Goal: Task Accomplishment & Management: Use online tool/utility

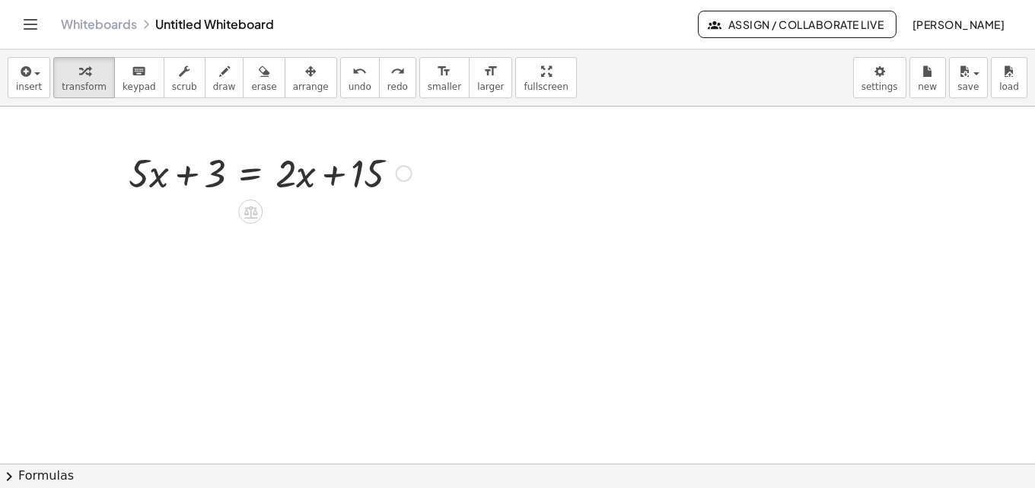
click at [412, 170] on div at bounding box center [404, 173] width 17 height 17
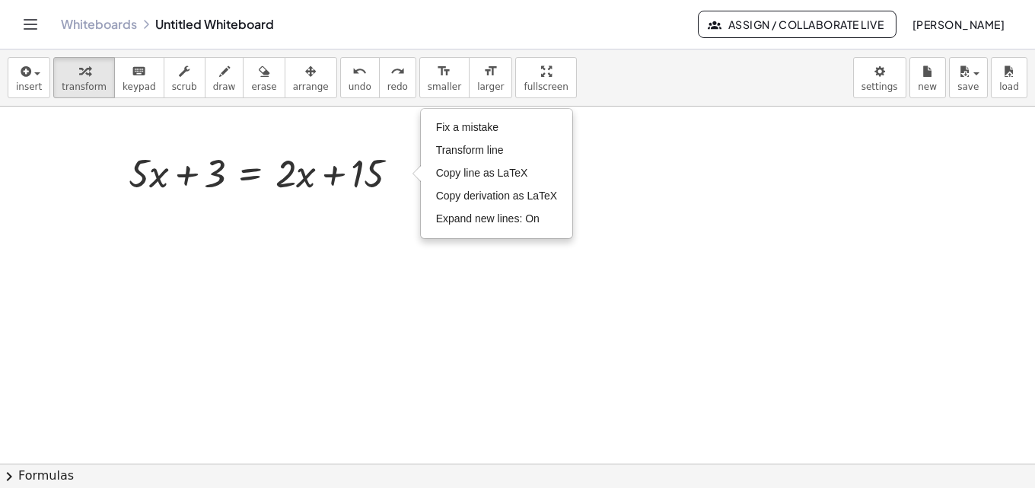
click at [421, 256] on div at bounding box center [517, 463] width 1035 height 714
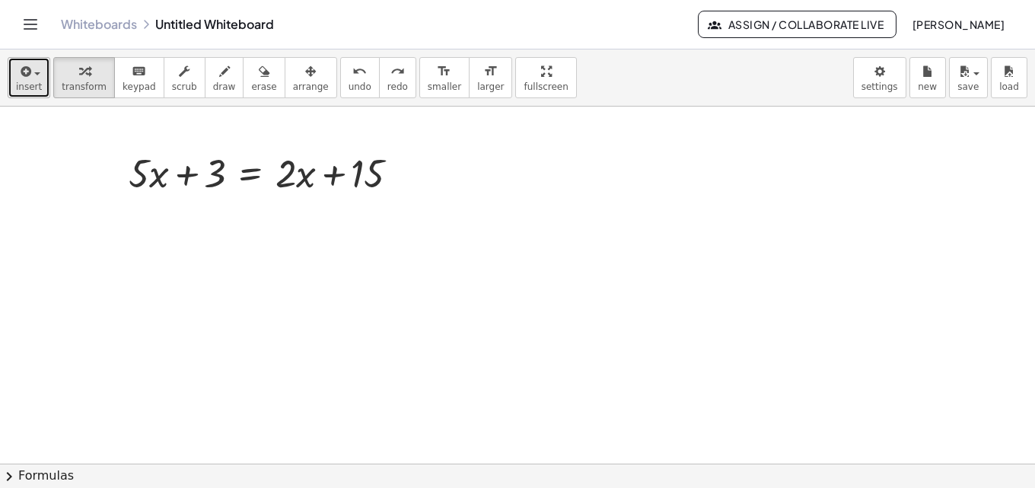
click at [39, 58] on button "insert" at bounding box center [29, 77] width 43 height 41
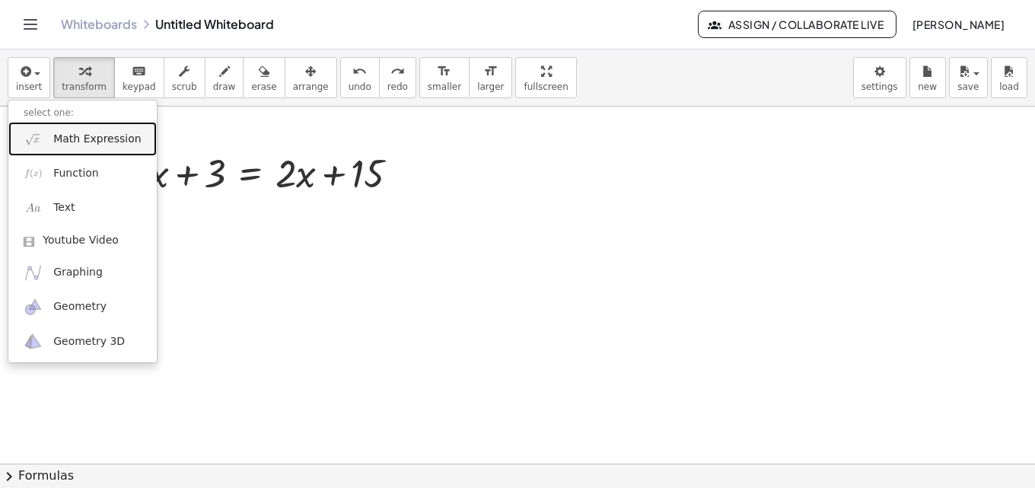
click at [55, 141] on span "Math Expression" at bounding box center [96, 139] width 87 height 15
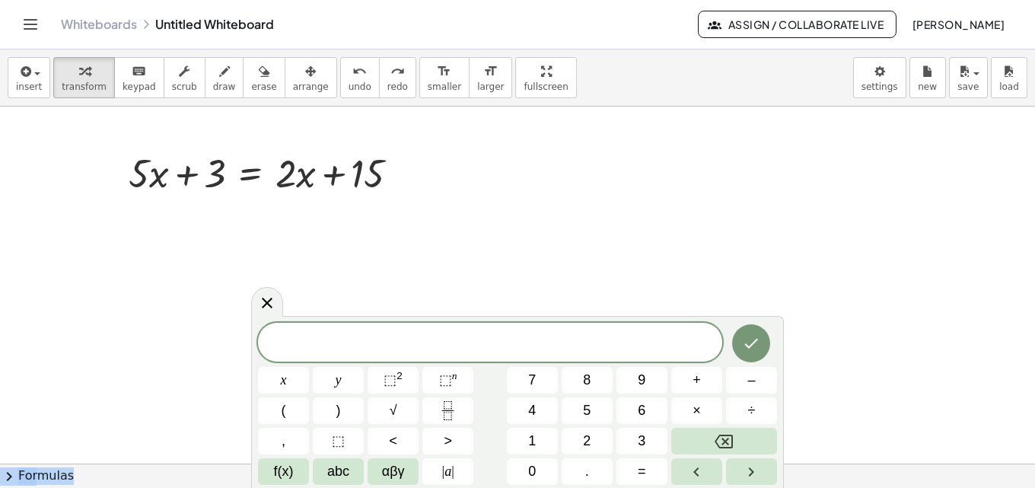
drag, startPoint x: 726, startPoint y: 329, endPoint x: 771, endPoint y: 262, distance: 81.2
click at [771, 262] on body "Graspable Math Activities Get Started Activity Bank Assigned Work Classes White…" at bounding box center [517, 244] width 1035 height 488
click at [633, 447] on button "3" at bounding box center [641, 441] width 51 height 27
click at [281, 408] on span "(" at bounding box center [283, 410] width 5 height 21
click at [333, 468] on span "abc" at bounding box center [338, 471] width 22 height 21
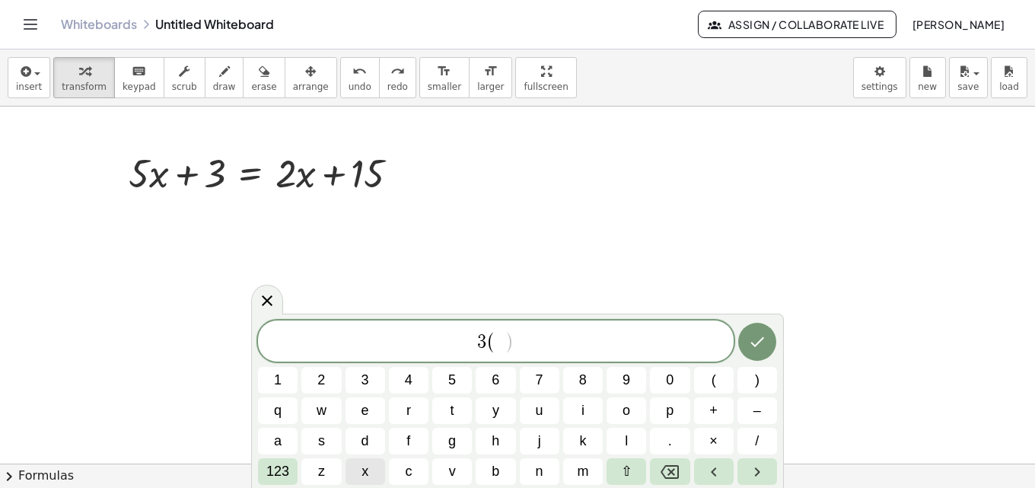
click at [369, 469] on button "x" at bounding box center [365, 471] width 40 height 27
click at [713, 413] on span "+" at bounding box center [713, 410] width 8 height 21
click at [318, 381] on span "2" at bounding box center [321, 380] width 8 height 21
click at [755, 389] on span ")" at bounding box center [757, 380] width 5 height 21
click at [277, 470] on span "123" at bounding box center [277, 471] width 23 height 21
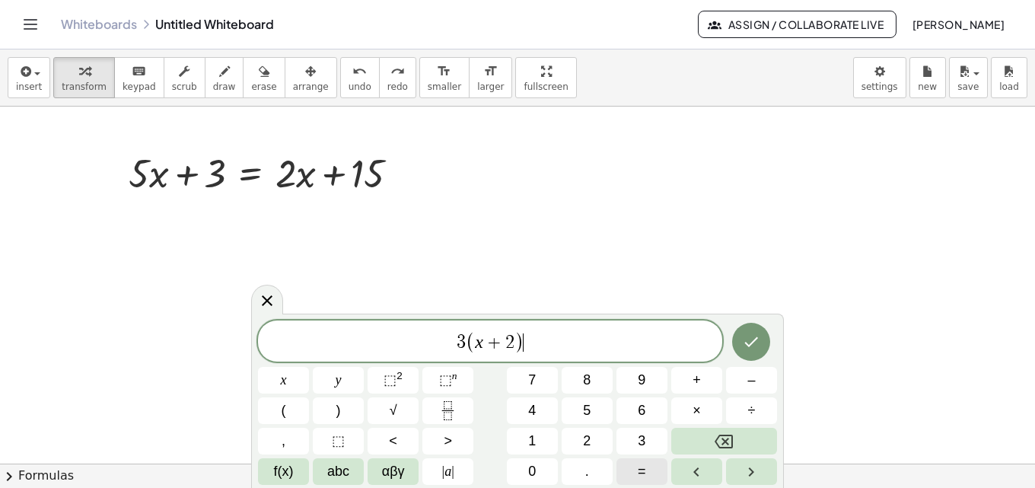
click at [636, 467] on button "=" at bounding box center [641, 471] width 51 height 27
click at [539, 434] on button "1" at bounding box center [532, 441] width 51 height 27
click at [577, 376] on button "8" at bounding box center [586, 380] width 51 height 27
click at [506, 344] on span "=" at bounding box center [515, 342] width 22 height 18
click at [448, 405] on icon "Fraction" at bounding box center [447, 410] width 19 height 19
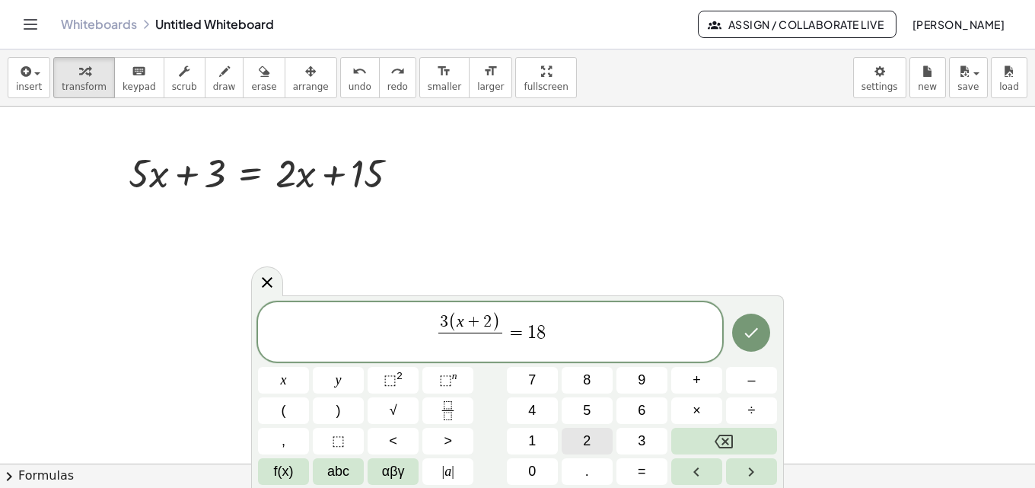
click at [579, 440] on button "2" at bounding box center [586, 441] width 51 height 27
click at [739, 339] on button "Done" at bounding box center [751, 332] width 38 height 38
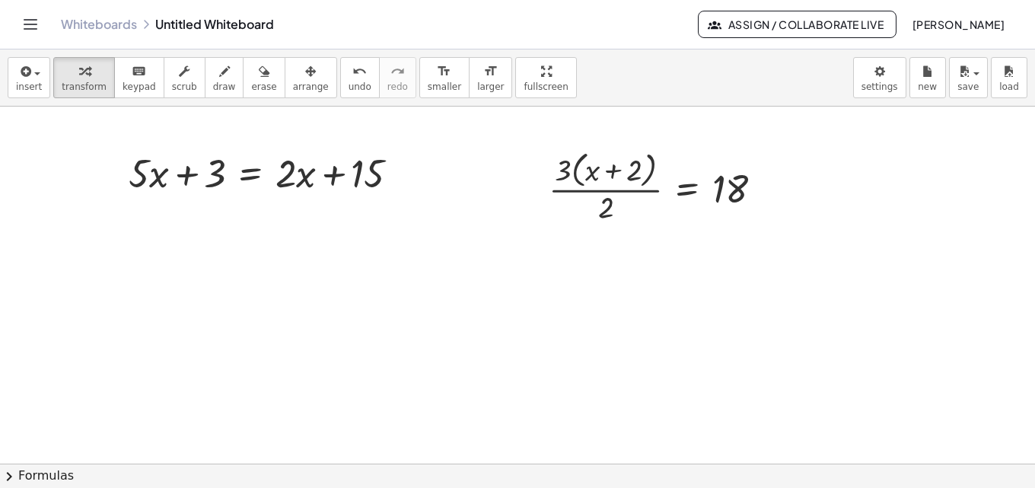
click at [394, 320] on div at bounding box center [517, 463] width 1035 height 714
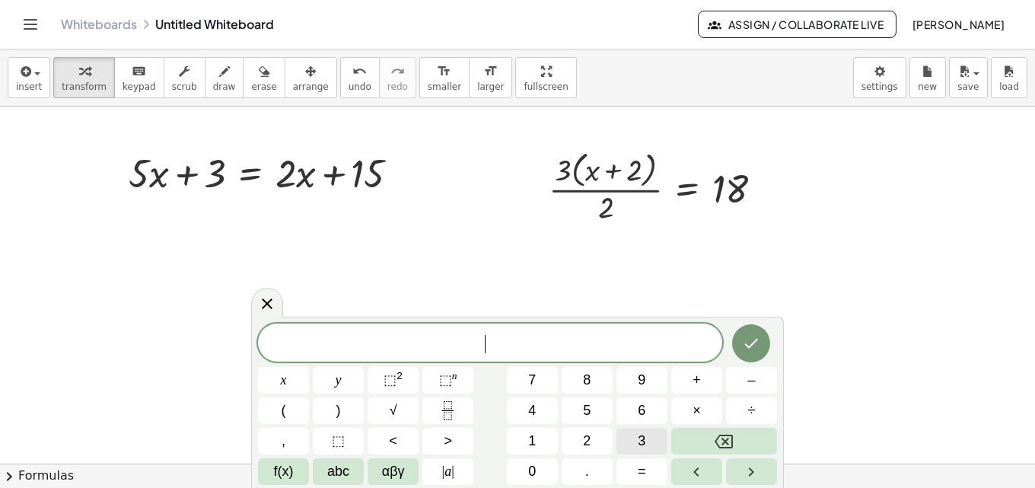
click at [653, 437] on button "3" at bounding box center [641, 441] width 51 height 27
click at [447, 410] on rect "Fraction" at bounding box center [447, 410] width 11 height 1
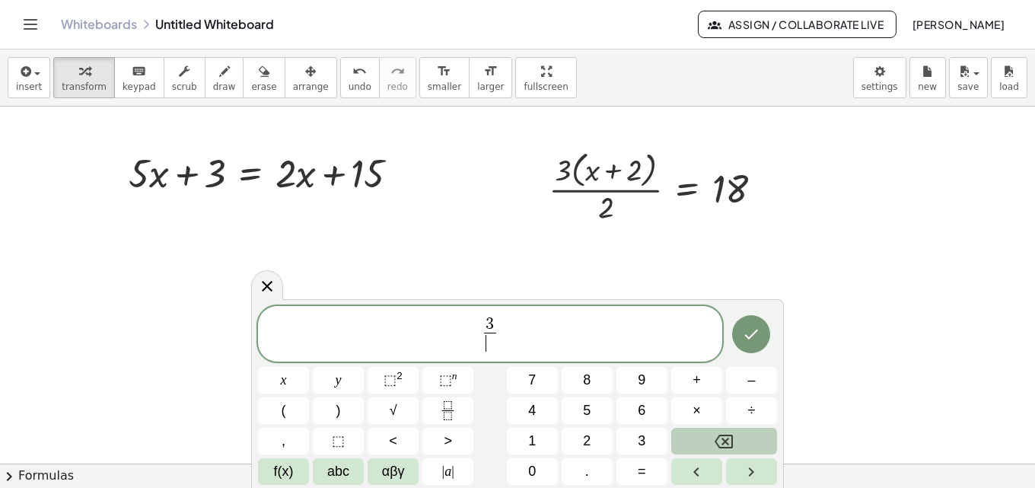
click at [724, 443] on icon "Backspace" at bounding box center [723, 441] width 18 height 14
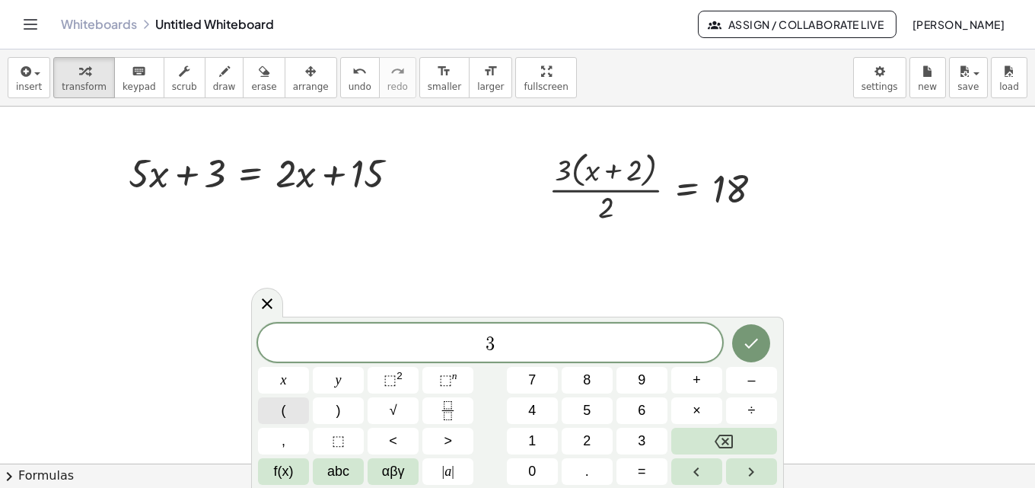
click at [286, 414] on button "(" at bounding box center [283, 410] width 51 height 27
click at [343, 464] on span "abc" at bounding box center [338, 471] width 22 height 21
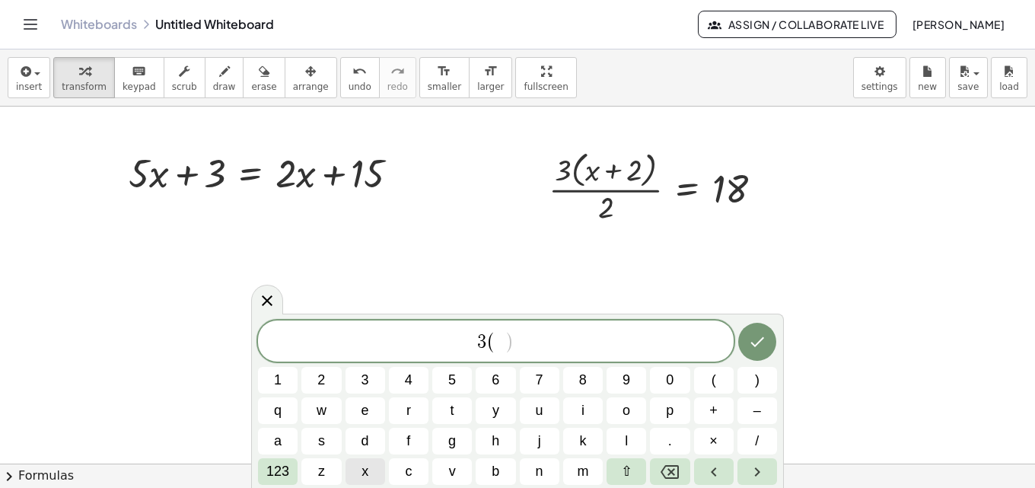
click at [365, 467] on span "x" at bounding box center [364, 471] width 7 height 21
click at [279, 469] on span "123" at bounding box center [277, 471] width 23 height 21
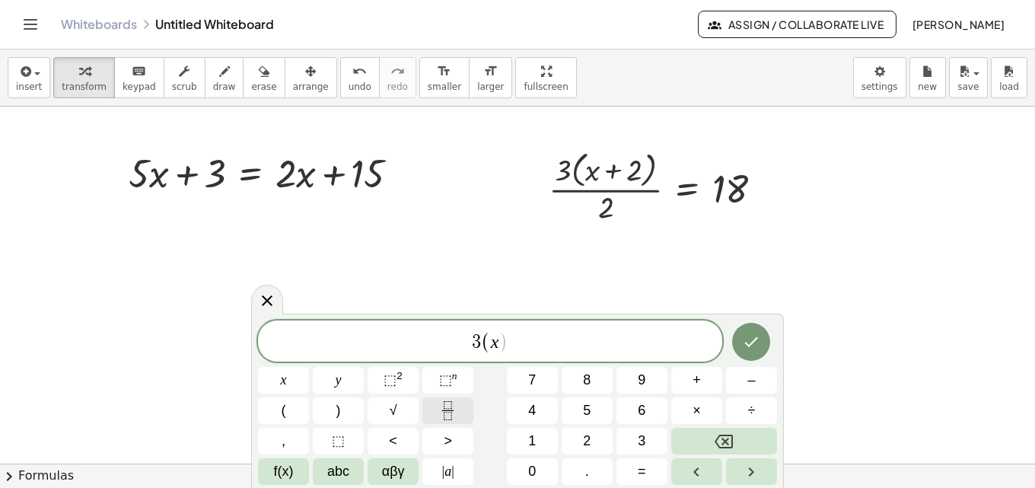
click at [446, 412] on icon "Fraction" at bounding box center [447, 410] width 19 height 19
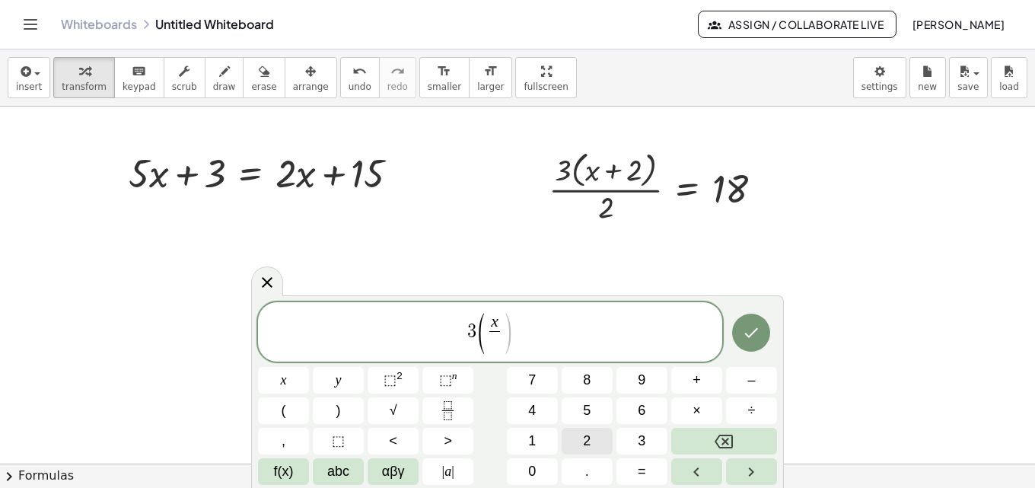
click at [583, 442] on span "2" at bounding box center [587, 441] width 8 height 21
click at [331, 418] on button ")" at bounding box center [338, 410] width 51 height 27
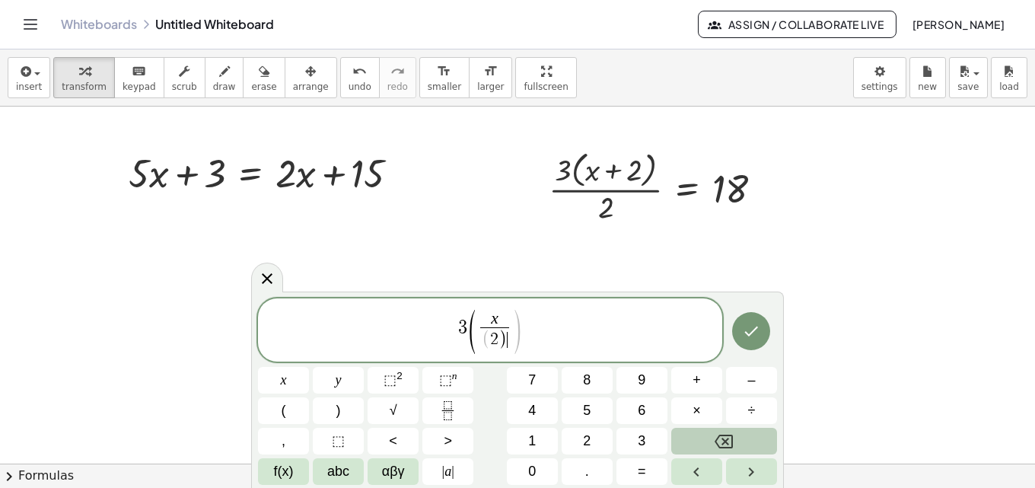
click at [751, 440] on button "Backspace" at bounding box center [724, 441] width 106 height 27
click at [530, 327] on span "3 ( x 2 ​ ​ )" at bounding box center [490, 332] width 464 height 43
click at [339, 408] on span ")" at bounding box center [338, 410] width 5 height 21
click at [695, 380] on span "+" at bounding box center [696, 380] width 8 height 21
click at [599, 417] on button "5" at bounding box center [586, 410] width 51 height 27
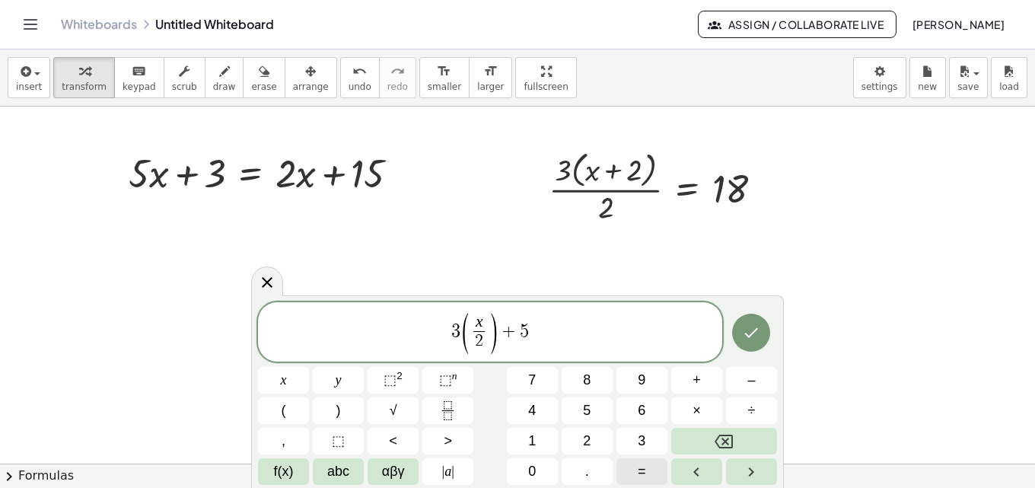
click at [649, 469] on button "=" at bounding box center [641, 471] width 51 height 27
click at [634, 389] on button "9" at bounding box center [641, 380] width 51 height 27
click at [743, 335] on icon "Done" at bounding box center [751, 332] width 18 height 18
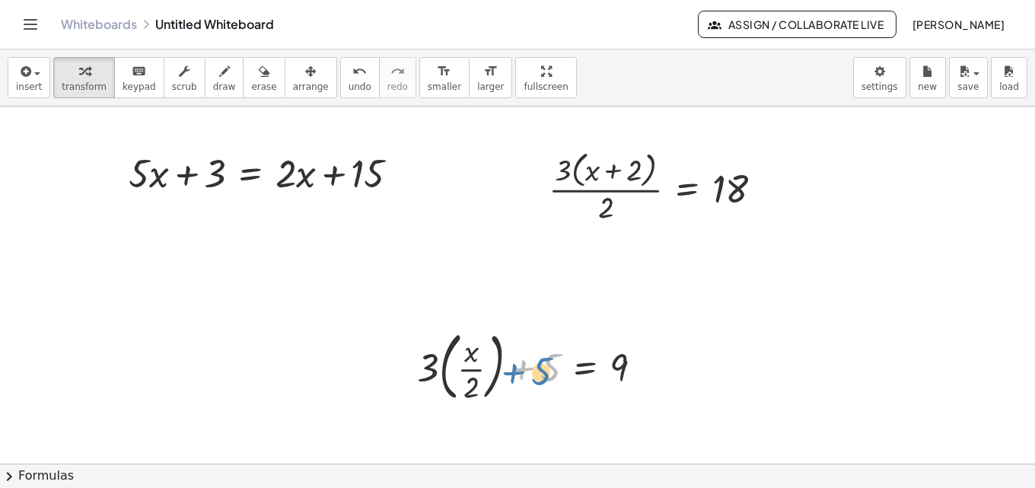
click at [548, 377] on div at bounding box center [535, 365] width 253 height 82
drag, startPoint x: 542, startPoint y: 370, endPoint x: 669, endPoint y: 367, distance: 126.3
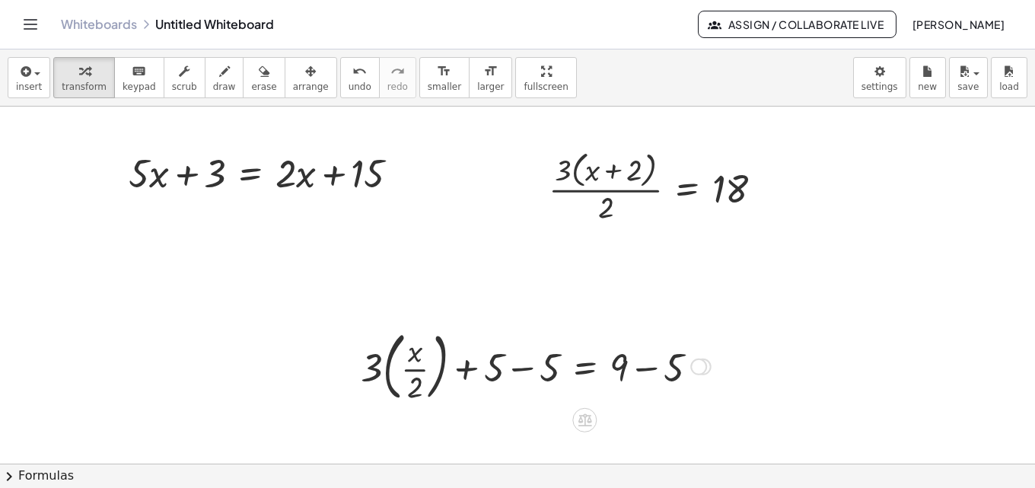
click at [518, 367] on div at bounding box center [535, 365] width 365 height 82
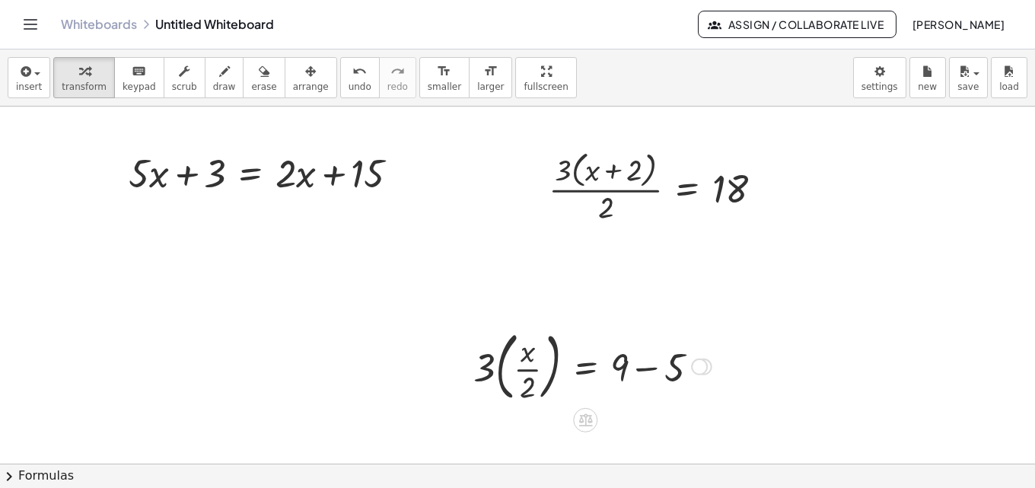
click at [644, 369] on div at bounding box center [592, 365] width 253 height 82
click at [491, 361] on div at bounding box center [565, 365] width 199 height 82
drag, startPoint x: 494, startPoint y: 360, endPoint x: 511, endPoint y: 361, distance: 17.6
click at [537, 364] on div at bounding box center [579, 365] width 171 height 76
click at [542, 355] on div at bounding box center [579, 365] width 171 height 76
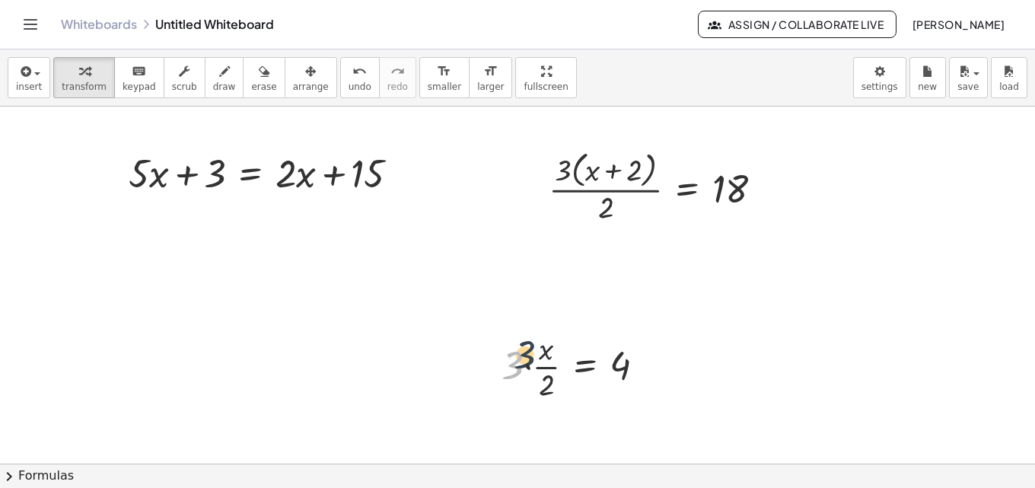
drag, startPoint x: 512, startPoint y: 366, endPoint x: 526, endPoint y: 354, distance: 17.8
click at [526, 354] on div at bounding box center [579, 365] width 171 height 76
click at [528, 366] on div at bounding box center [579, 365] width 171 height 76
drag, startPoint x: 540, startPoint y: 388, endPoint x: 631, endPoint y: 408, distance: 92.7
click at [534, 366] on div at bounding box center [586, 365] width 215 height 76
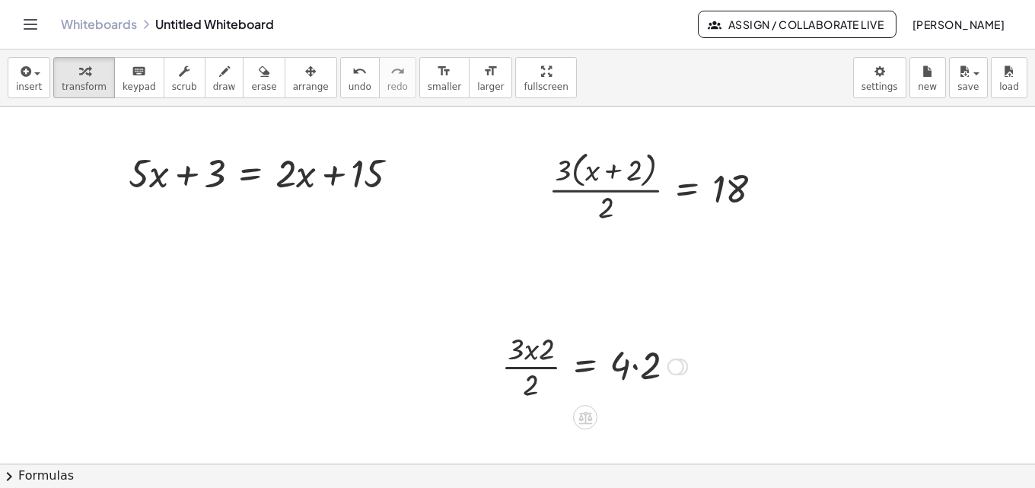
click at [639, 364] on div at bounding box center [594, 365] width 201 height 76
click at [541, 361] on div at bounding box center [580, 365] width 173 height 76
click at [537, 364] on div at bounding box center [580, 365] width 173 height 76
drag, startPoint x: 543, startPoint y: 351, endPoint x: 559, endPoint y: 351, distance: 16.0
drag, startPoint x: 508, startPoint y: 388, endPoint x: 552, endPoint y: 392, distance: 43.5
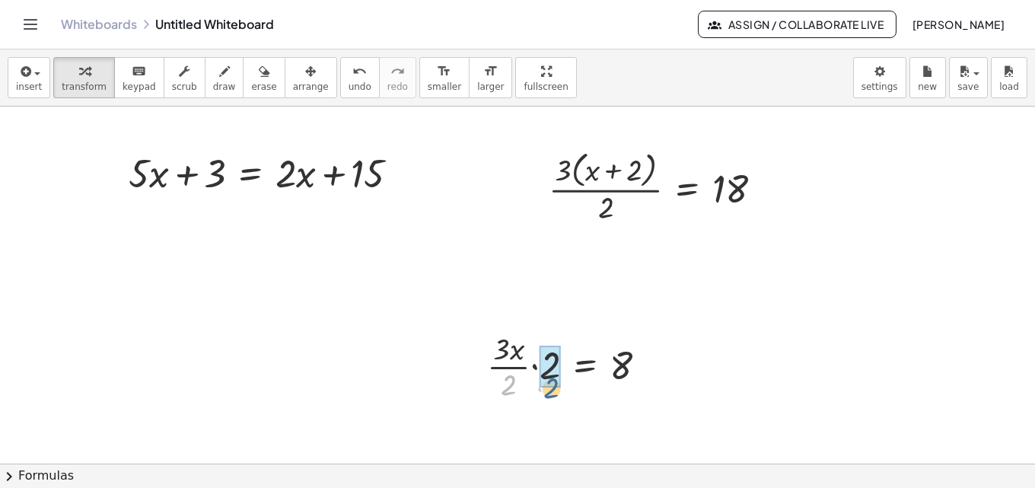
click at [552, 392] on div at bounding box center [572, 365] width 187 height 76
drag, startPoint x: 526, startPoint y: 368, endPoint x: 634, endPoint y: 367, distance: 108.8
click at [634, 367] on div at bounding box center [588, 365] width 155 height 52
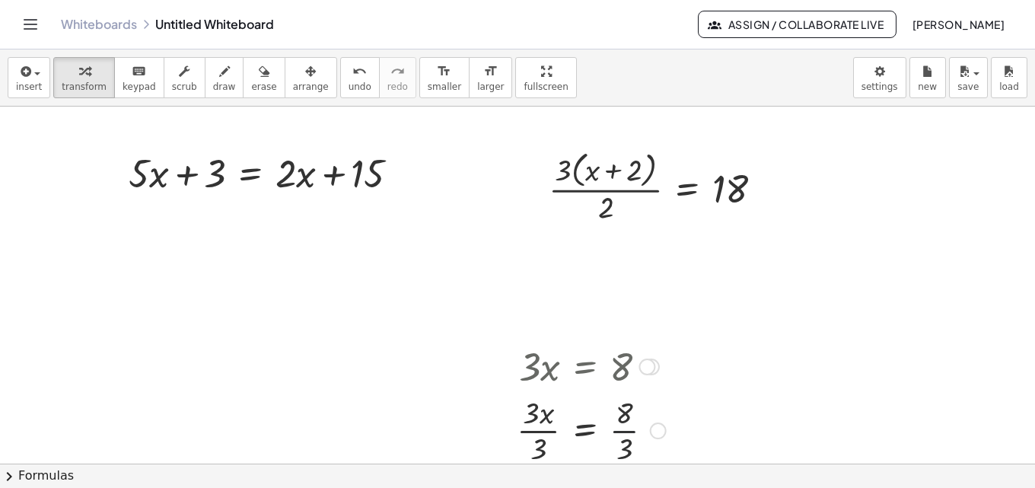
click at [631, 433] on div at bounding box center [591, 429] width 164 height 76
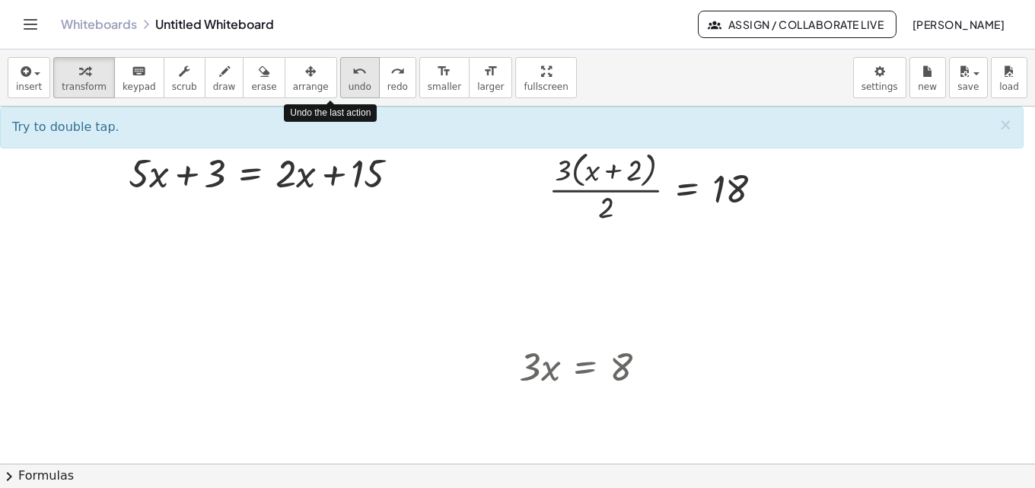
click at [348, 81] on span "undo" at bounding box center [359, 86] width 23 height 11
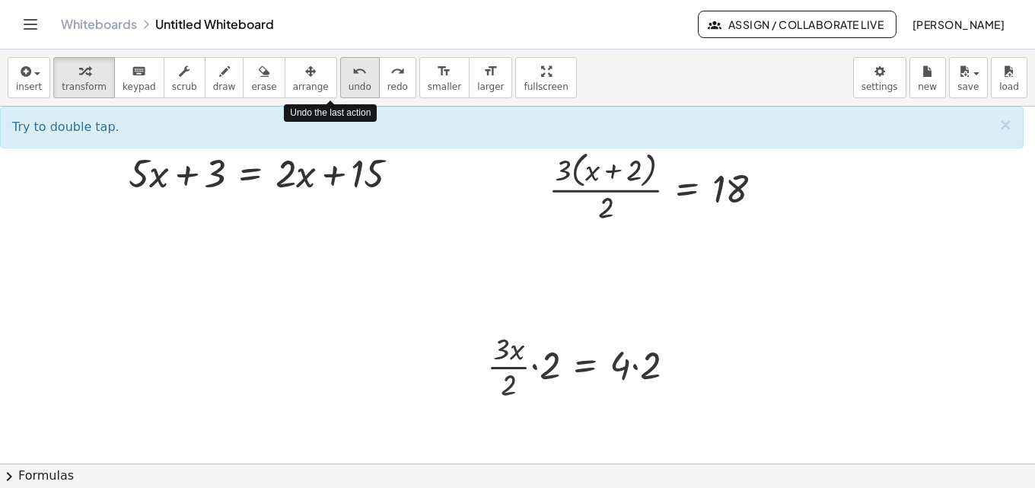
click at [348, 81] on span "undo" at bounding box center [359, 86] width 23 height 11
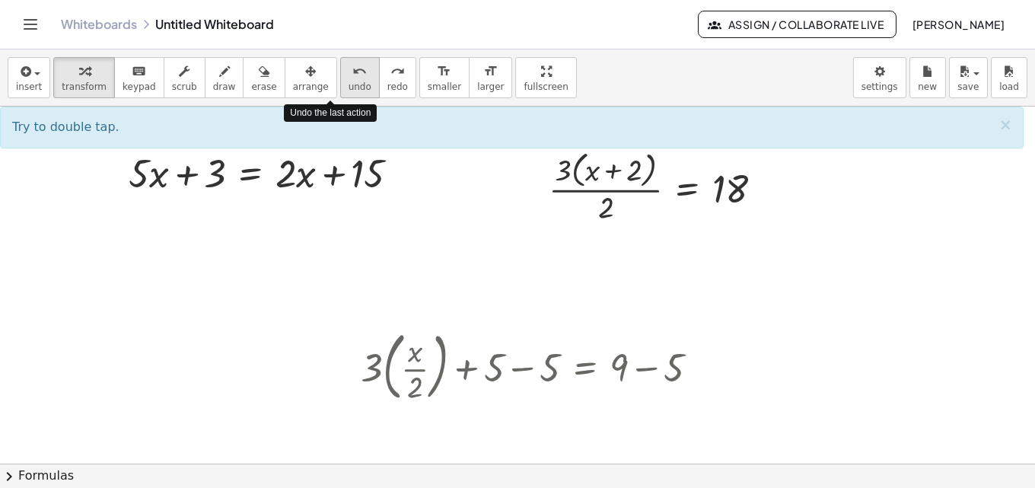
click at [348, 81] on span "undo" at bounding box center [359, 86] width 23 height 11
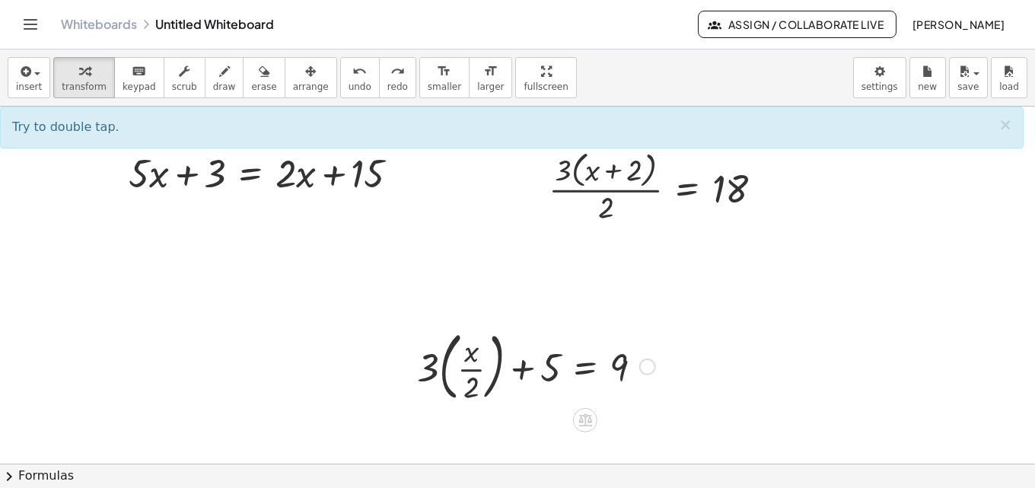
click at [625, 366] on div at bounding box center [535, 365] width 253 height 82
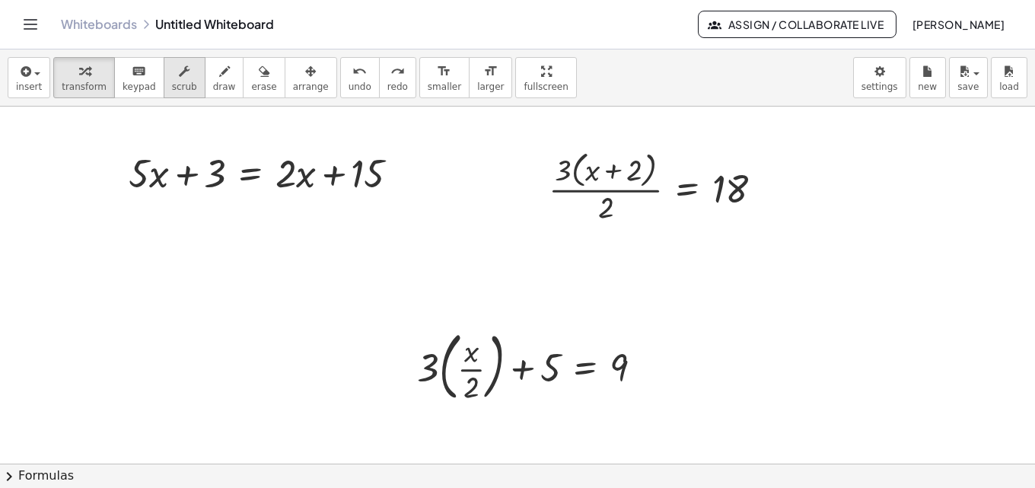
click at [179, 78] on icon "button" at bounding box center [184, 71] width 11 height 18
click at [618, 348] on div "▲" at bounding box center [619, 348] width 10 height 14
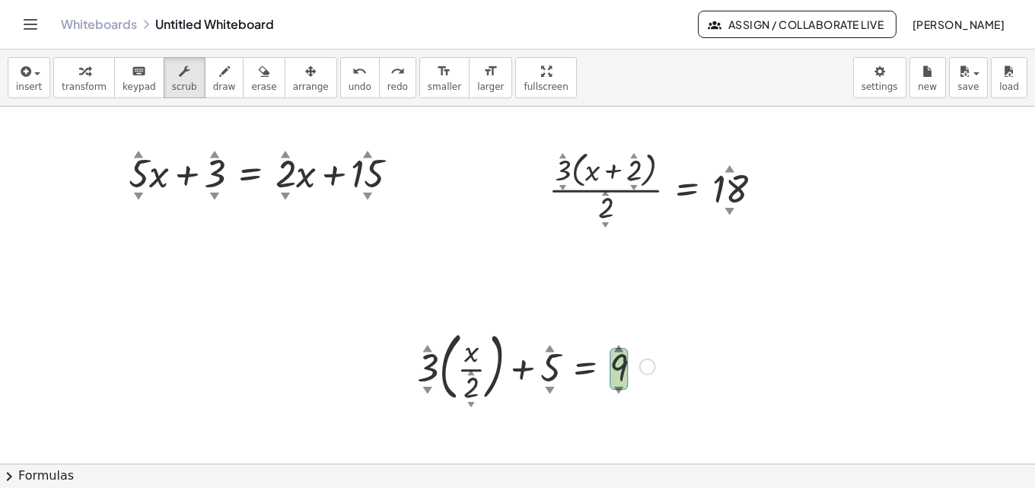
click at [618, 348] on div "▲" at bounding box center [619, 348] width 10 height 14
click at [619, 341] on div "▲" at bounding box center [619, 348] width 10 height 14
click at [618, 345] on div "▲" at bounding box center [619, 348] width 10 height 14
click at [615, 348] on div "▲" at bounding box center [619, 348] width 10 height 14
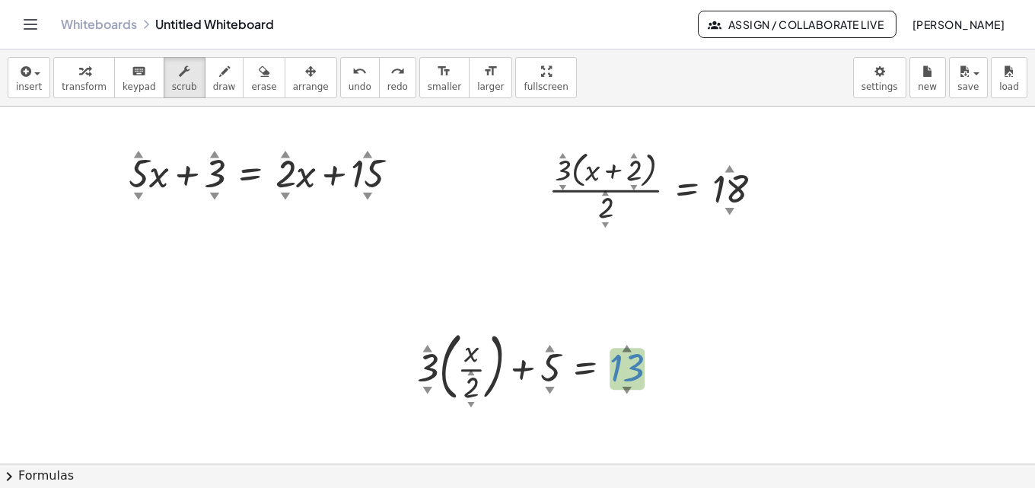
drag, startPoint x: 617, startPoint y: 370, endPoint x: 618, endPoint y: 339, distance: 31.2
click at [618, 339] on div at bounding box center [535, 365] width 253 height 82
click at [584, 453] on div at bounding box center [517, 463] width 1035 height 714
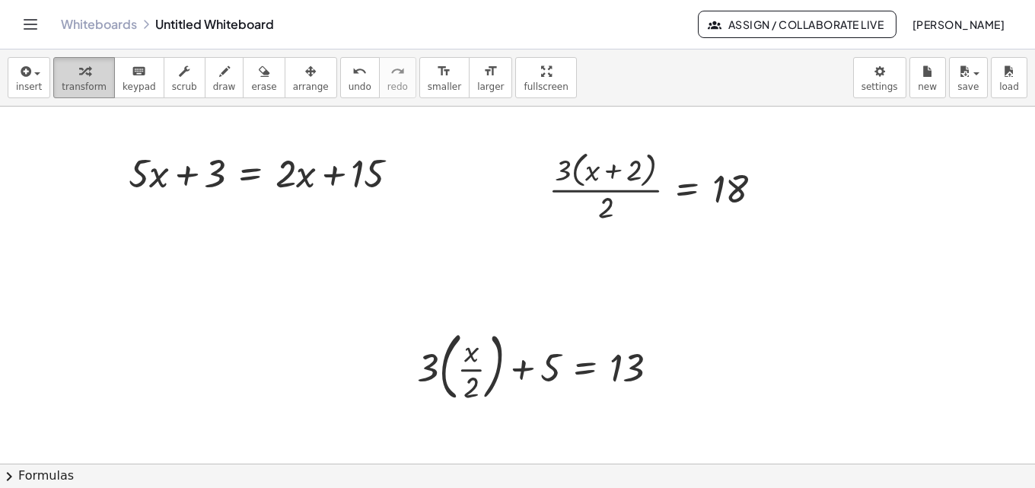
click at [66, 82] on span "transform" at bounding box center [84, 86] width 45 height 11
drag, startPoint x: 546, startPoint y: 372, endPoint x: 660, endPoint y: 370, distance: 114.1
click at [660, 370] on div at bounding box center [543, 365] width 269 height 82
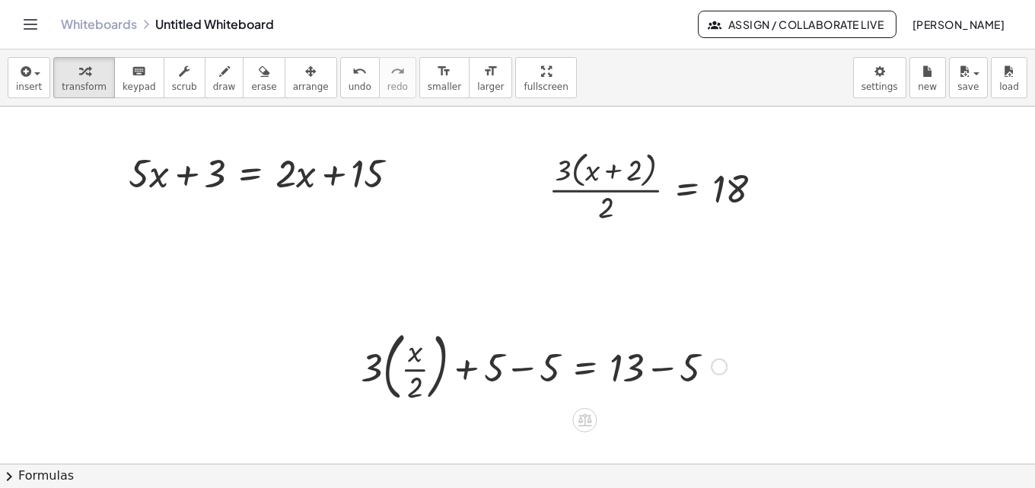
click at [521, 370] on div at bounding box center [543, 365] width 381 height 82
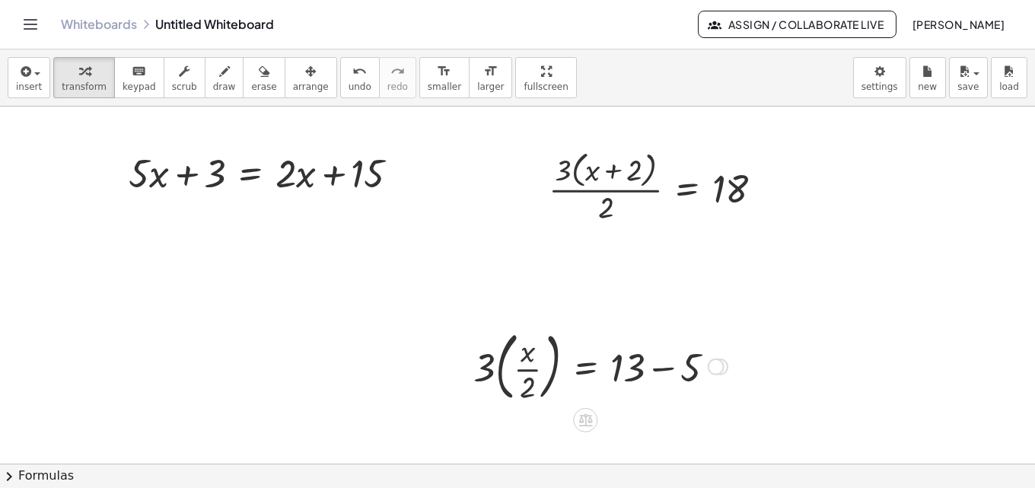
click at [658, 370] on div at bounding box center [600, 365] width 269 height 82
drag, startPoint x: 494, startPoint y: 365, endPoint x: 514, endPoint y: 353, distance: 23.9
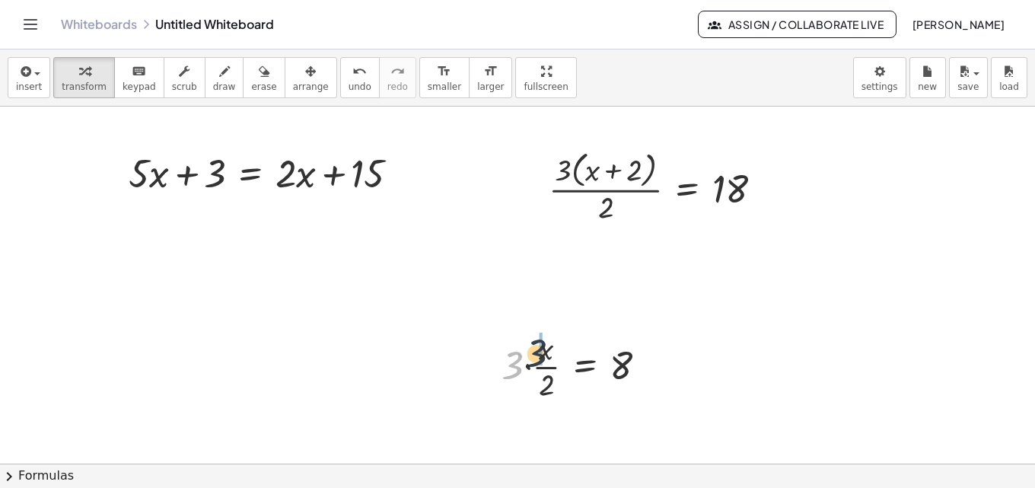
drag, startPoint x: 516, startPoint y: 364, endPoint x: 537, endPoint y: 351, distance: 24.5
click at [533, 365] on div at bounding box center [587, 365] width 157 height 76
drag, startPoint x: 536, startPoint y: 383, endPoint x: 623, endPoint y: 390, distance: 87.0
click at [625, 390] on div at bounding box center [587, 365] width 157 height 76
click at [633, 367] on div at bounding box center [588, 365] width 218 height 76
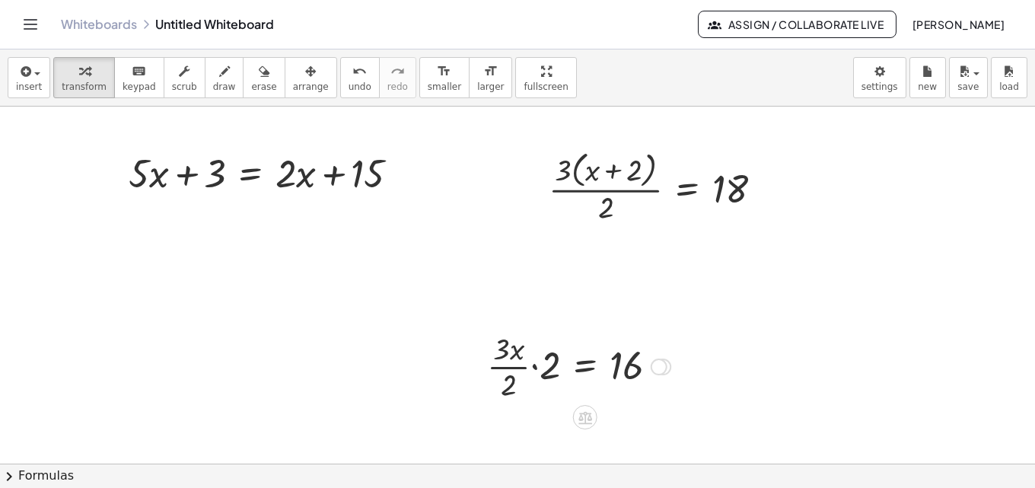
click at [532, 367] on div at bounding box center [578, 365] width 199 height 76
click at [538, 367] on div at bounding box center [586, 365] width 185 height 76
drag, startPoint x: 536, startPoint y: 384, endPoint x: 556, endPoint y: 386, distance: 20.6
click at [556, 386] on div at bounding box center [586, 365] width 185 height 76
drag, startPoint x: 545, startPoint y: 355, endPoint x: 565, endPoint y: 359, distance: 20.9
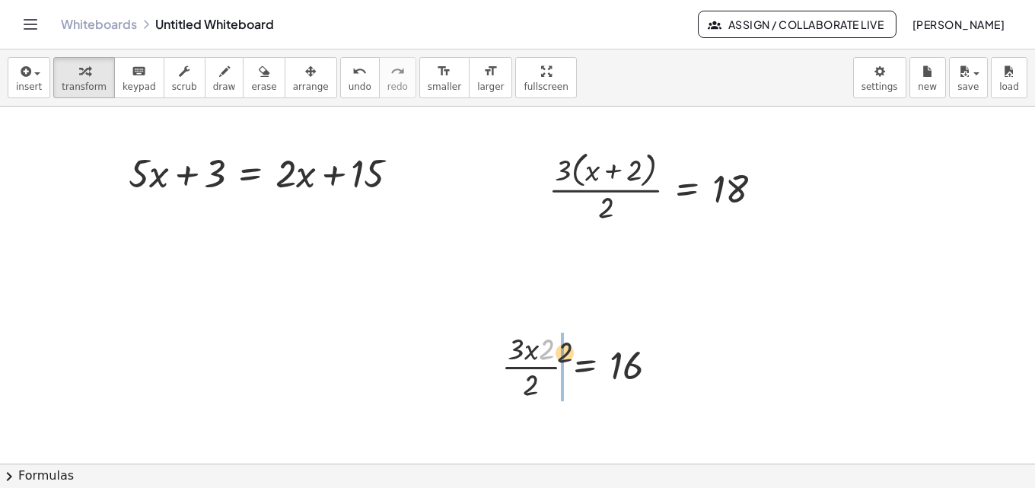
click at [565, 359] on div at bounding box center [586, 365] width 185 height 76
drag, startPoint x: 510, startPoint y: 384, endPoint x: 538, endPoint y: 383, distance: 28.2
click at [538, 383] on div at bounding box center [578, 365] width 199 height 76
drag, startPoint x: 529, startPoint y: 375, endPoint x: 646, endPoint y: 405, distance: 120.8
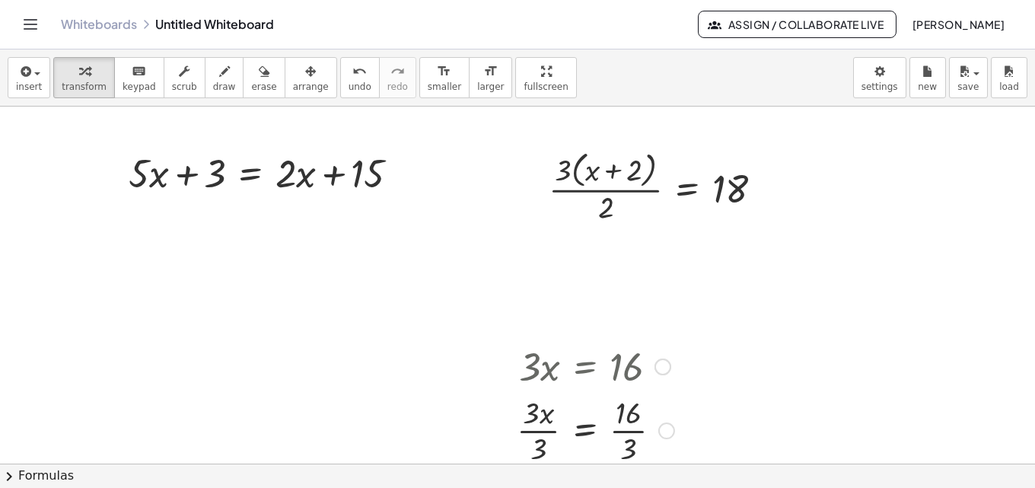
click at [633, 427] on div at bounding box center [595, 429] width 173 height 76
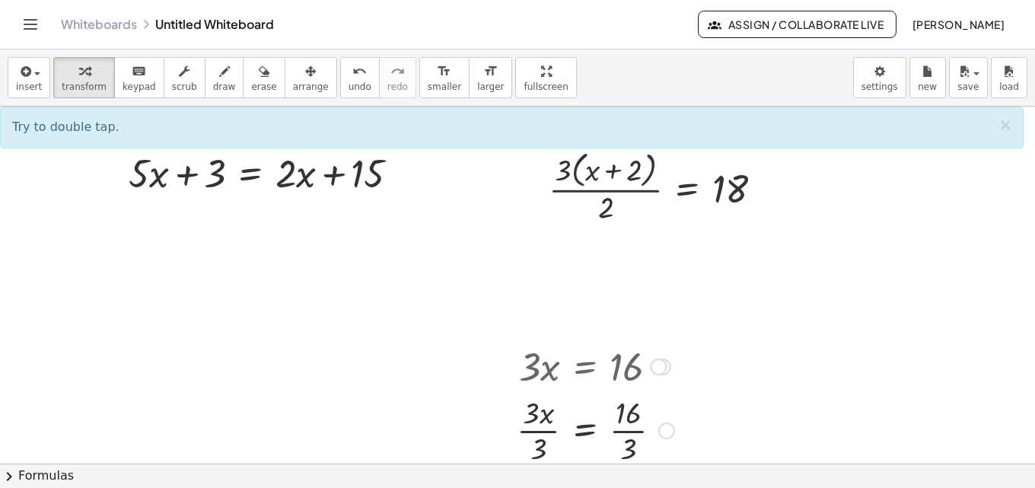
click at [633, 427] on div at bounding box center [595, 429] width 173 height 76
click at [532, 424] on div at bounding box center [595, 429] width 173 height 76
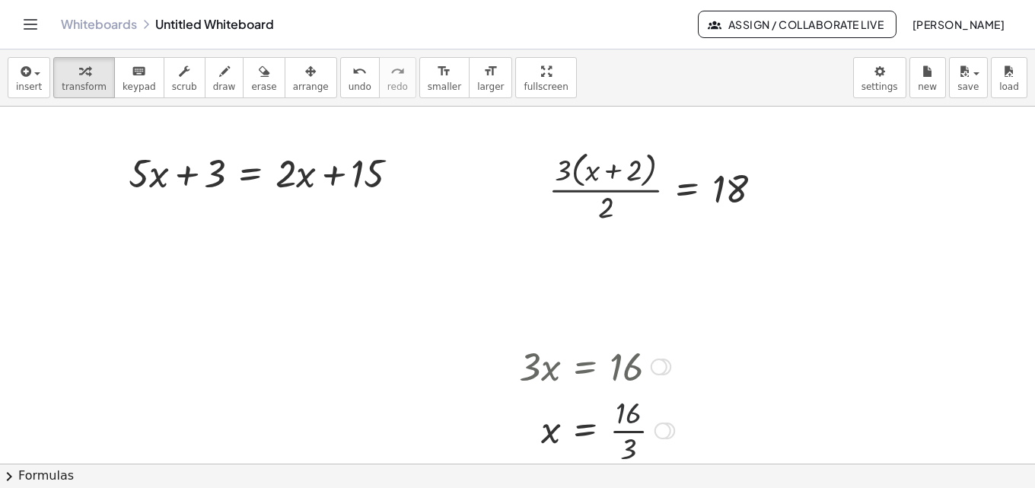
click at [632, 418] on div at bounding box center [596, 429] width 170 height 76
click at [177, 81] on span "scrub" at bounding box center [184, 86] width 25 height 11
click at [638, 415] on div at bounding box center [596, 429] width 170 height 76
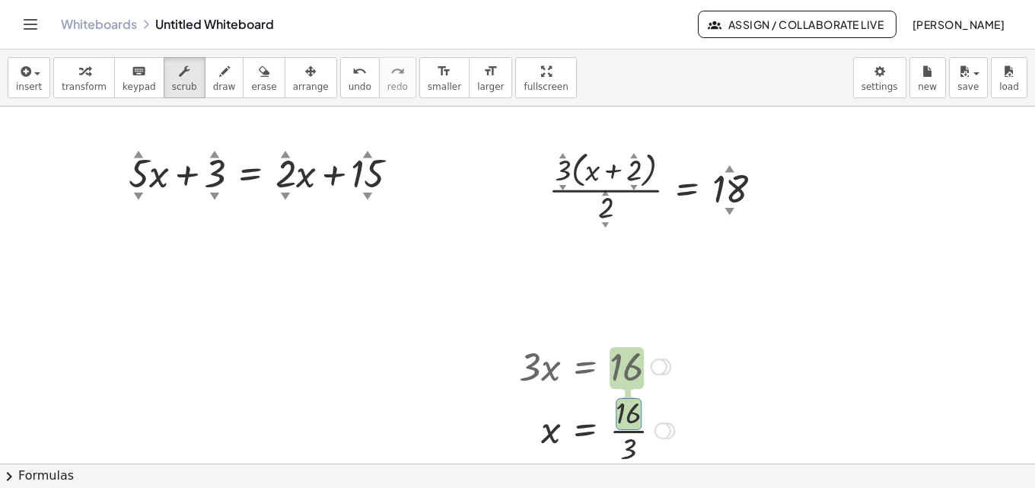
click at [629, 374] on div at bounding box center [596, 365] width 170 height 52
click at [659, 367] on div at bounding box center [658, 366] width 17 height 17
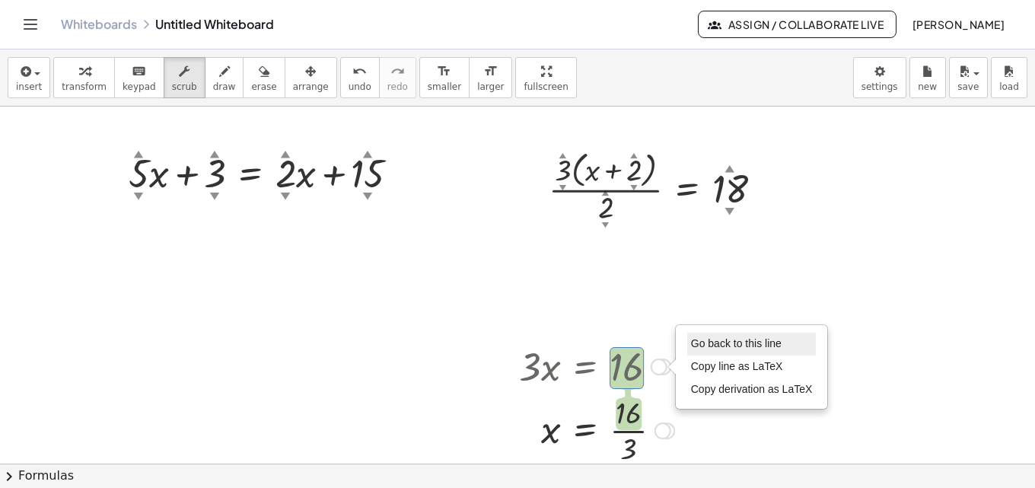
click at [697, 346] on span "Go back to this line" at bounding box center [736, 343] width 91 height 12
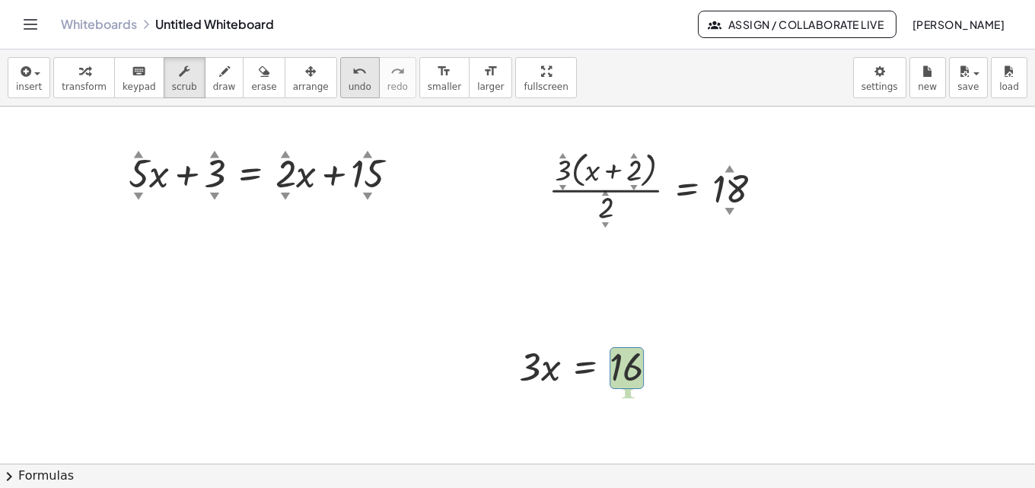
click at [348, 82] on span "undo" at bounding box center [359, 86] width 23 height 11
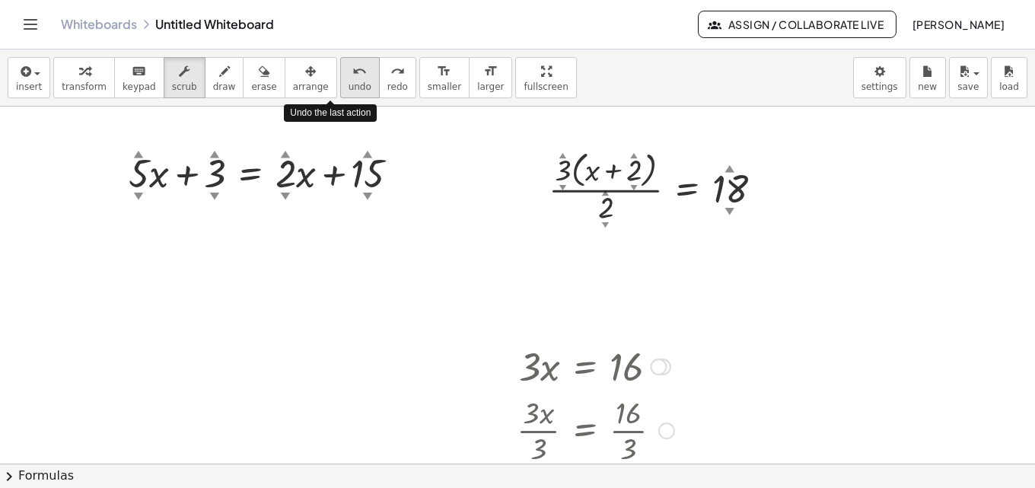
click at [348, 82] on span "undo" at bounding box center [359, 86] width 23 height 11
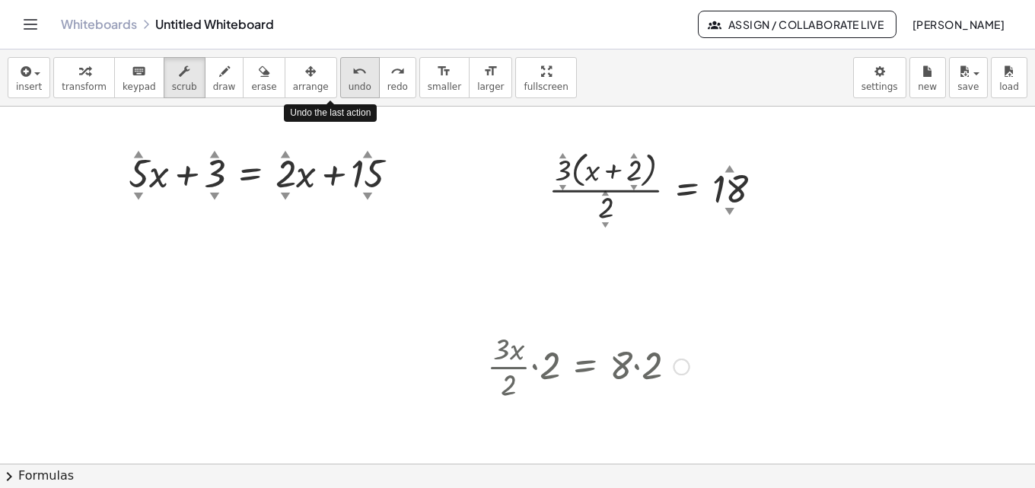
click at [348, 82] on span "undo" at bounding box center [359, 86] width 23 height 11
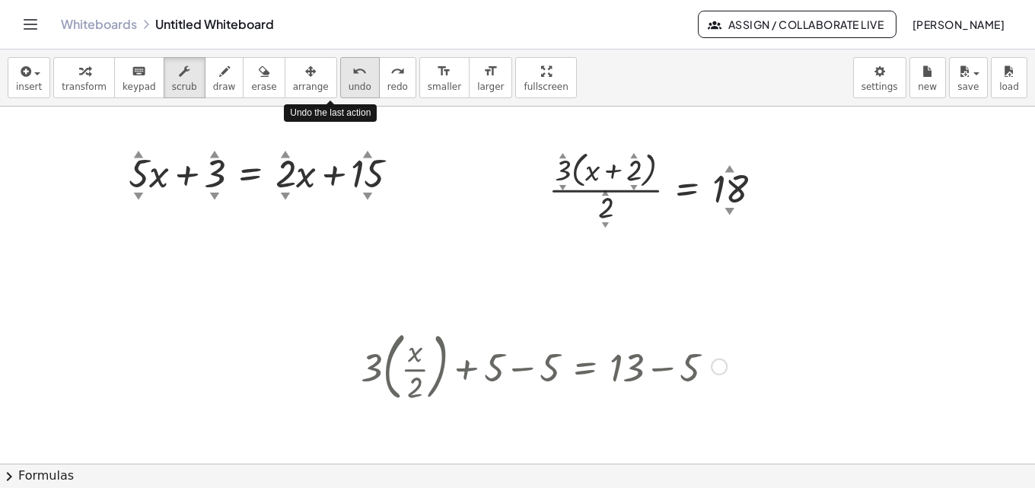
click at [348, 82] on span "undo" at bounding box center [359, 86] width 23 height 11
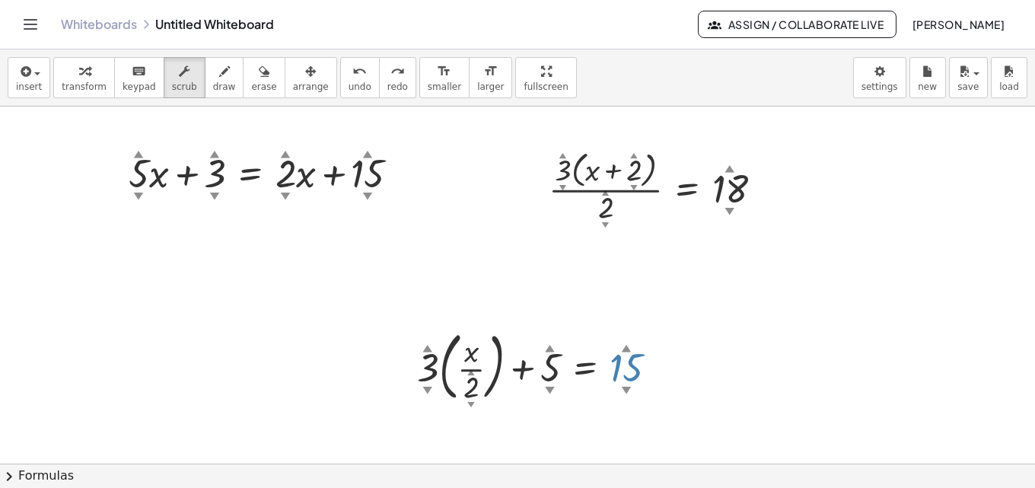
drag, startPoint x: 632, startPoint y: 361, endPoint x: 642, endPoint y: 336, distance: 27.0
click at [642, 336] on div at bounding box center [543, 365] width 269 height 82
drag, startPoint x: 527, startPoint y: 375, endPoint x: 666, endPoint y: 377, distance: 138.5
click at [666, 377] on div at bounding box center [543, 365] width 268 height 82
click at [74, 88] on span "transform" at bounding box center [84, 86] width 45 height 11
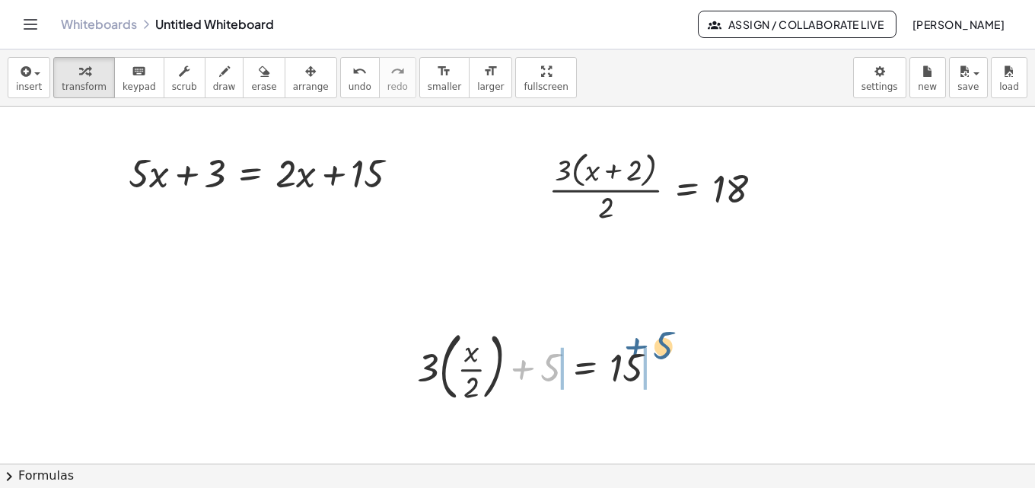
drag, startPoint x: 537, startPoint y: 380, endPoint x: 669, endPoint y: 369, distance: 132.1
click at [667, 363] on div at bounding box center [543, 365] width 268 height 82
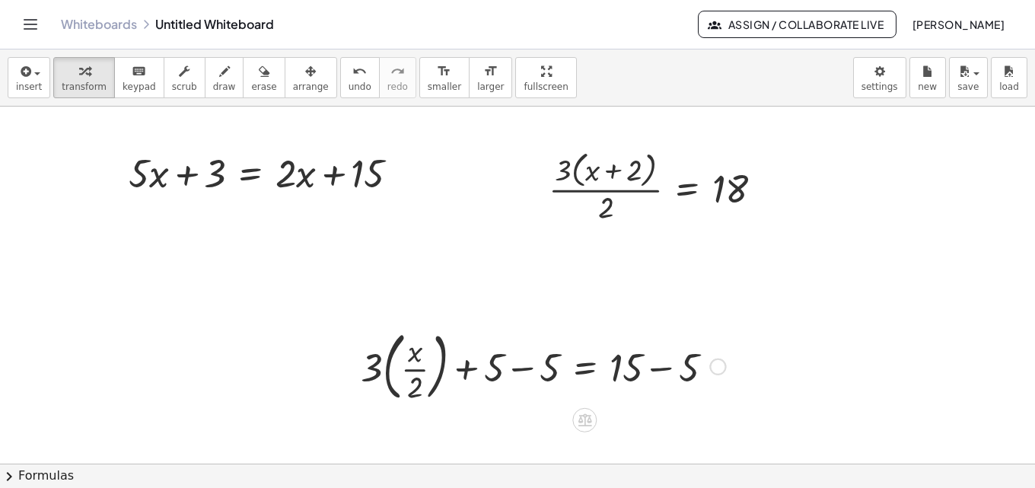
click at [650, 372] on div at bounding box center [543, 365] width 380 height 82
click at [505, 375] on div at bounding box center [514, 365] width 323 height 82
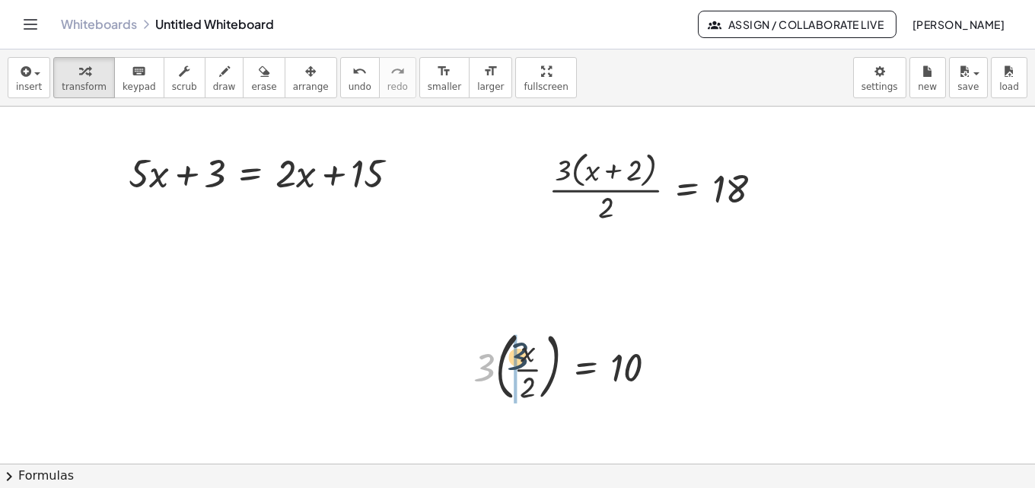
drag, startPoint x: 480, startPoint y: 367, endPoint x: 514, endPoint y: 356, distance: 36.1
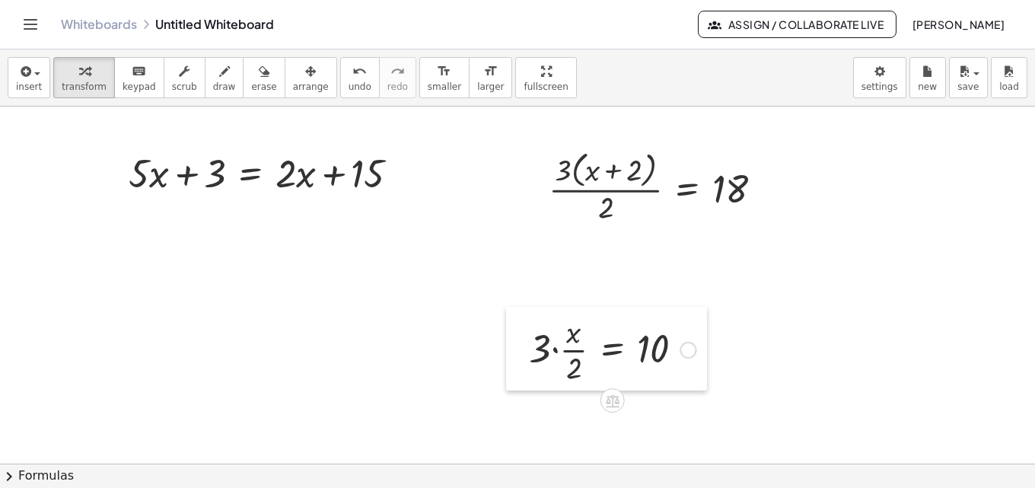
drag, startPoint x: 501, startPoint y: 370, endPoint x: 528, endPoint y: 353, distance: 32.1
click at [528, 353] on div at bounding box center [517, 349] width 23 height 84
drag, startPoint x: 546, startPoint y: 348, endPoint x: 565, endPoint y: 336, distance: 22.6
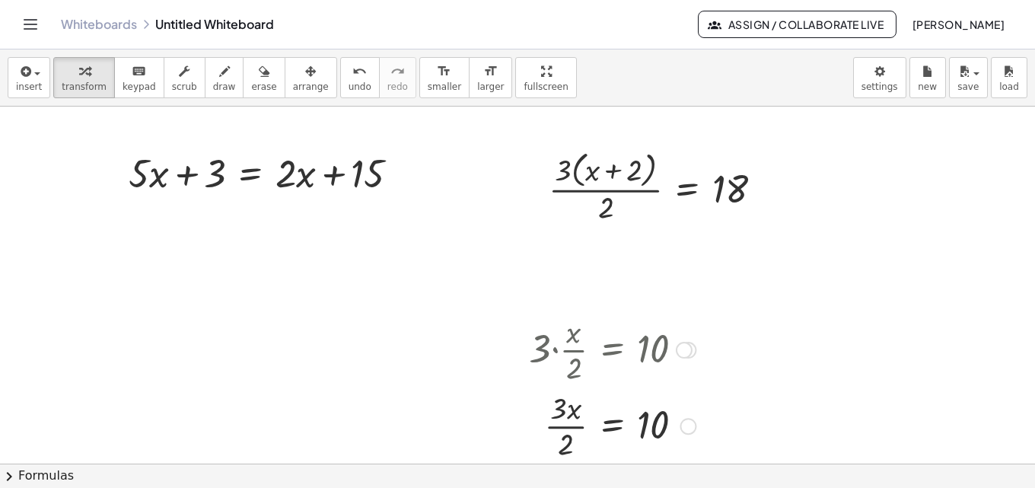
click at [558, 413] on div at bounding box center [612, 424] width 182 height 76
click at [565, 428] on div at bounding box center [612, 424] width 182 height 76
drag, startPoint x: 564, startPoint y: 446, endPoint x: 697, endPoint y: 428, distance: 133.6
click at [697, 428] on div at bounding box center [612, 424] width 182 height 76
drag, startPoint x: 569, startPoint y: 445, endPoint x: 717, endPoint y: 423, distance: 149.2
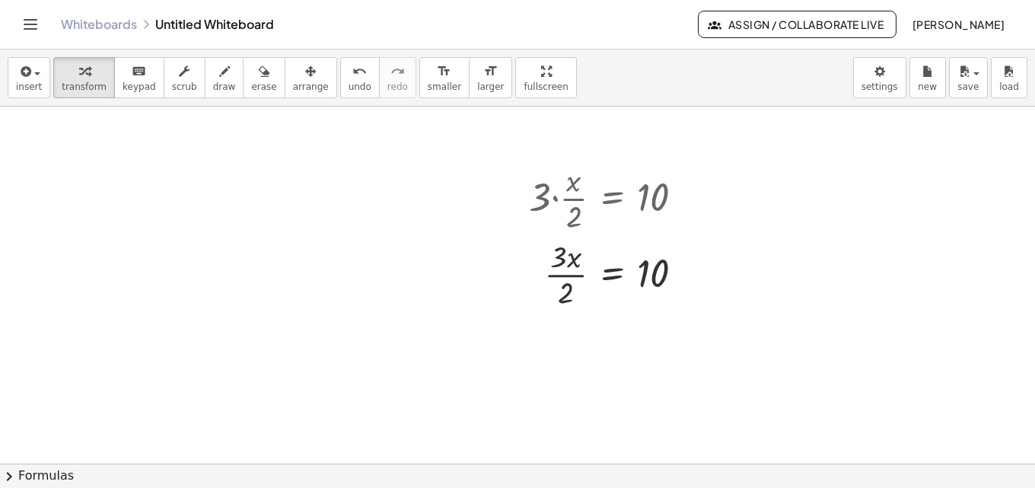
scroll to position [152, 0]
drag, startPoint x: 561, startPoint y: 300, endPoint x: 675, endPoint y: 285, distance: 115.8
click at [675, 285] on div at bounding box center [612, 272] width 182 height 76
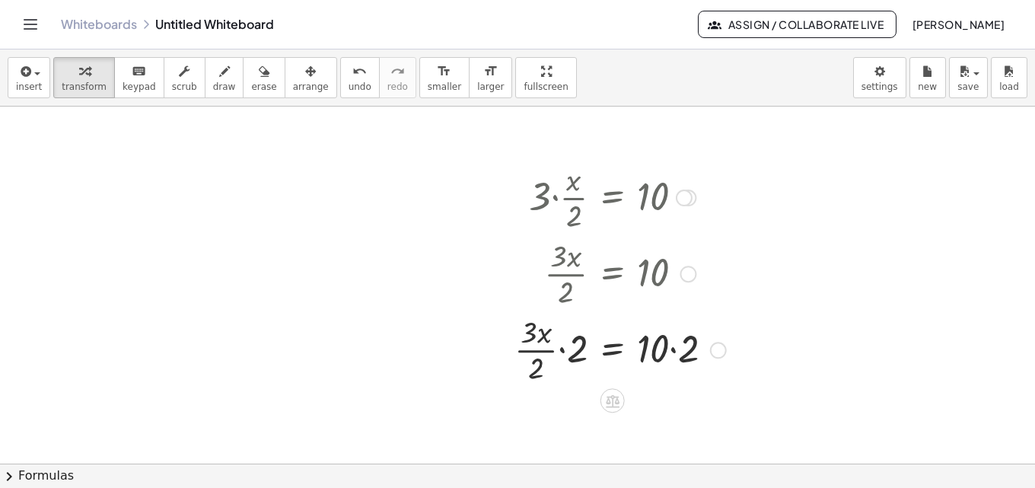
click at [673, 345] on div at bounding box center [620, 348] width 227 height 76
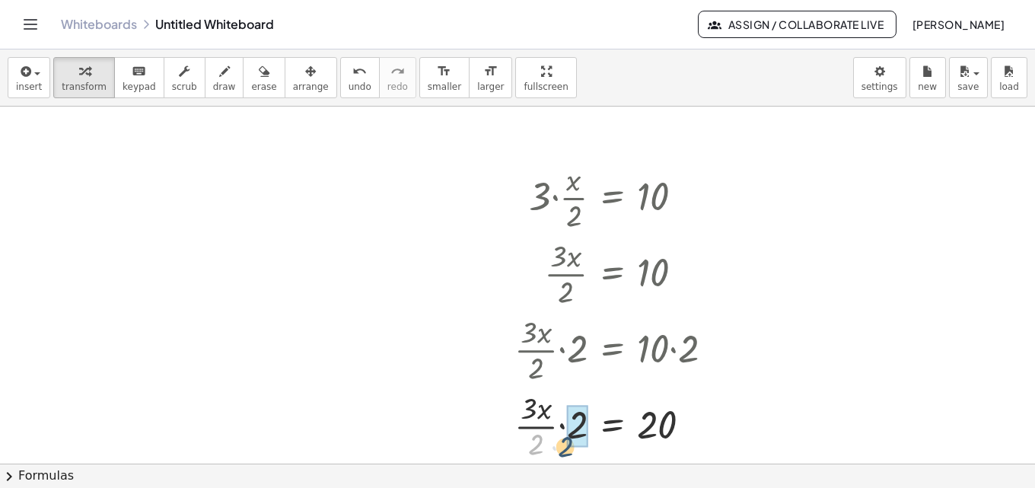
drag, startPoint x: 545, startPoint y: 447, endPoint x: 574, endPoint y: 450, distance: 29.8
click at [574, 450] on div at bounding box center [620, 424] width 227 height 76
click at [352, 75] on icon "undo" at bounding box center [359, 71] width 14 height 18
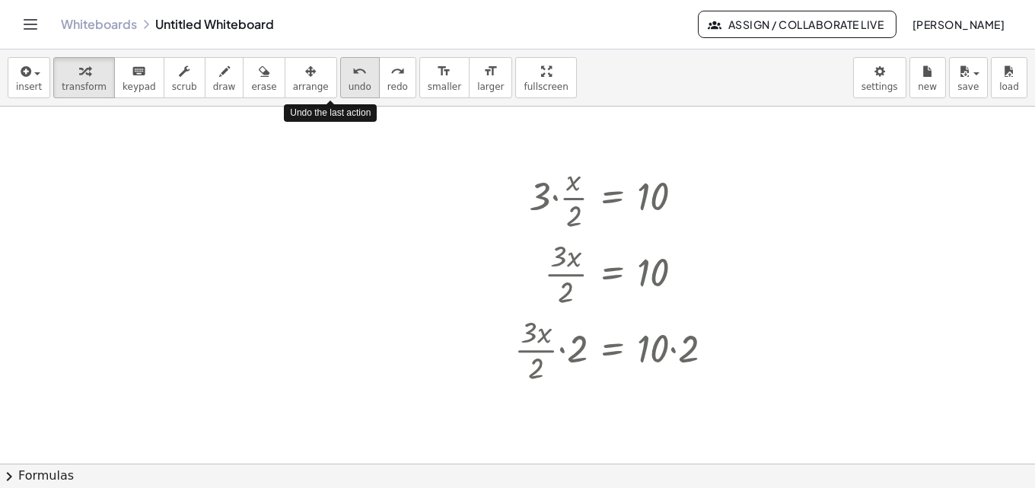
click at [352, 75] on icon "undo" at bounding box center [359, 71] width 14 height 18
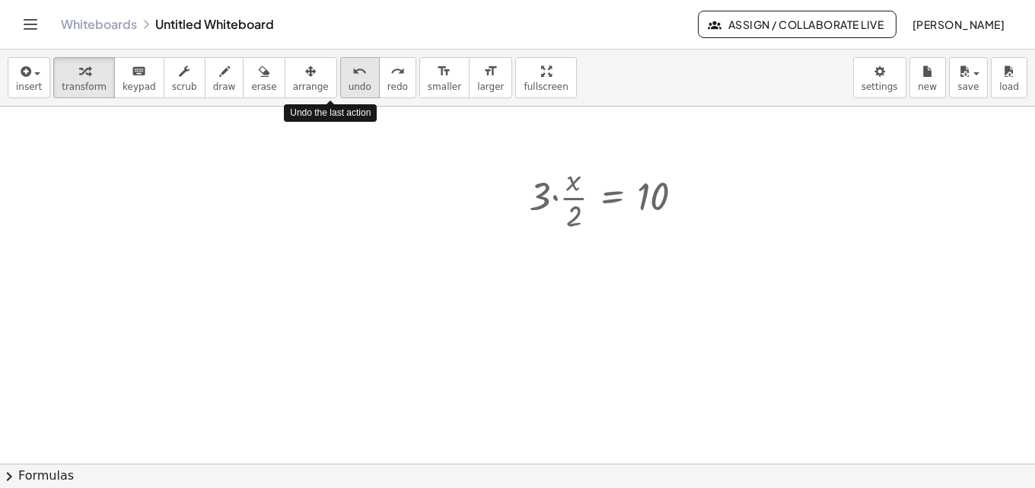
click at [352, 75] on icon "undo" at bounding box center [359, 71] width 14 height 18
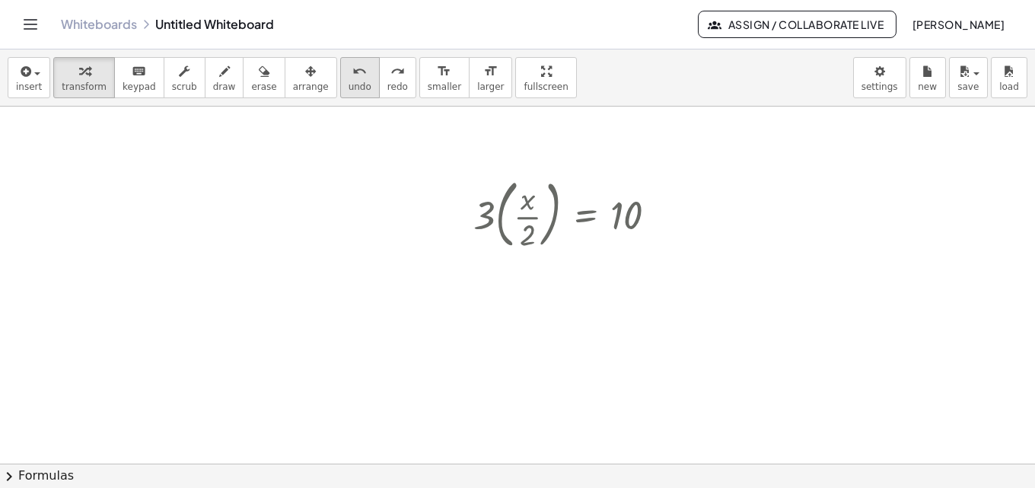
click at [348, 81] on span "undo" at bounding box center [359, 86] width 23 height 11
click at [493, 219] on div at bounding box center [571, 213] width 211 height 82
click at [483, 219] on div at bounding box center [571, 213] width 211 height 82
click at [172, 75] on div "button" at bounding box center [184, 71] width 25 height 18
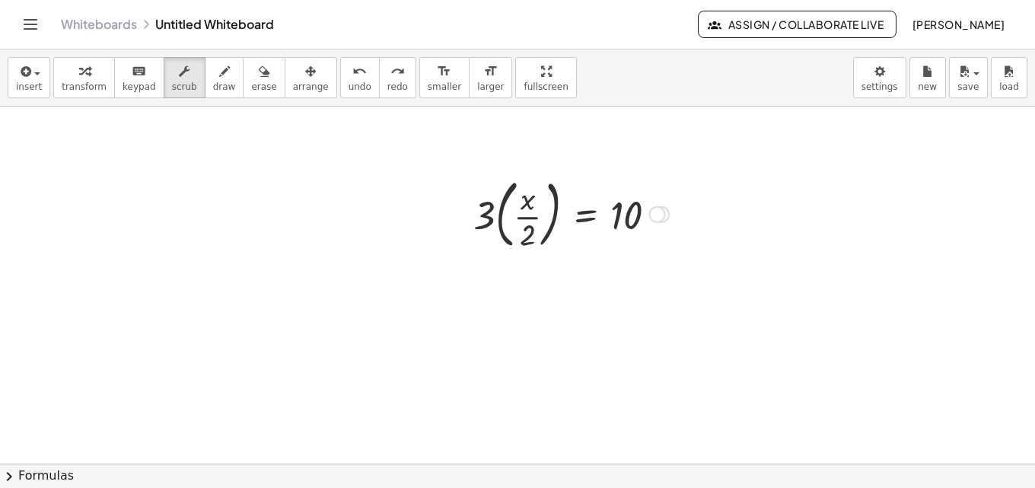
click at [487, 218] on div at bounding box center [571, 213] width 211 height 82
click at [172, 81] on span "scrub" at bounding box center [184, 86] width 25 height 11
click at [482, 214] on div at bounding box center [517, 311] width 1035 height 714
click at [172, 85] on span "scrub" at bounding box center [184, 86] width 25 height 11
click at [489, 224] on div at bounding box center [571, 213] width 211 height 82
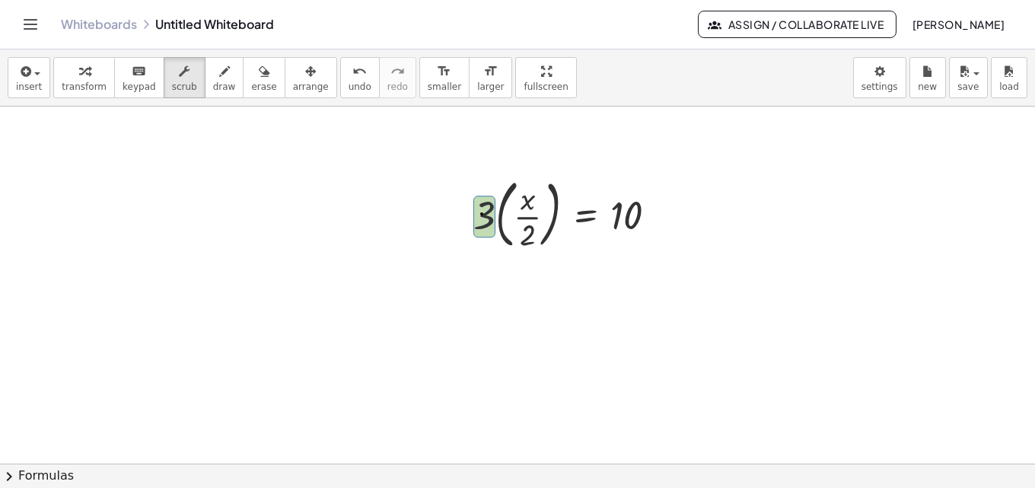
drag, startPoint x: 488, startPoint y: 224, endPoint x: 476, endPoint y: 186, distance: 40.4
click at [476, 186] on div at bounding box center [571, 213] width 211 height 82
click at [352, 78] on icon "undo" at bounding box center [359, 71] width 14 height 18
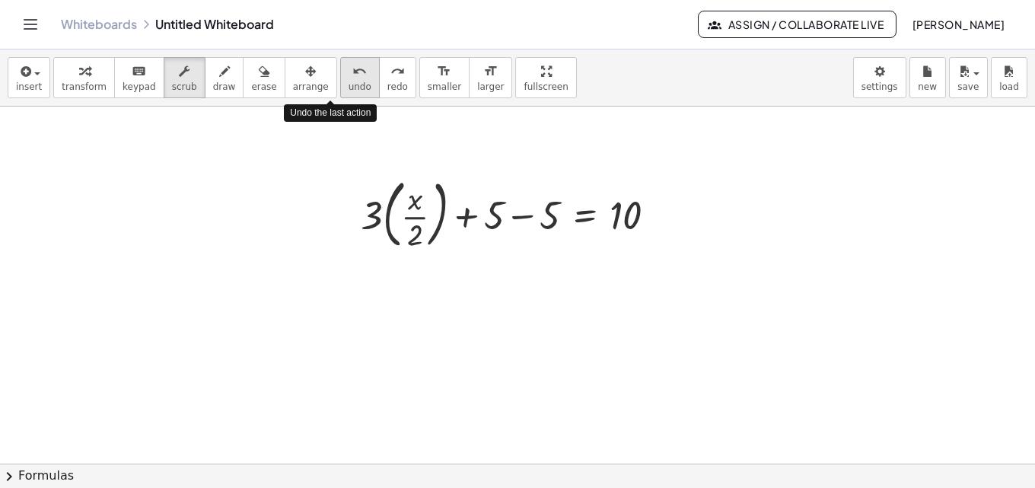
click at [352, 78] on icon "undo" at bounding box center [359, 71] width 14 height 18
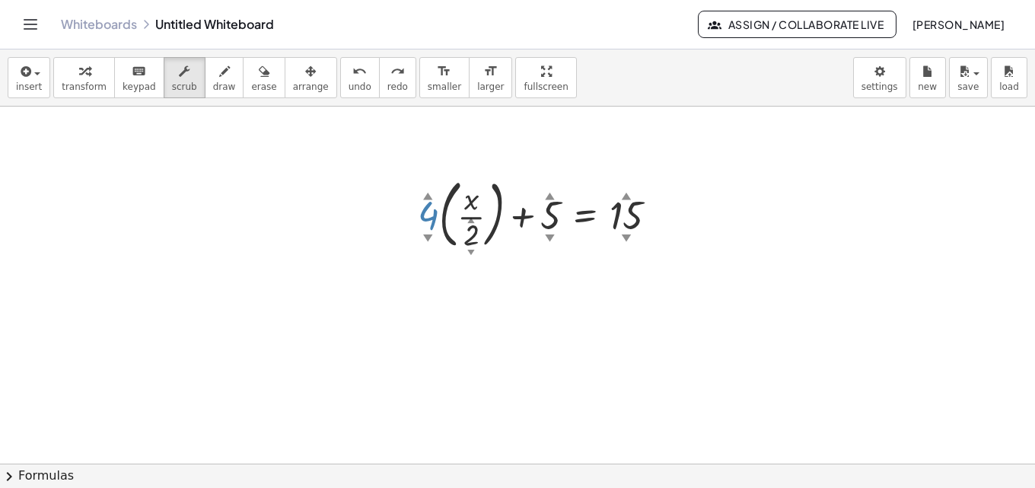
drag, startPoint x: 425, startPoint y: 217, endPoint x: 429, endPoint y: 202, distance: 14.9
click at [429, 202] on div at bounding box center [543, 213] width 268 height 82
click at [443, 316] on div at bounding box center [517, 311] width 1035 height 714
drag, startPoint x: 622, startPoint y: 216, endPoint x: 624, endPoint y: 225, distance: 9.3
click at [624, 225] on div at bounding box center [543, 213] width 267 height 82
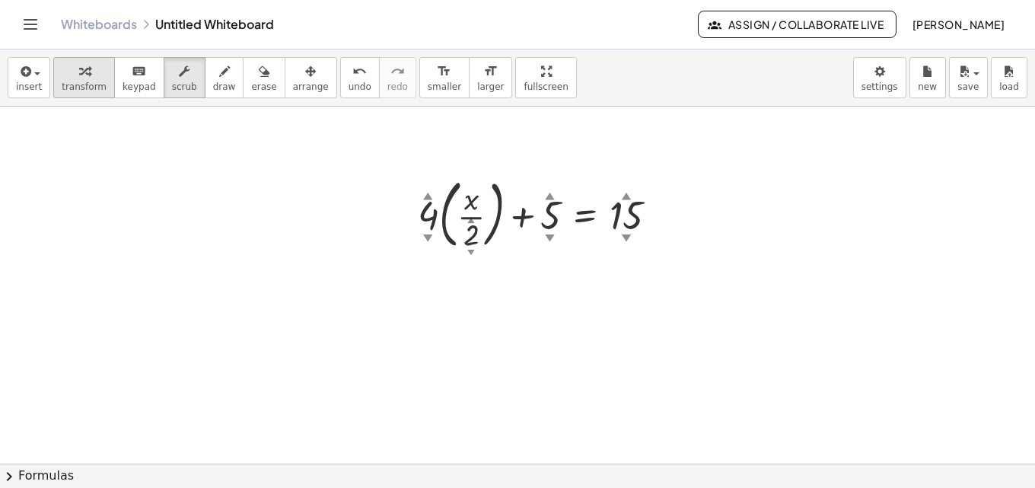
click at [68, 84] on span "transform" at bounding box center [84, 86] width 45 height 11
click at [299, 427] on div at bounding box center [517, 311] width 1035 height 714
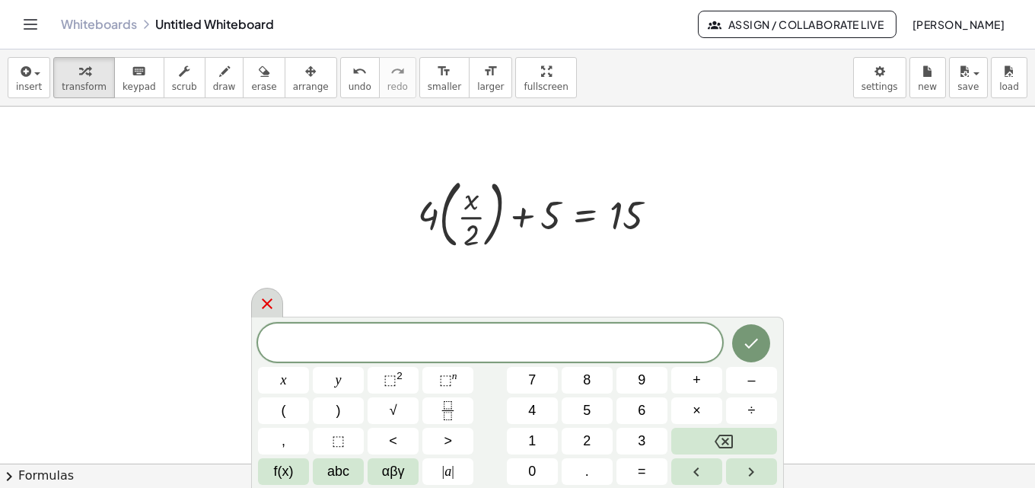
click at [263, 304] on icon at bounding box center [267, 303] width 18 height 18
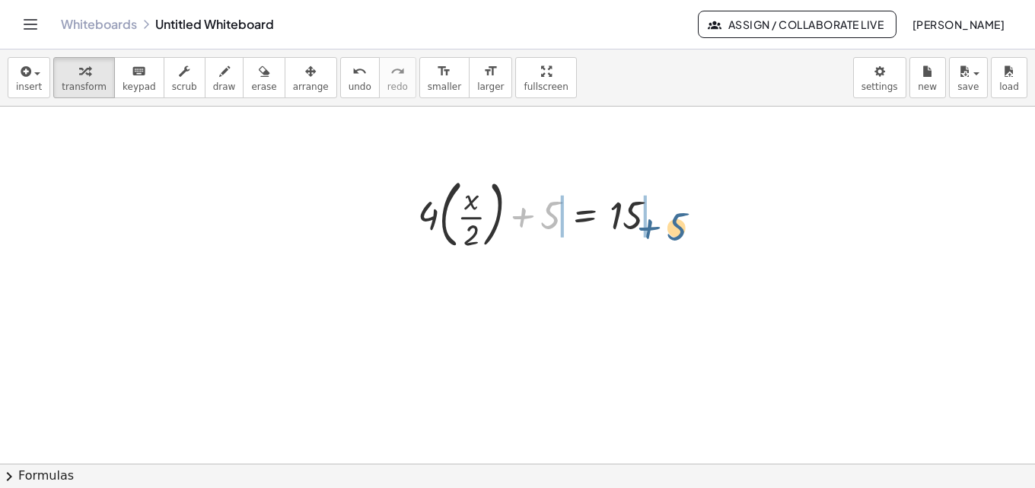
drag, startPoint x: 526, startPoint y: 221, endPoint x: 647, endPoint y: 232, distance: 122.2
click at [647, 232] on div at bounding box center [543, 213] width 267 height 82
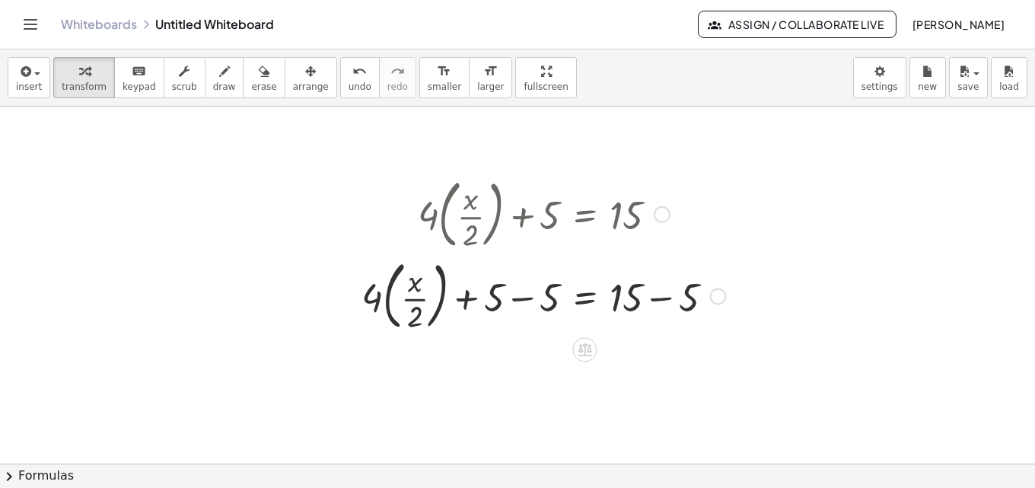
click at [656, 303] on div at bounding box center [543, 295] width 379 height 82
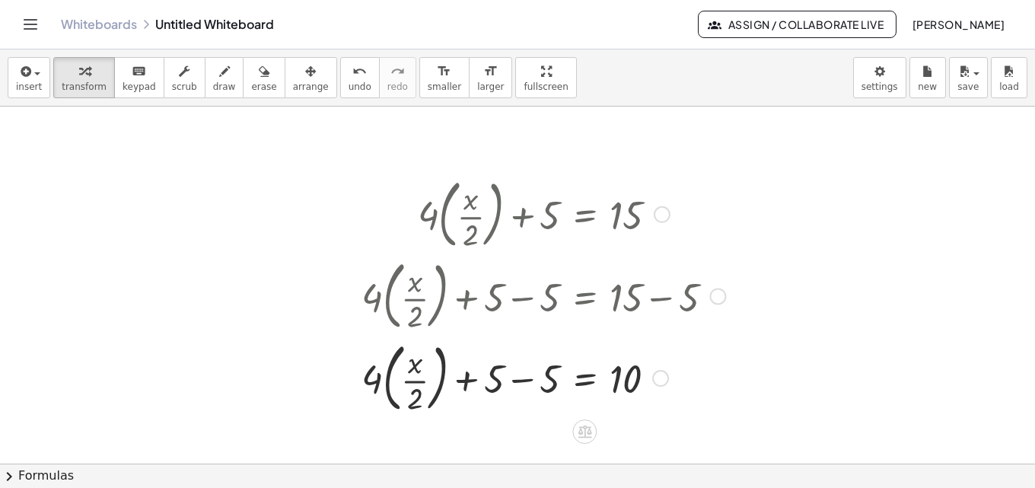
click at [520, 384] on div at bounding box center [543, 376] width 379 height 82
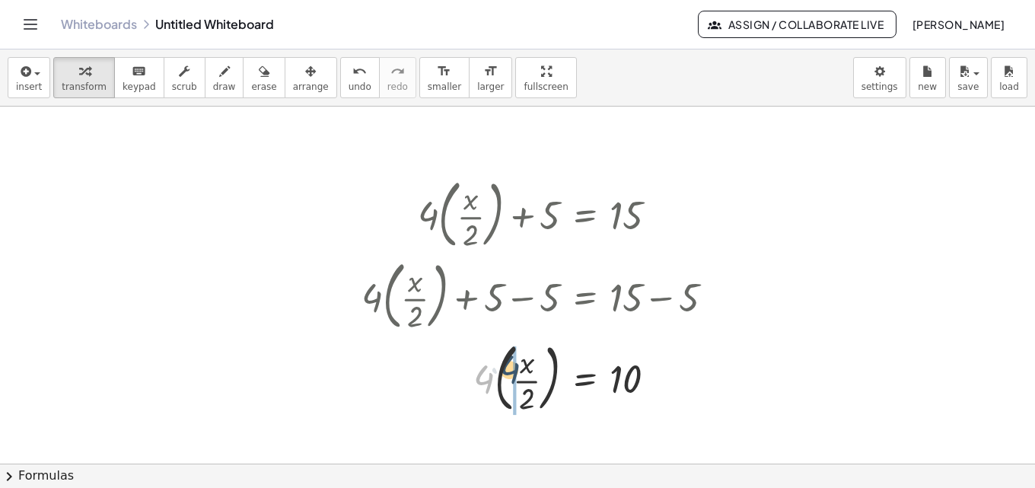
drag, startPoint x: 493, startPoint y: 377, endPoint x: 520, endPoint y: 367, distance: 28.7
click at [520, 367] on div at bounding box center [543, 376] width 379 height 82
drag, startPoint x: 517, startPoint y: 376, endPoint x: 536, endPoint y: 366, distance: 20.8
click at [536, 366] on div at bounding box center [543, 377] width 379 height 76
drag, startPoint x: 510, startPoint y: 372, endPoint x: 540, endPoint y: 361, distance: 32.2
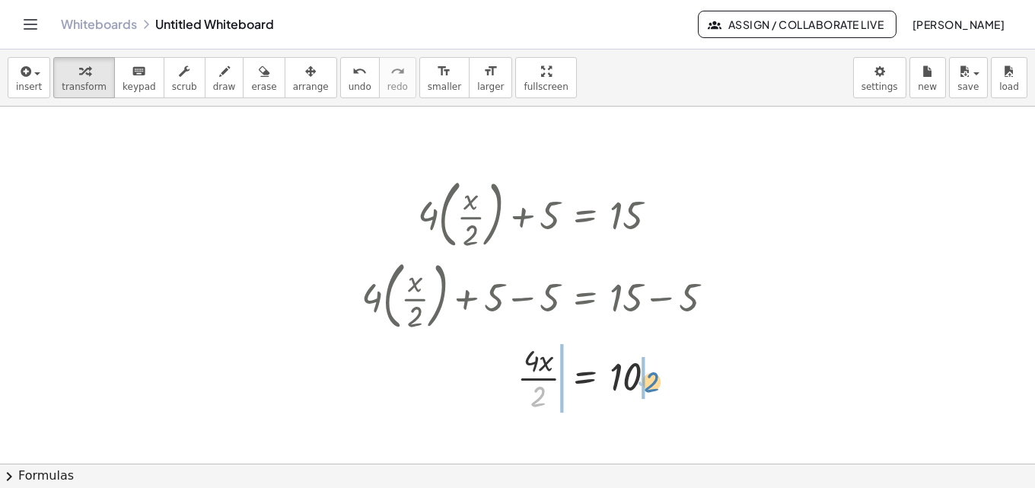
drag, startPoint x: 538, startPoint y: 395, endPoint x: 650, endPoint y: 380, distance: 113.5
click at [650, 380] on div at bounding box center [543, 377] width 379 height 76
click at [643, 378] on div at bounding box center [543, 377] width 379 height 76
drag, startPoint x: 505, startPoint y: 399, endPoint x: 545, endPoint y: 408, distance: 40.6
click at [545, 408] on div at bounding box center [543, 377] width 379 height 76
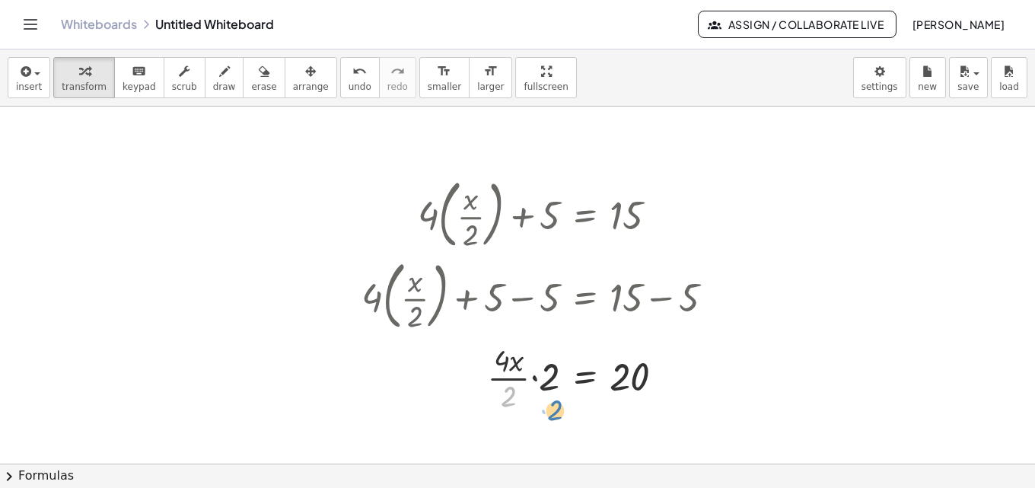
drag, startPoint x: 507, startPoint y: 408, endPoint x: 553, endPoint y: 422, distance: 48.6
click at [553, 422] on div "+ · 5 · x + 3 = + · 2 · x + 15 Fix a mistake Transform line Copy line as LaTeX …" at bounding box center [517, 311] width 1035 height 714
drag, startPoint x: 515, startPoint y: 399, endPoint x: 545, endPoint y: 396, distance: 29.8
drag, startPoint x: 532, startPoint y: 388, endPoint x: 664, endPoint y: 434, distance: 139.5
click at [556, 378] on div at bounding box center [543, 377] width 379 height 76
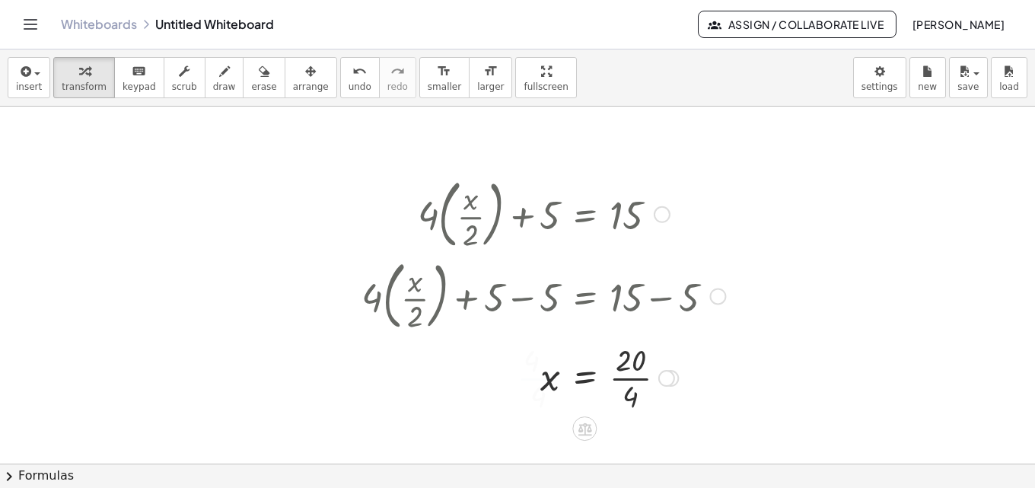
click at [627, 383] on div at bounding box center [543, 377] width 379 height 76
click at [348, 84] on span "undo" at bounding box center [359, 86] width 23 height 11
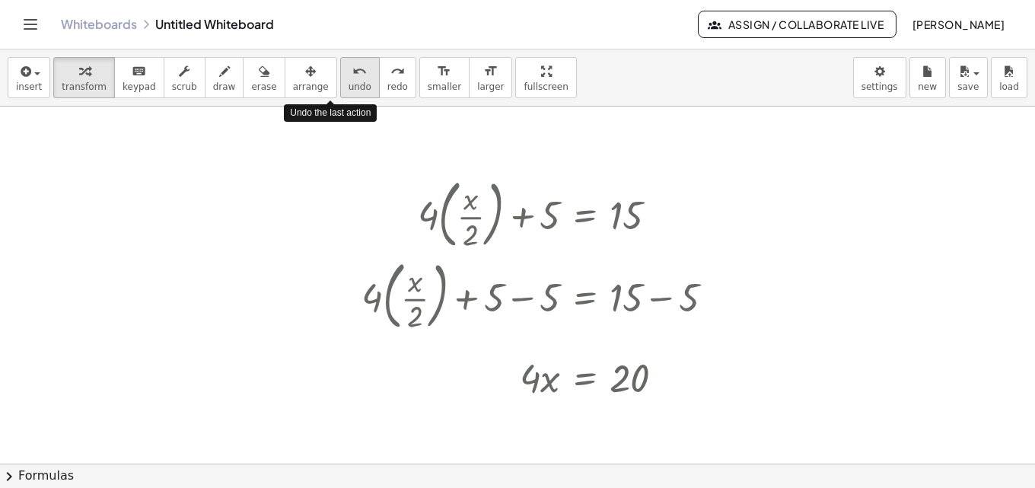
click at [348, 84] on span "undo" at bounding box center [359, 86] width 23 height 11
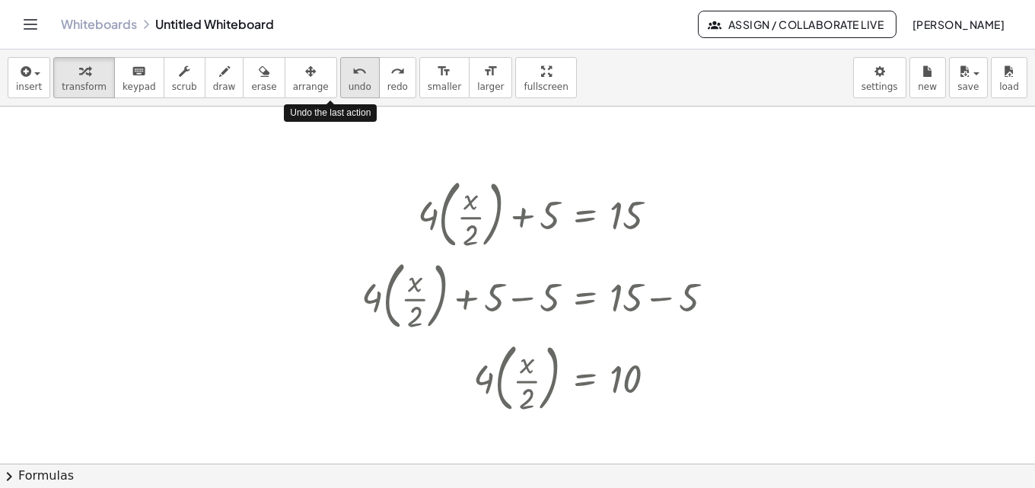
click at [348, 84] on span "undo" at bounding box center [359, 86] width 23 height 11
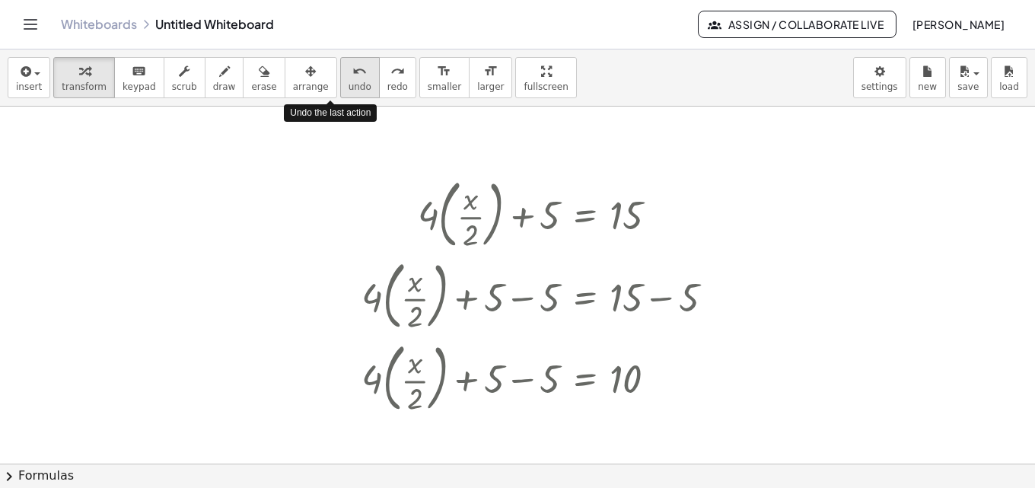
click at [348, 84] on span "undo" at bounding box center [359, 86] width 23 height 11
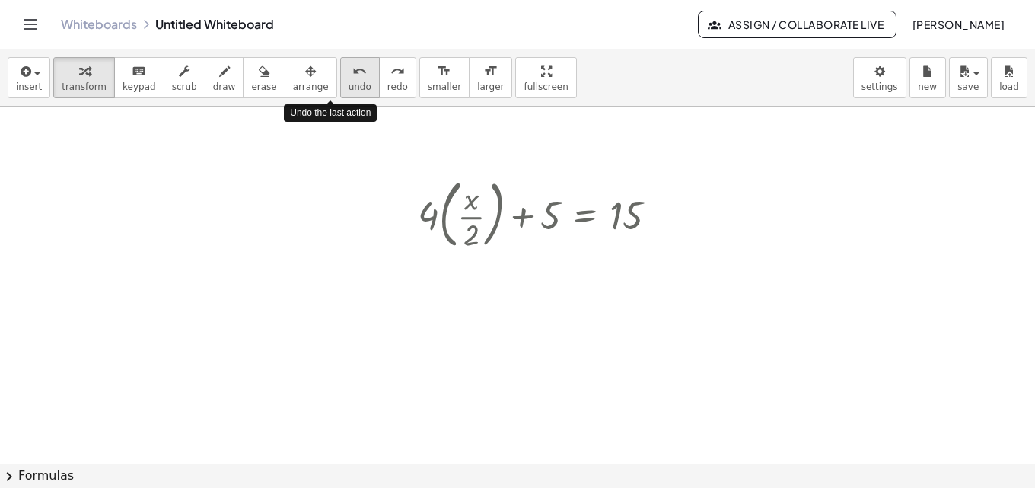
click at [348, 84] on span "undo" at bounding box center [359, 86] width 23 height 11
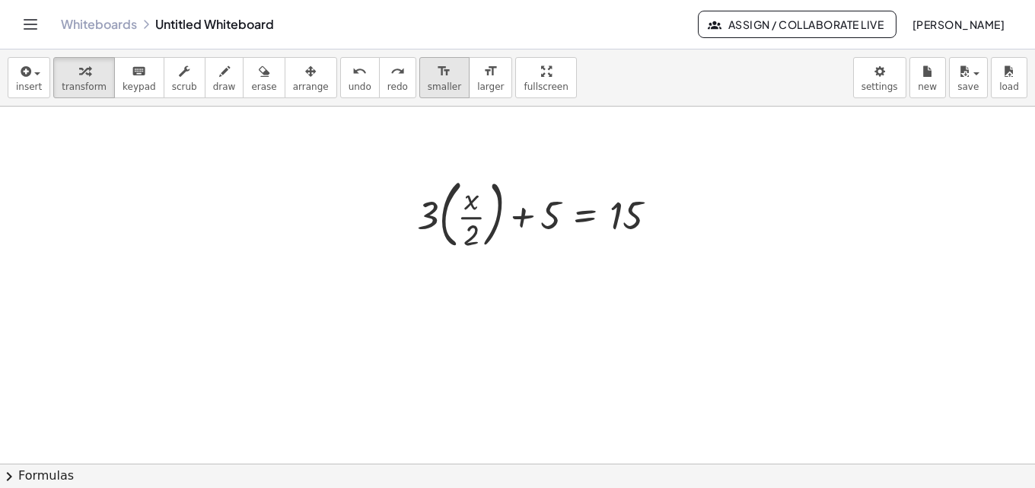
click at [419, 86] on button "format_size smaller" at bounding box center [444, 77] width 50 height 41
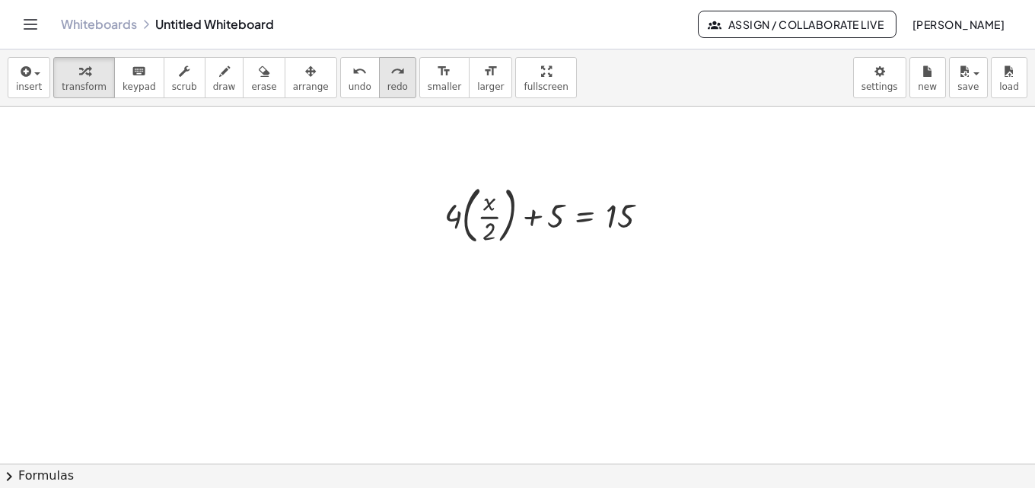
click at [379, 82] on button "redo redo" at bounding box center [397, 77] width 37 height 41
click at [428, 81] on span "smaller" at bounding box center [444, 86] width 33 height 11
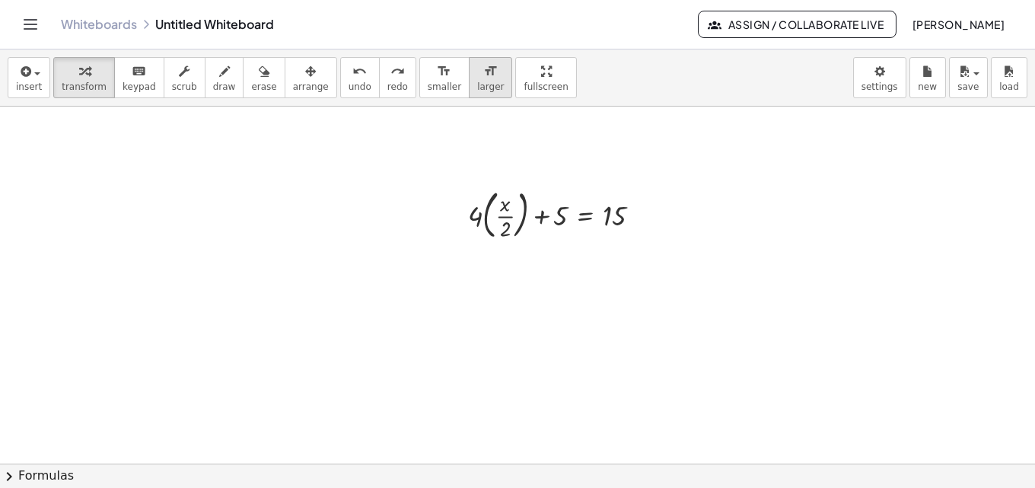
click at [483, 79] on icon "format_size" at bounding box center [490, 71] width 14 height 18
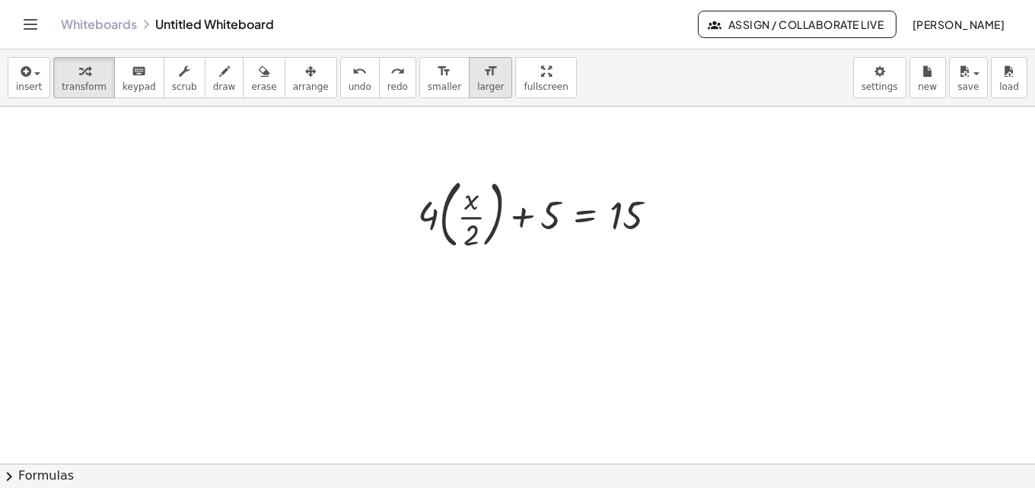
click at [483, 79] on icon "format_size" at bounding box center [490, 71] width 14 height 18
click at [469, 288] on div at bounding box center [517, 311] width 1035 height 714
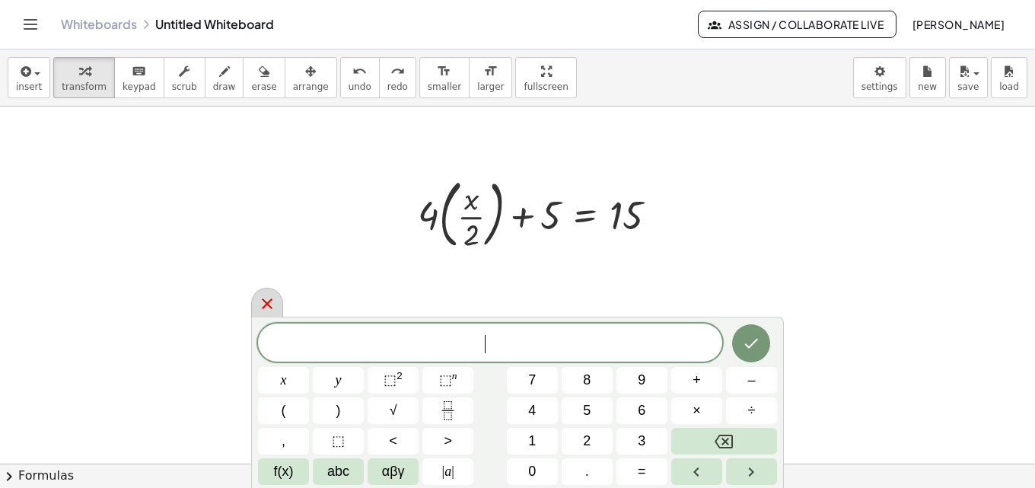
click at [258, 304] on icon at bounding box center [267, 303] width 18 height 18
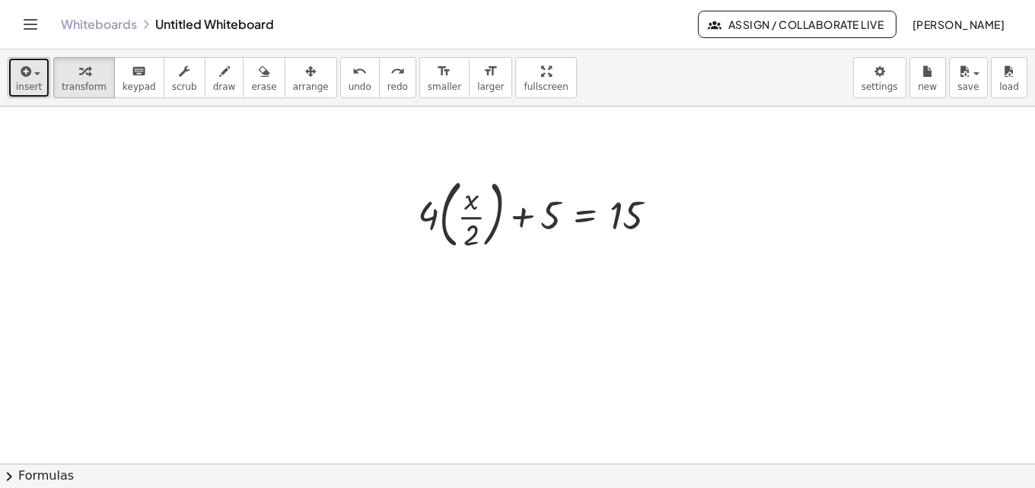
click at [14, 66] on button "insert" at bounding box center [29, 77] width 43 height 41
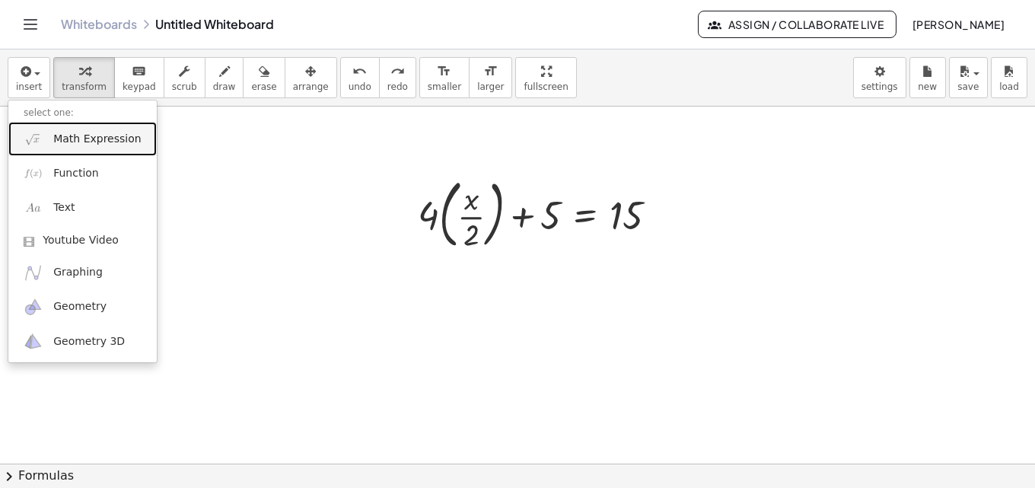
click at [34, 136] on img at bounding box center [33, 138] width 19 height 19
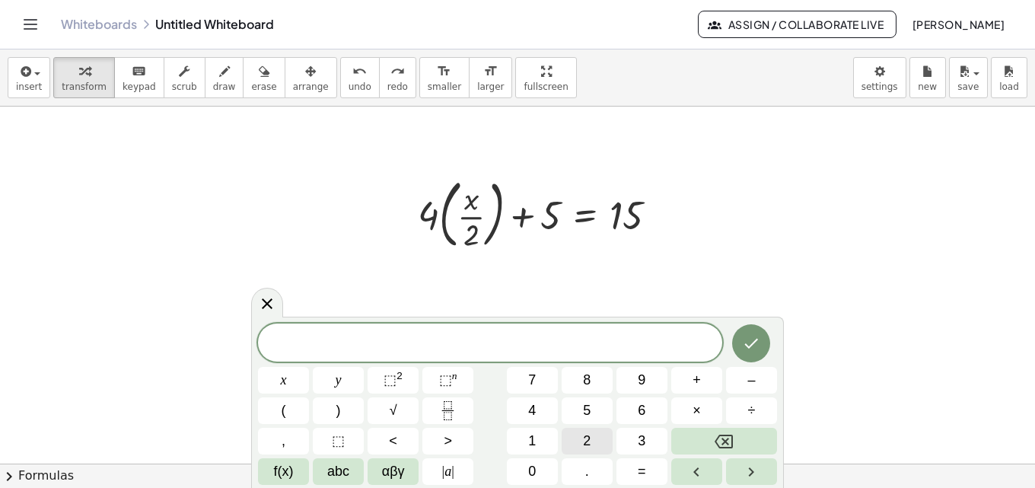
click at [583, 443] on span "2" at bounding box center [587, 441] width 8 height 21
click at [291, 411] on button "(" at bounding box center [283, 410] width 51 height 27
click at [300, 386] on button "x" at bounding box center [283, 380] width 51 height 27
click at [707, 380] on button "+" at bounding box center [696, 380] width 51 height 27
click at [545, 446] on button "1" at bounding box center [532, 441] width 51 height 27
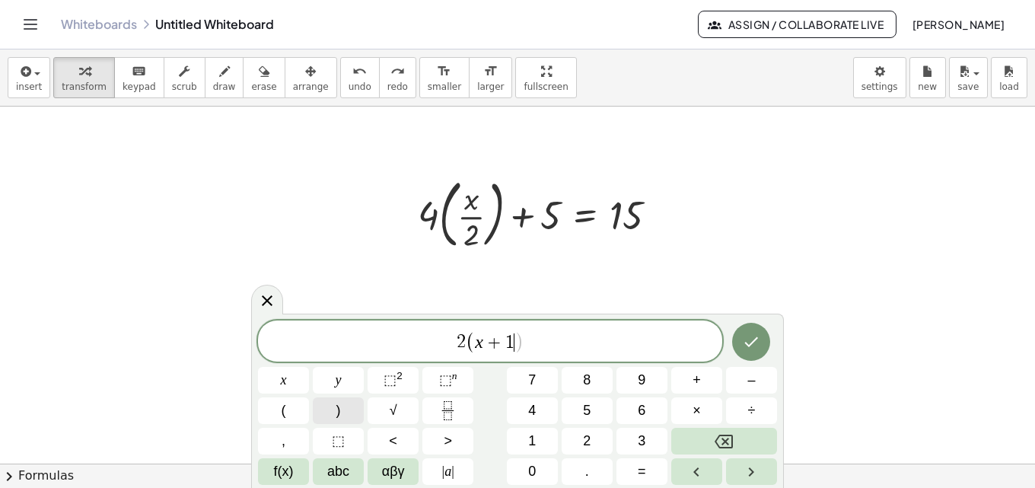
click at [342, 407] on button ")" at bounding box center [338, 410] width 51 height 27
click at [700, 381] on span "+" at bounding box center [696, 380] width 8 height 21
click at [659, 437] on button "3" at bounding box center [641, 441] width 51 height 27
click at [285, 377] on span "x" at bounding box center [284, 380] width 6 height 21
click at [646, 474] on button "=" at bounding box center [641, 471] width 51 height 27
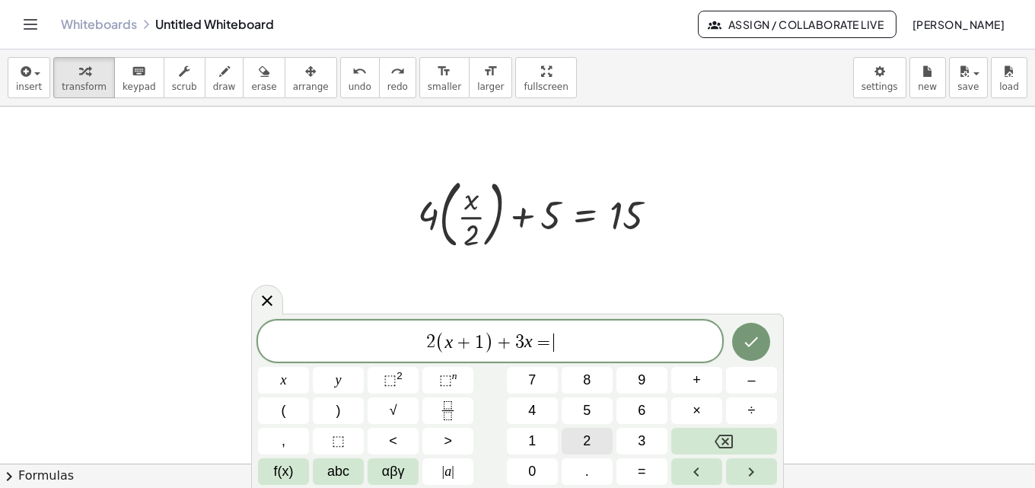
click at [599, 439] on button "2" at bounding box center [586, 441] width 51 height 27
click at [596, 416] on button "5" at bounding box center [586, 410] width 51 height 27
click at [485, 339] on span "+" at bounding box center [495, 342] width 22 height 18
click at [450, 412] on icon "Fraction" at bounding box center [447, 410] width 19 height 19
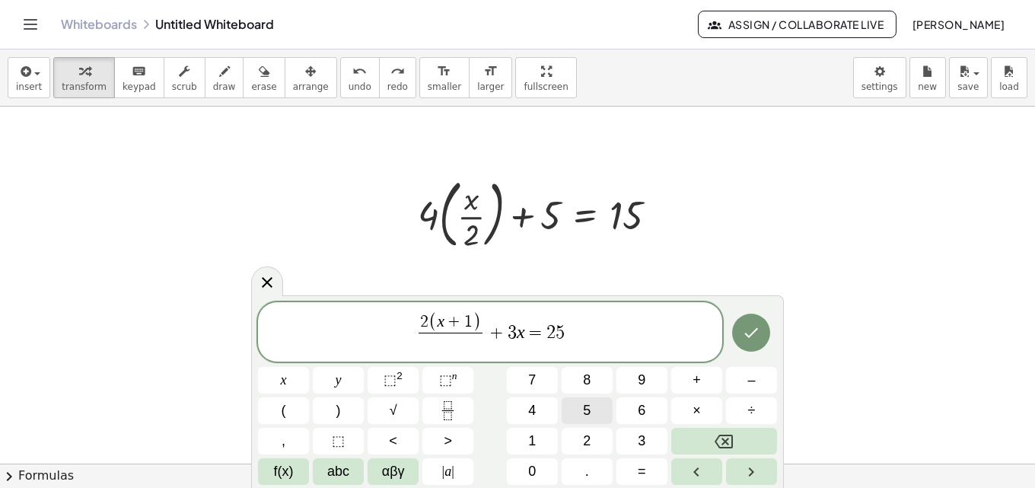
click at [592, 409] on button "5" at bounding box center [586, 410] width 51 height 27
click at [751, 340] on icon "Done" at bounding box center [751, 332] width 18 height 18
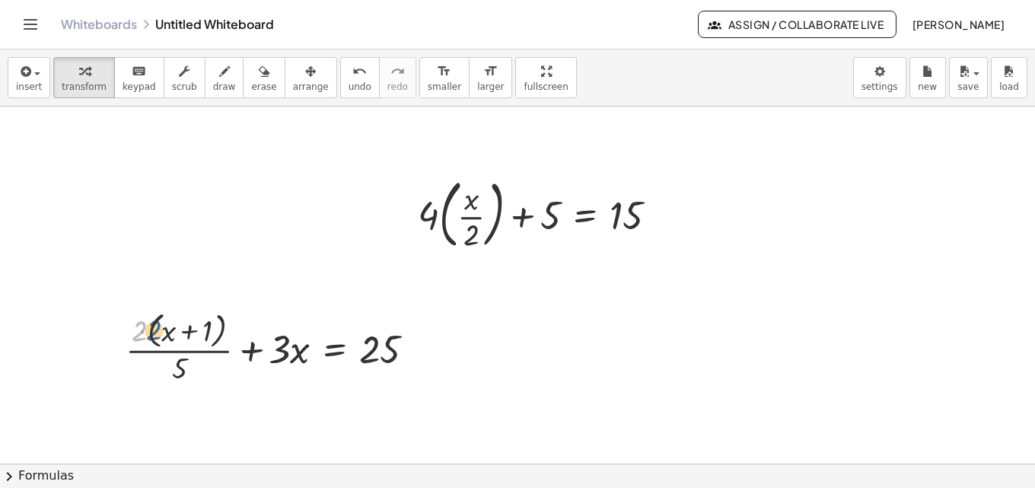
drag, startPoint x: 147, startPoint y: 334, endPoint x: 161, endPoint y: 333, distance: 14.5
click at [161, 333] on div at bounding box center [276, 347] width 316 height 81
drag, startPoint x: 149, startPoint y: 332, endPoint x: 158, endPoint y: 337, distance: 10.6
click at [159, 336] on div at bounding box center [276, 347] width 316 height 81
drag, startPoint x: 136, startPoint y: 335, endPoint x: 192, endPoint y: 331, distance: 55.7
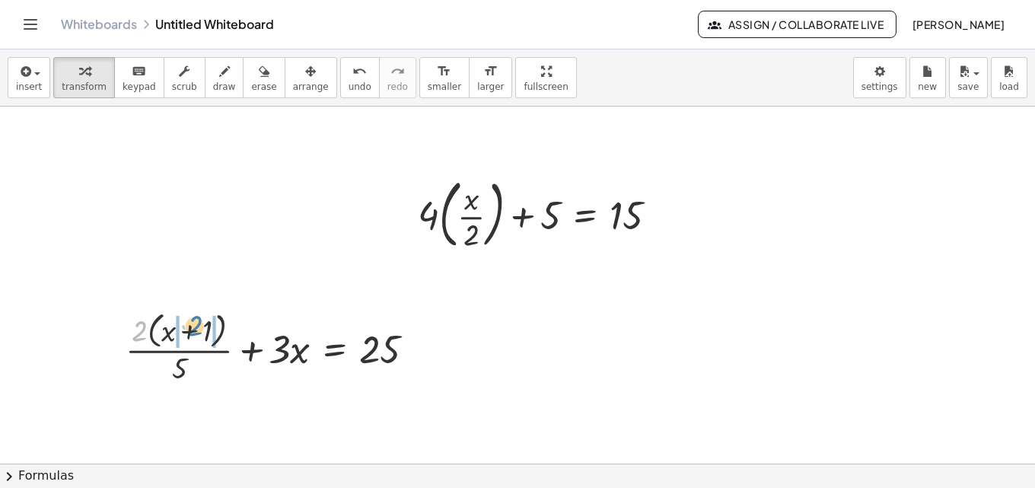
click at [192, 331] on div at bounding box center [276, 347] width 316 height 81
click at [191, 332] on div at bounding box center [278, 347] width 311 height 76
drag, startPoint x: 161, startPoint y: 336, endPoint x: 138, endPoint y: 335, distance: 22.8
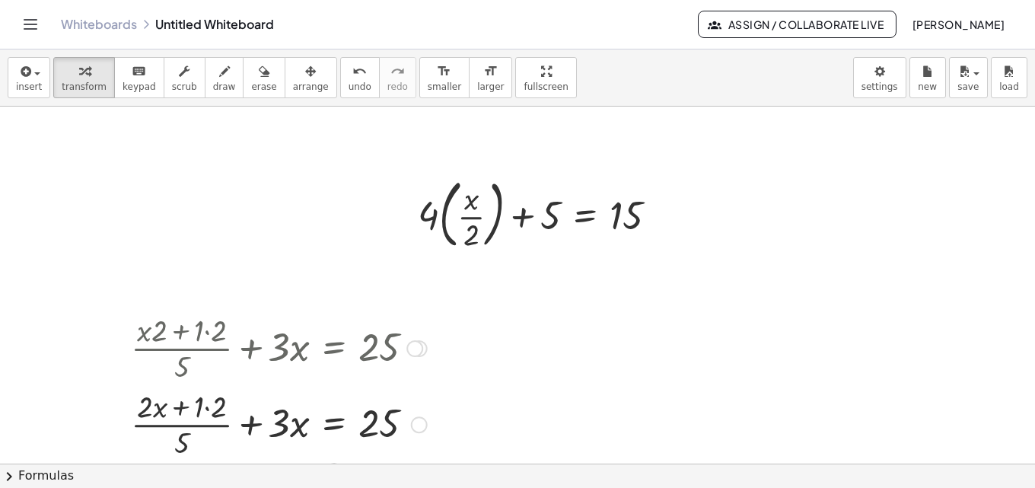
click at [211, 413] on div at bounding box center [278, 423] width 311 height 76
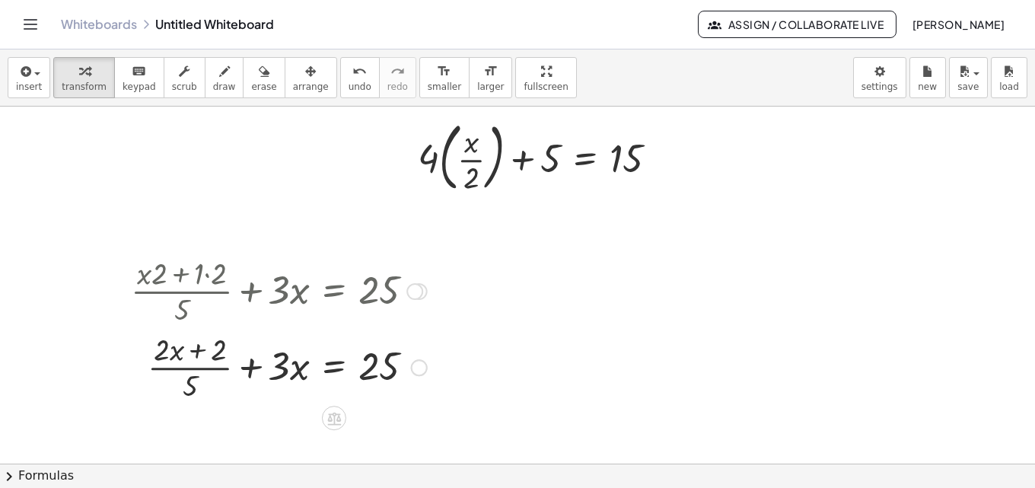
scroll to position [304, 0]
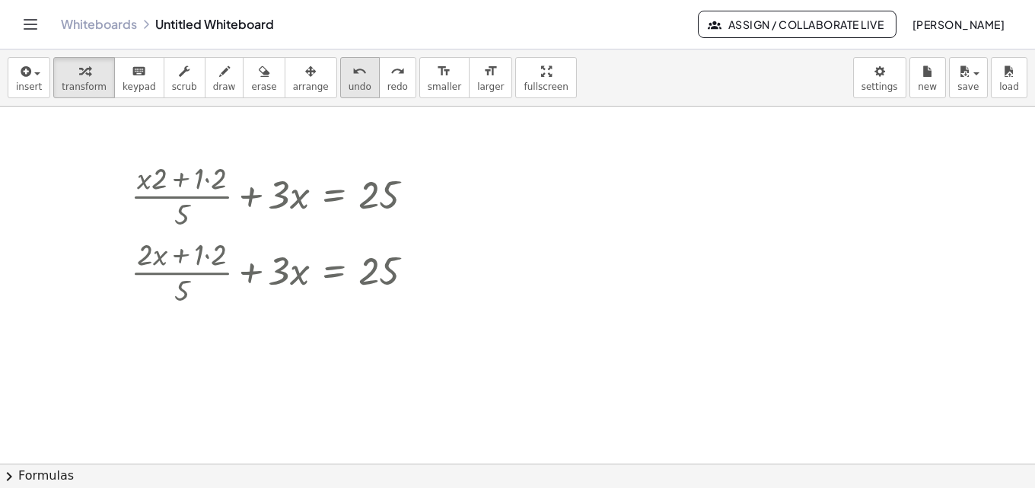
click at [348, 76] on div "undo" at bounding box center [359, 71] width 23 height 18
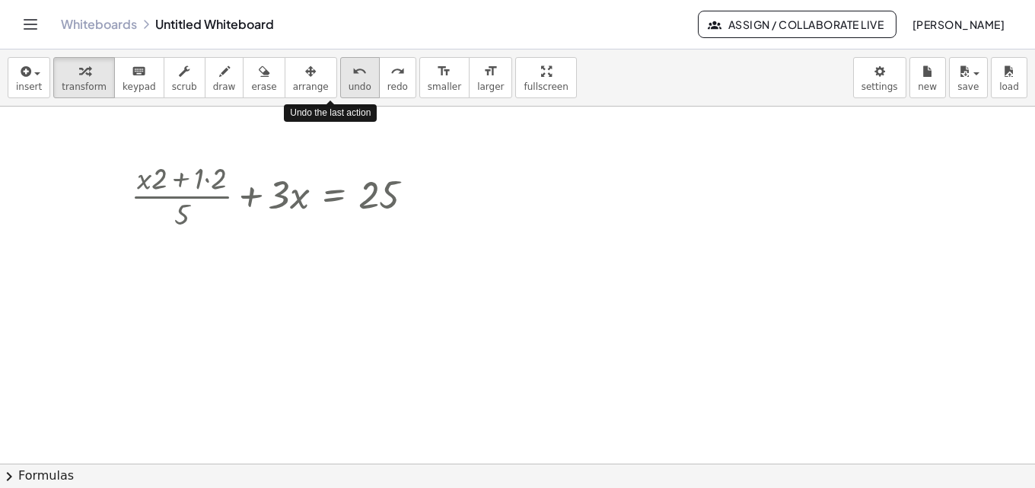
click at [348, 76] on div "undo" at bounding box center [359, 71] width 23 height 18
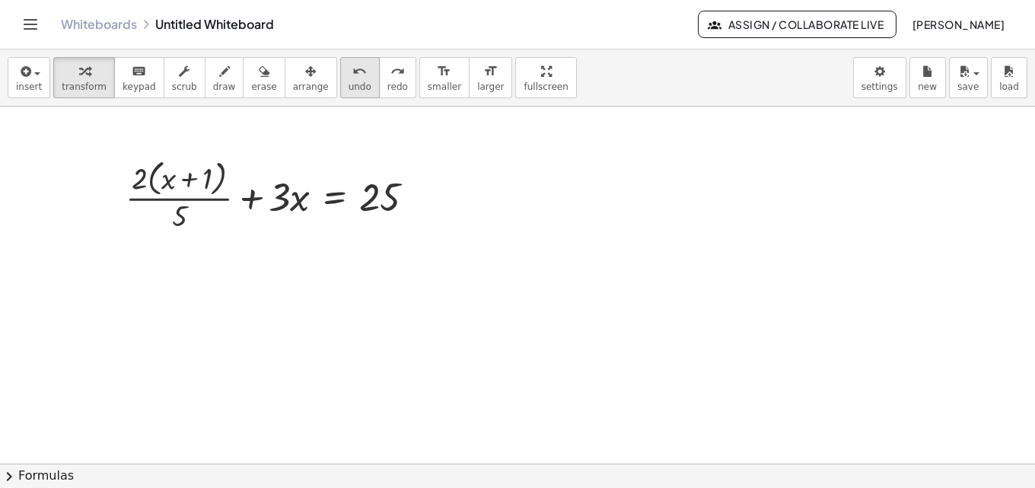
click at [352, 78] on icon "undo" at bounding box center [359, 71] width 14 height 18
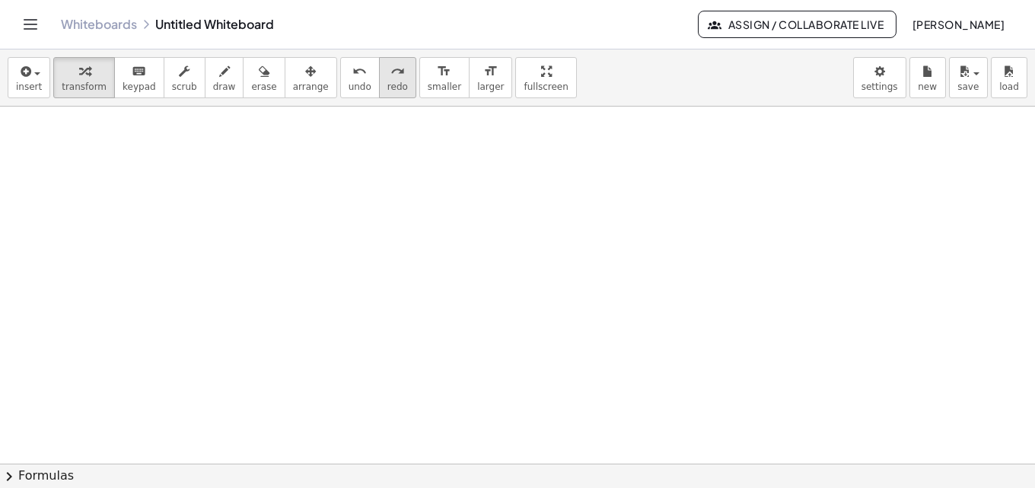
click at [390, 75] on icon "redo" at bounding box center [397, 71] width 14 height 18
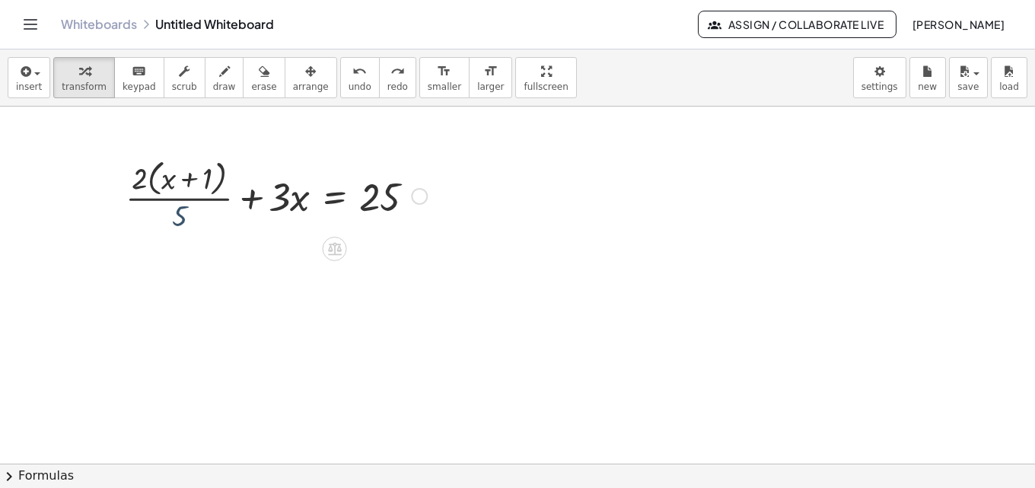
click at [179, 212] on div at bounding box center [276, 194] width 316 height 81
click at [36, 81] on span "insert" at bounding box center [29, 86] width 26 height 11
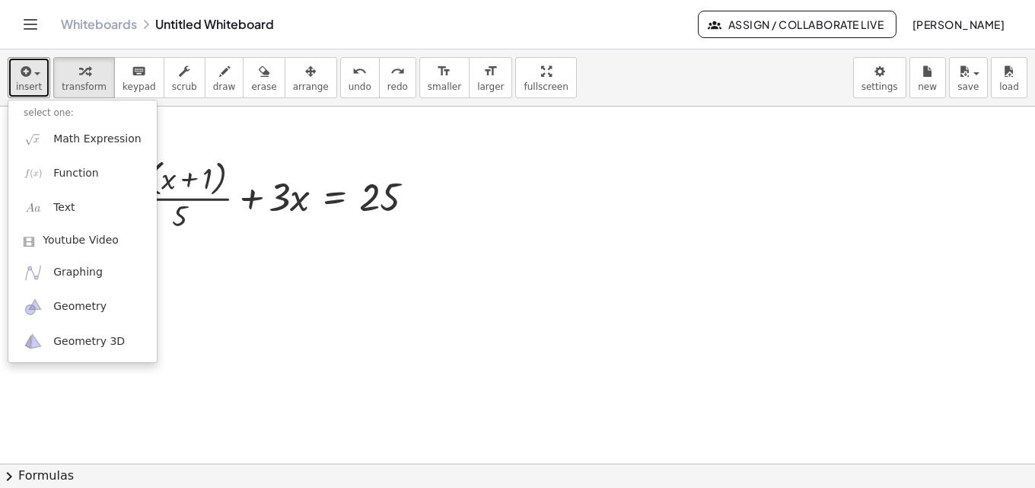
click at [271, 130] on div at bounding box center [517, 159] width 1035 height 714
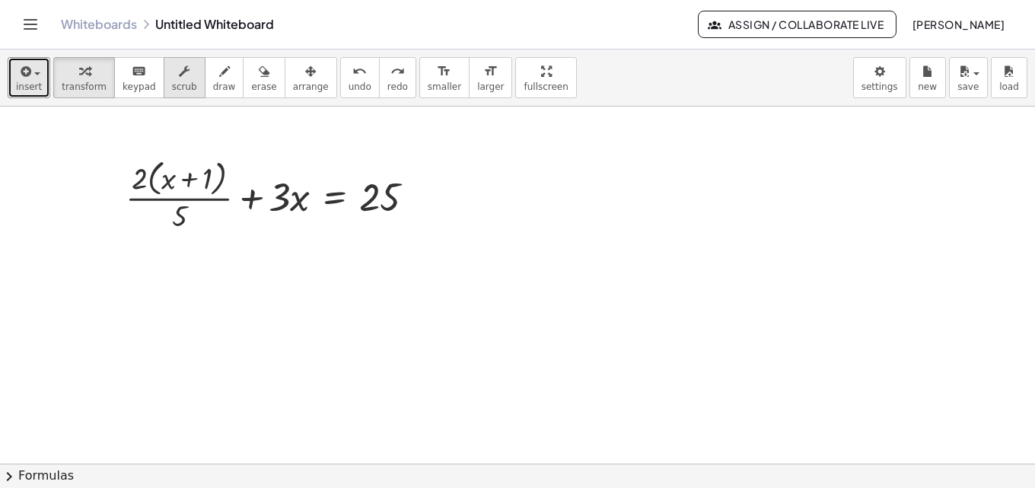
click at [177, 78] on div "button" at bounding box center [184, 71] width 25 height 18
click at [181, 218] on div at bounding box center [276, 194] width 316 height 81
click at [229, 275] on div at bounding box center [517, 159] width 1035 height 714
click at [352, 74] on icon "undo" at bounding box center [359, 71] width 14 height 18
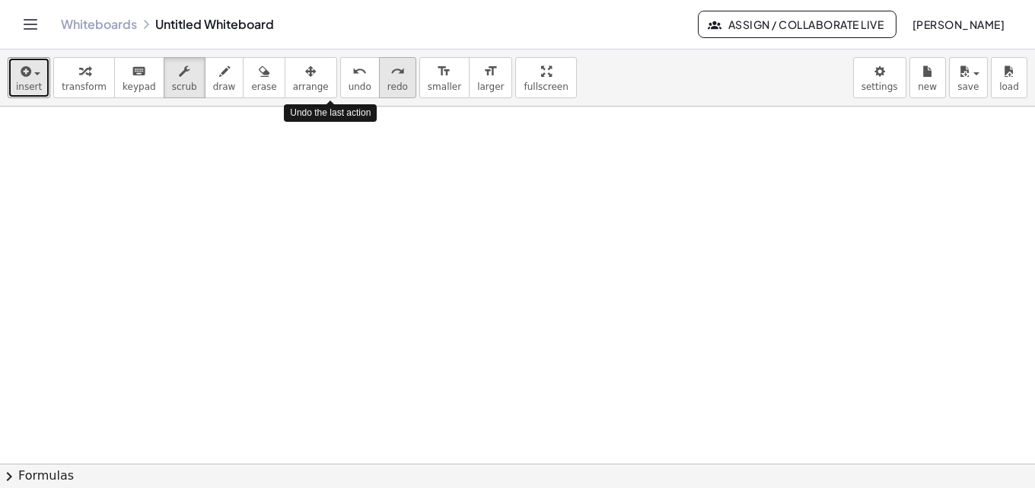
click at [379, 72] on button "redo redo" at bounding box center [397, 77] width 37 height 41
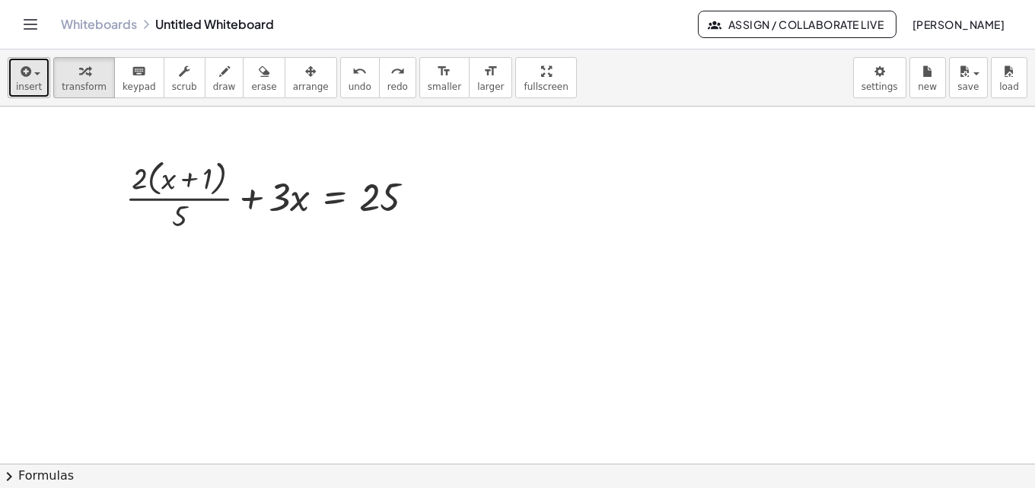
click at [31, 75] on span "button" at bounding box center [32, 73] width 3 height 11
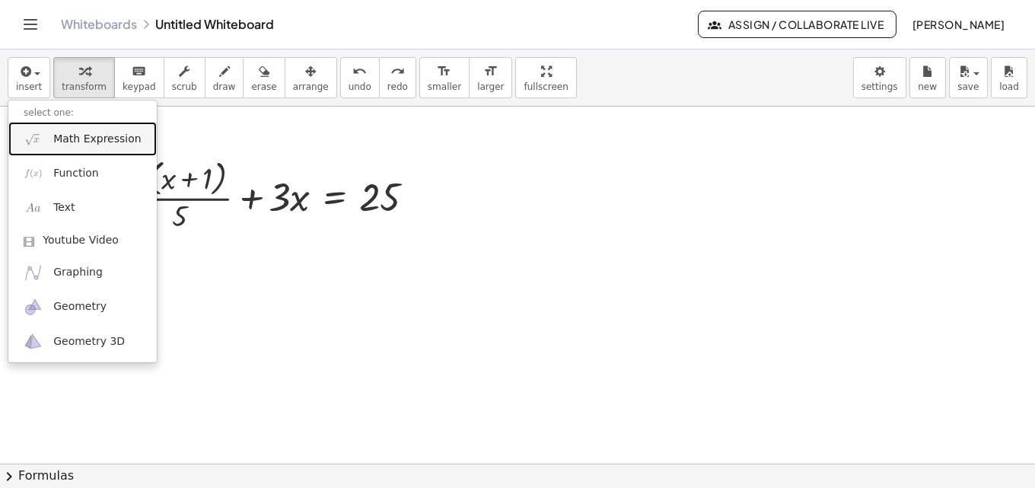
click at [55, 142] on span "Math Expression" at bounding box center [96, 139] width 87 height 15
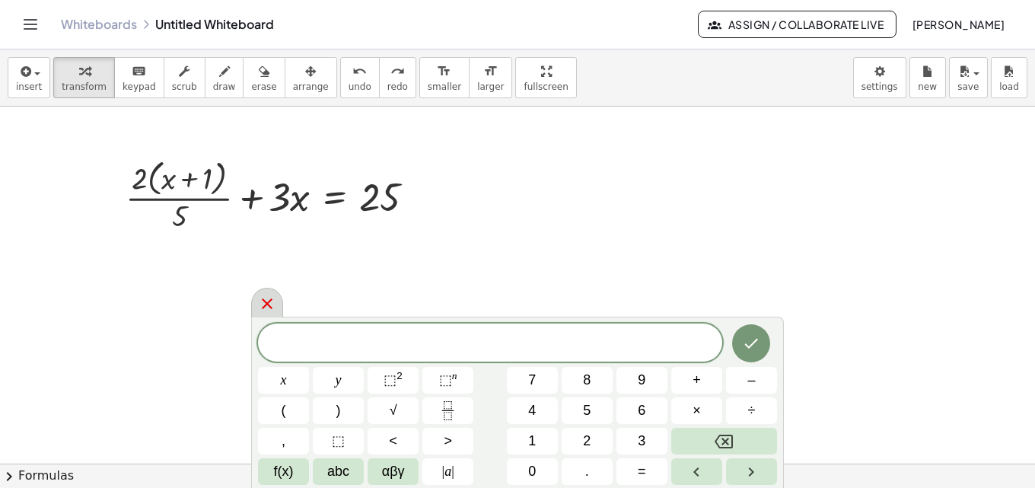
click at [264, 302] on icon at bounding box center [267, 303] width 18 height 18
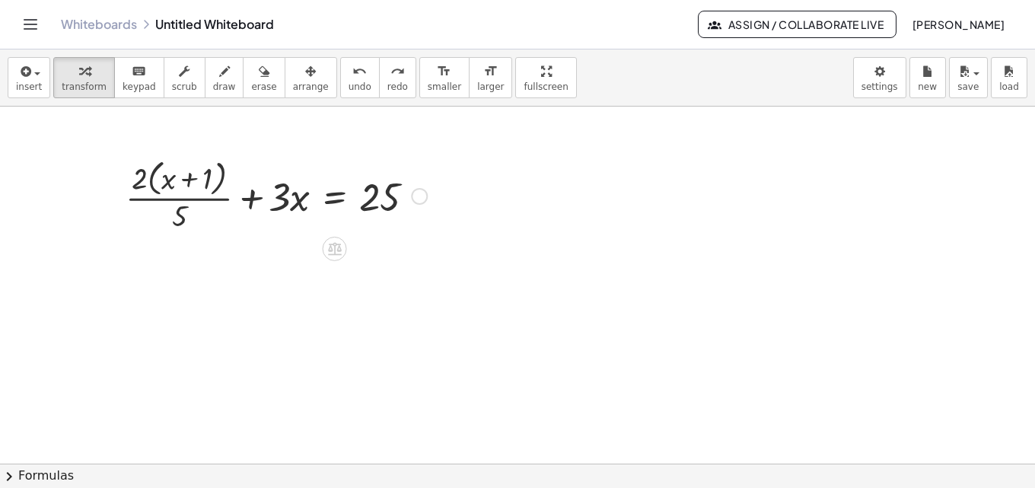
click at [201, 203] on div at bounding box center [276, 194] width 316 height 81
click at [183, 211] on div at bounding box center [276, 194] width 316 height 81
click at [293, 81] on span "arrange" at bounding box center [311, 86] width 36 height 11
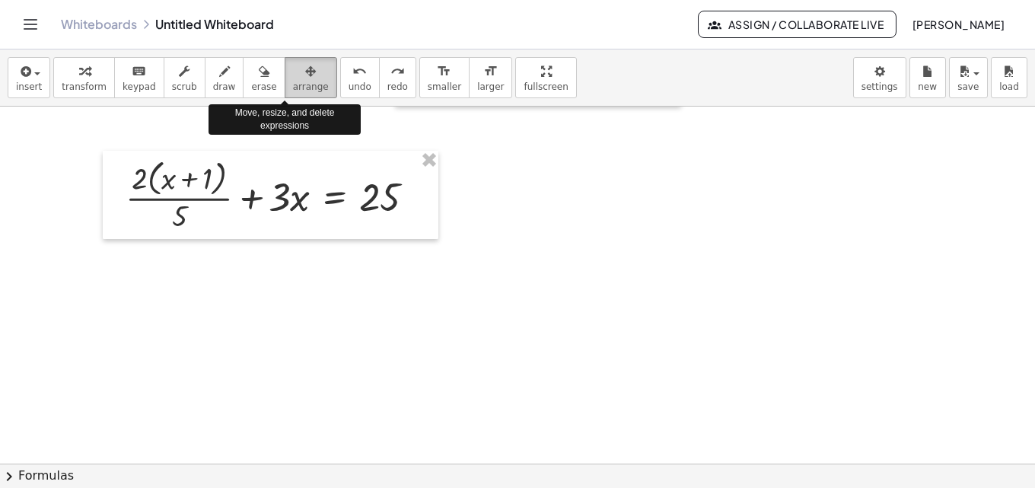
click at [293, 81] on span "arrange" at bounding box center [311, 86] width 36 height 11
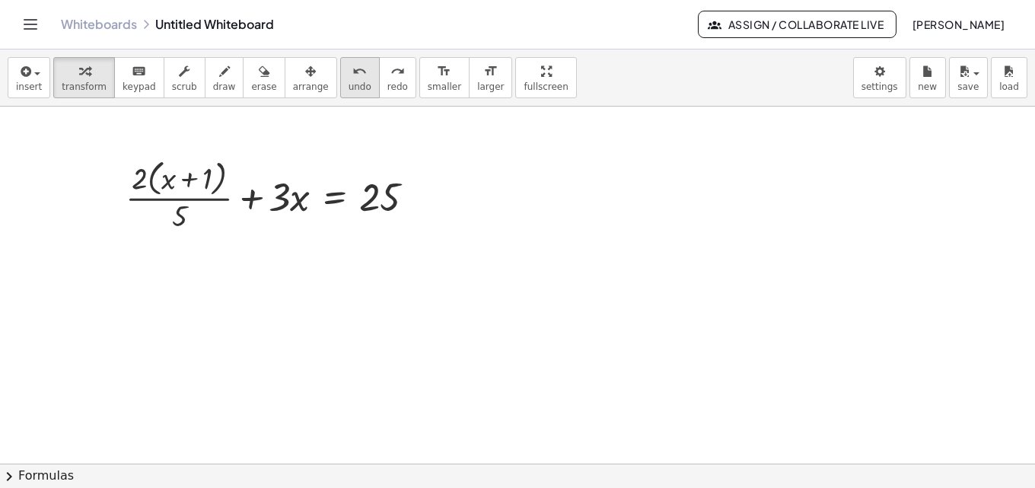
click at [348, 75] on div "undo" at bounding box center [359, 71] width 23 height 18
click at [132, 69] on icon "keyboard" at bounding box center [139, 71] width 14 height 18
click at [183, 221] on div at bounding box center [179, 215] width 15 height 33
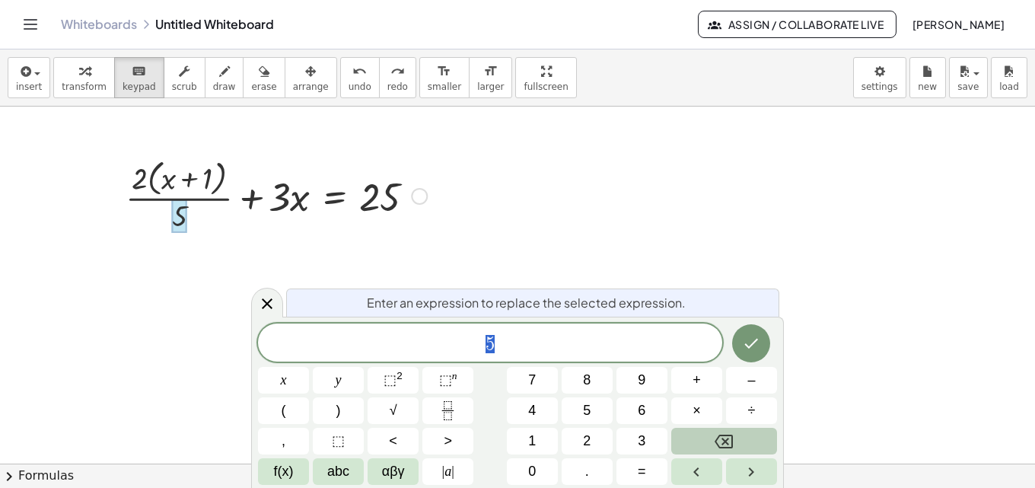
click at [701, 434] on button "Backspace" at bounding box center [724, 441] width 106 height 27
click at [755, 440] on button "Backspace" at bounding box center [724, 441] width 106 height 27
click at [227, 194] on div at bounding box center [276, 194] width 316 height 81
click at [269, 299] on icon at bounding box center [267, 303] width 18 height 18
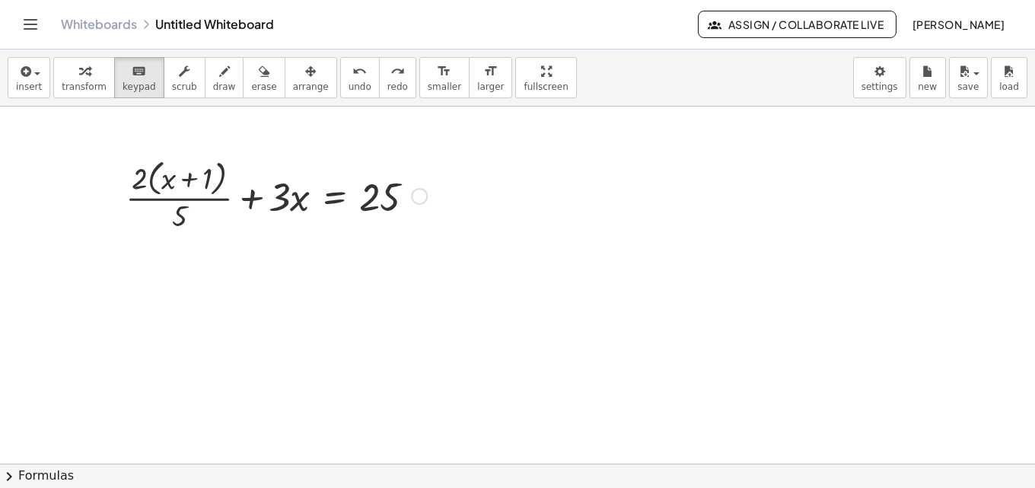
click at [203, 198] on div at bounding box center [276, 194] width 316 height 81
click at [172, 86] on span "scrub" at bounding box center [184, 86] width 25 height 11
click at [179, 227] on div at bounding box center [276, 194] width 316 height 81
click at [179, 231] on div "▼" at bounding box center [179, 232] width 7 height 10
click at [179, 229] on div "▼" at bounding box center [179, 232] width 7 height 10
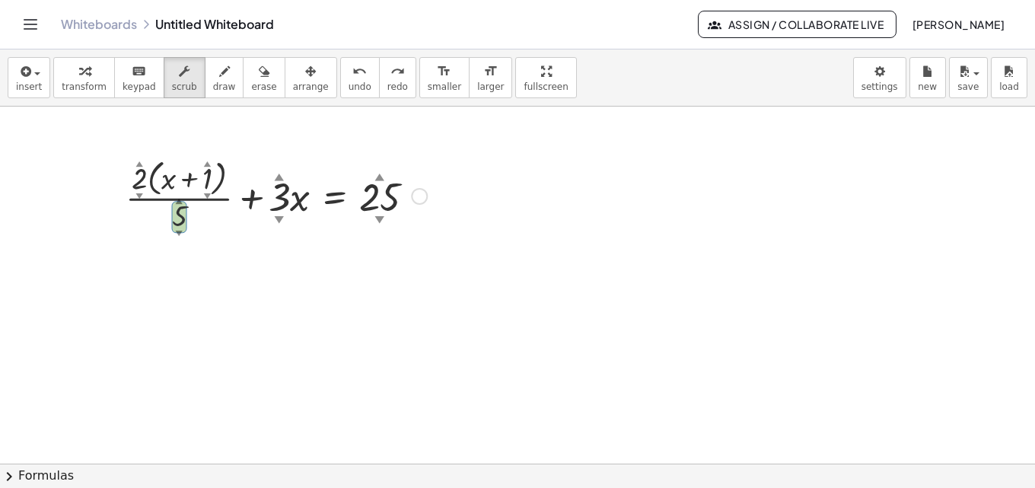
click at [178, 228] on div "▼" at bounding box center [179, 232] width 7 height 10
click at [178, 194] on div at bounding box center [276, 194] width 316 height 81
click at [178, 202] on div "▲" at bounding box center [179, 200] width 7 height 10
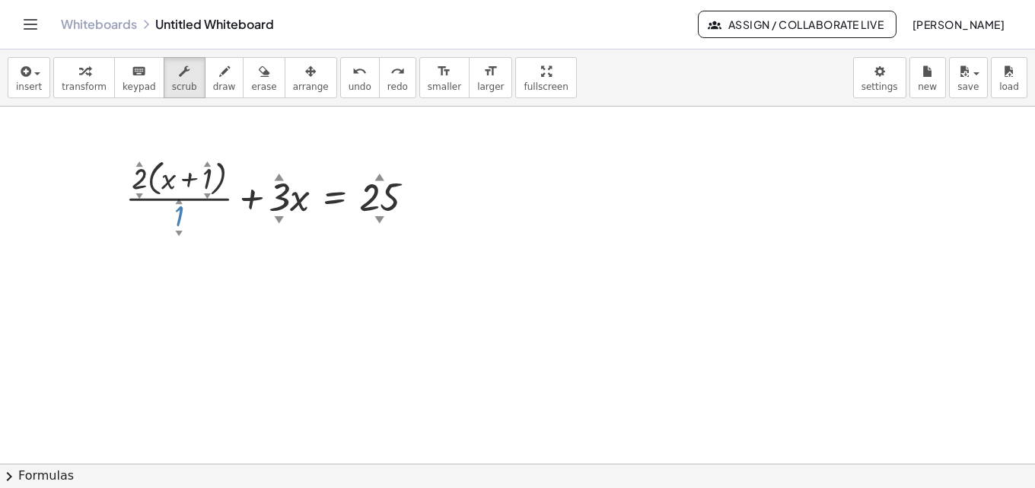
drag, startPoint x: 180, startPoint y: 222, endPoint x: 186, endPoint y: 253, distance: 31.6
click at [186, 253] on div "+ · 5 ▲ ▼ · x + 3 ▲ ▼ = + · 2 ▲ ▼ · x + 15 ▲ ▼ Fix a mistake Transform line Cop…" at bounding box center [517, 159] width 1035 height 714
click at [579, 412] on div at bounding box center [517, 159] width 1035 height 714
click at [64, 74] on div "button" at bounding box center [84, 71] width 45 height 18
click at [176, 207] on div at bounding box center [276, 194] width 316 height 81
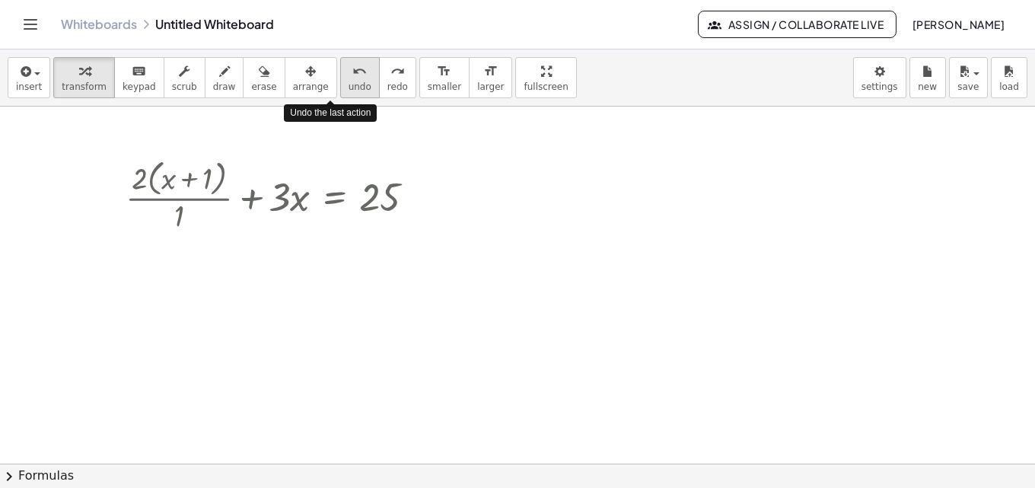
click at [348, 81] on span "undo" at bounding box center [359, 86] width 23 height 11
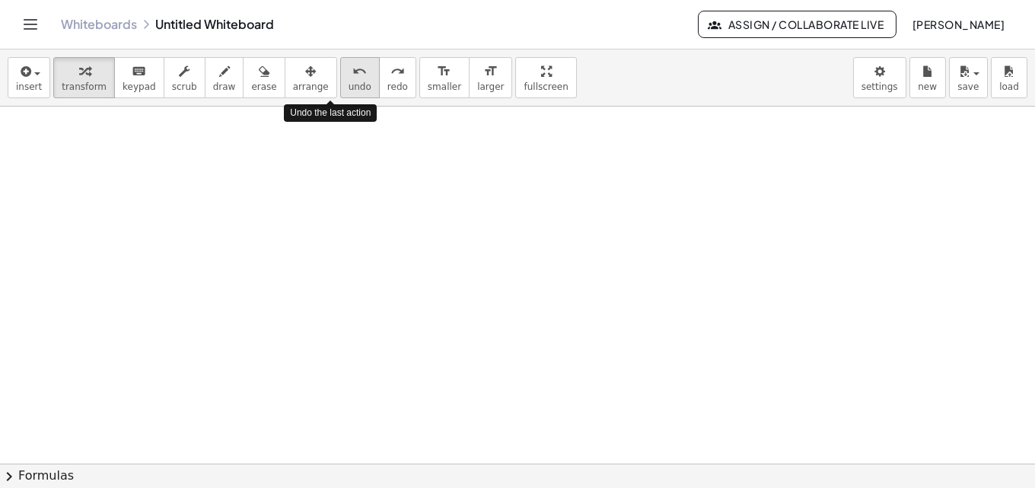
click at [348, 81] on span "undo" at bounding box center [359, 86] width 23 height 11
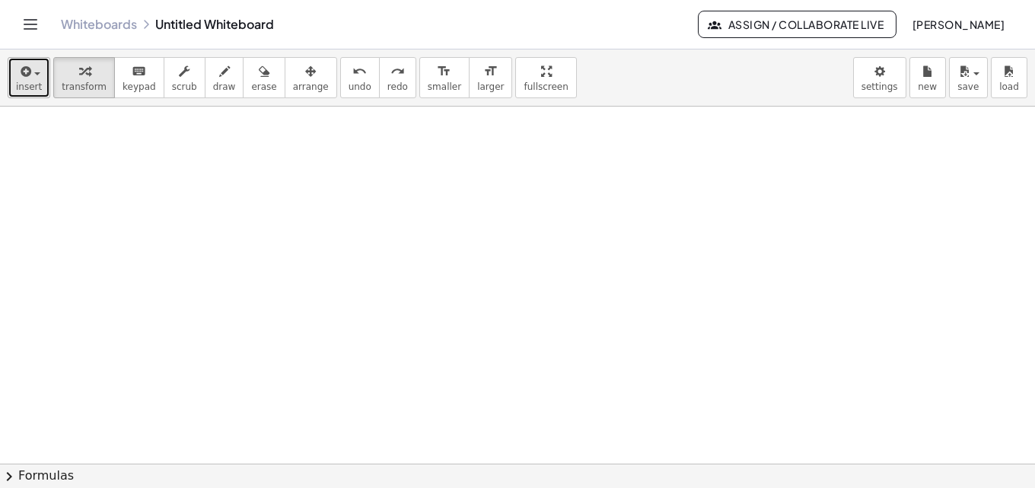
click at [25, 78] on icon "button" at bounding box center [24, 71] width 14 height 18
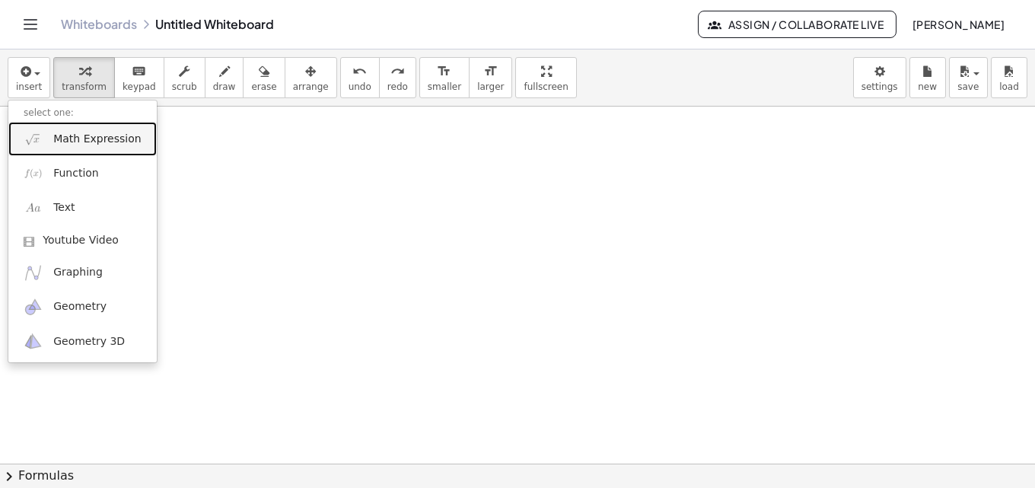
click at [73, 138] on span "Math Expression" at bounding box center [96, 139] width 87 height 15
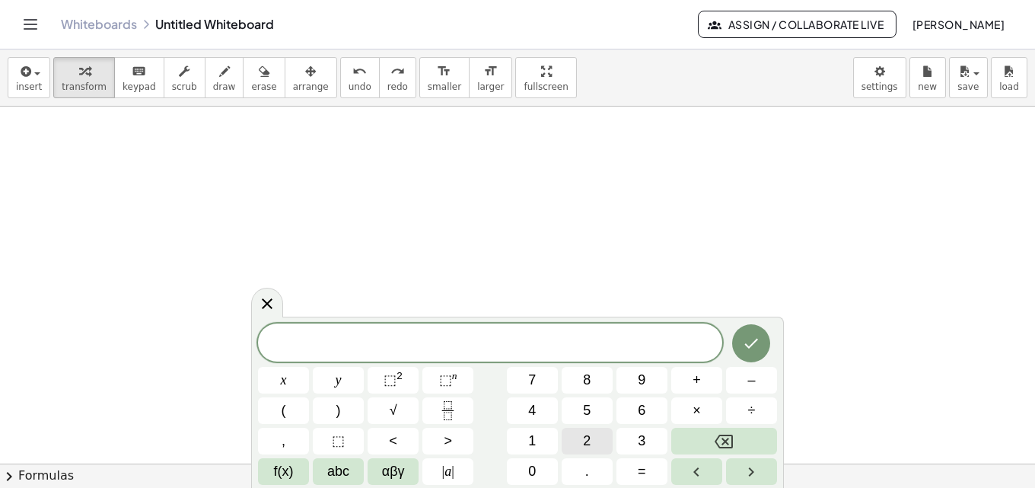
click at [590, 434] on span "2" at bounding box center [587, 441] width 8 height 21
click at [281, 407] on span "(" at bounding box center [283, 410] width 5 height 21
click at [288, 380] on button "x" at bounding box center [283, 380] width 51 height 27
click at [711, 383] on button "+" at bounding box center [696, 380] width 51 height 27
click at [520, 439] on button "1" at bounding box center [532, 441] width 51 height 27
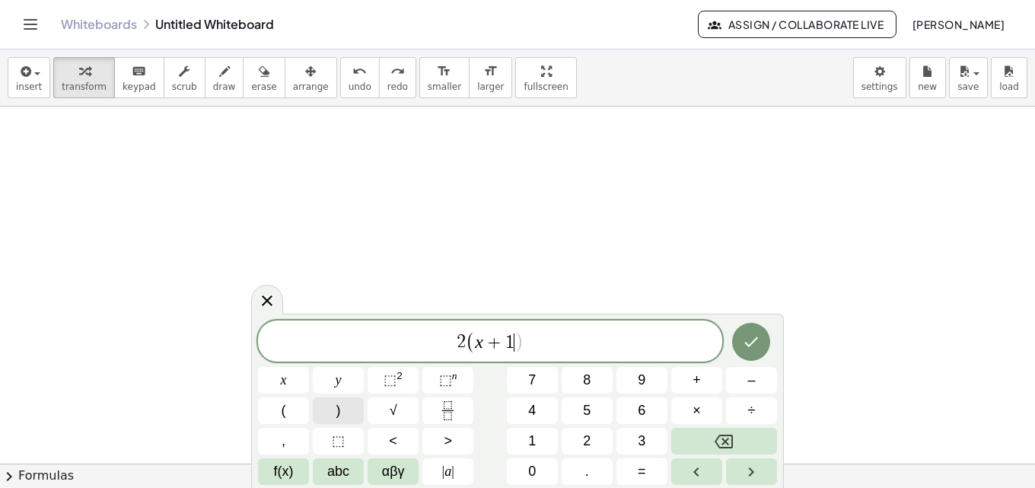
click at [336, 410] on span ")" at bounding box center [338, 410] width 5 height 21
click at [697, 392] on button "+" at bounding box center [696, 380] width 51 height 27
click at [291, 382] on button "x" at bounding box center [283, 380] width 51 height 27
click at [445, 412] on icon "Fraction" at bounding box center [447, 416] width 8 height 8
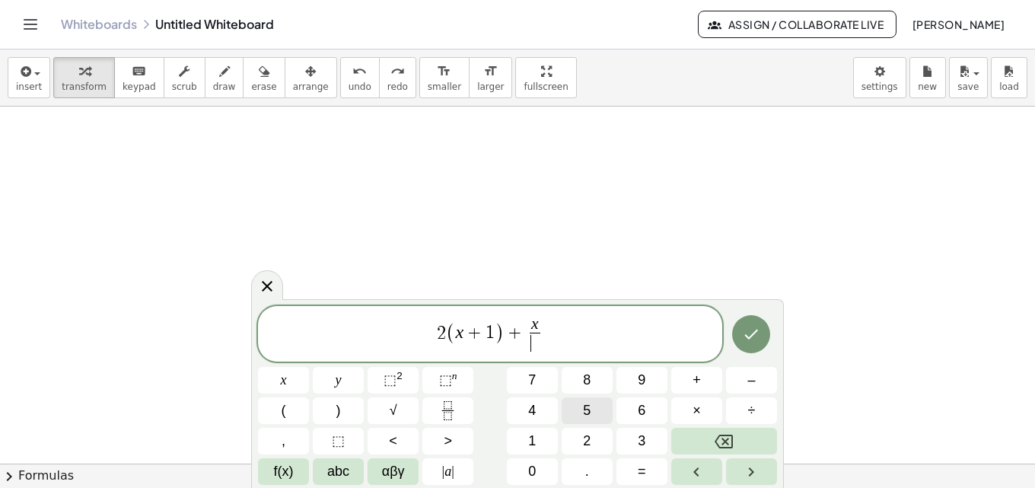
click at [577, 412] on button "5" at bounding box center [586, 410] width 51 height 27
click at [638, 466] on span "=" at bounding box center [641, 471] width 8 height 21
click at [730, 443] on icon "Backspace" at bounding box center [723, 441] width 18 height 18
click at [588, 332] on span "2 ( x + 1 ) + x 5 ​ ​" at bounding box center [490, 335] width 464 height 40
click at [641, 475] on span "=" at bounding box center [641, 471] width 8 height 21
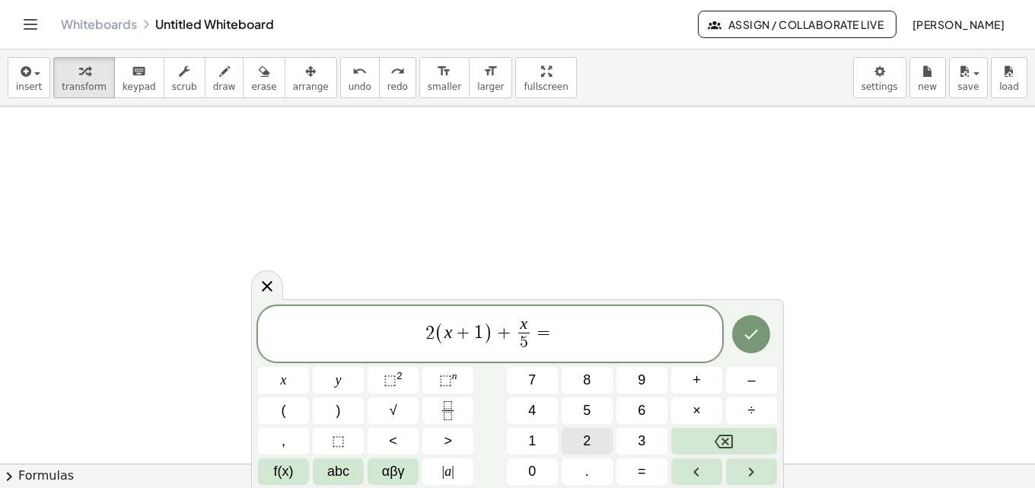
click at [586, 437] on span "2" at bounding box center [587, 441] width 8 height 21
click at [586, 415] on span "5" at bounding box center [587, 410] width 8 height 21
click at [751, 339] on icon "Done" at bounding box center [751, 334] width 18 height 18
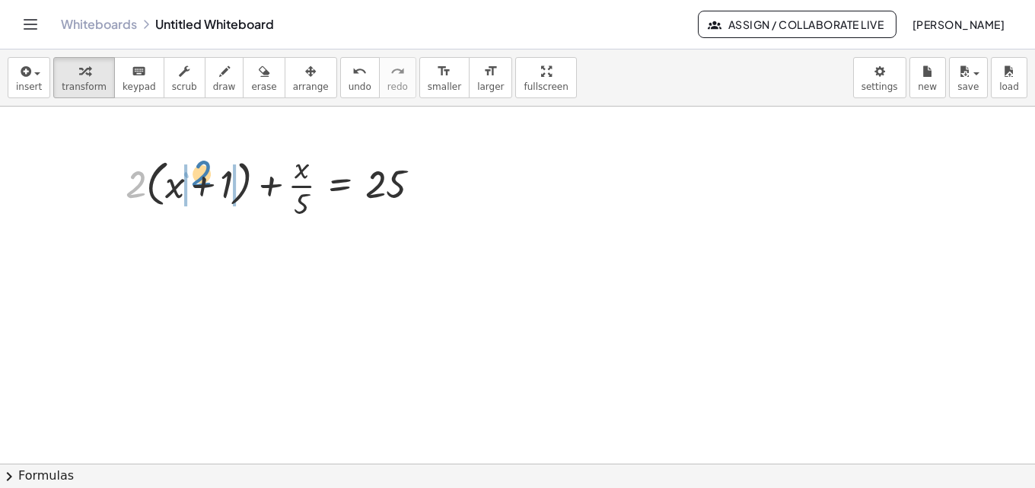
drag, startPoint x: 133, startPoint y: 186, endPoint x: 199, endPoint y: 176, distance: 66.9
click at [199, 176] on div at bounding box center [279, 184] width 323 height 76
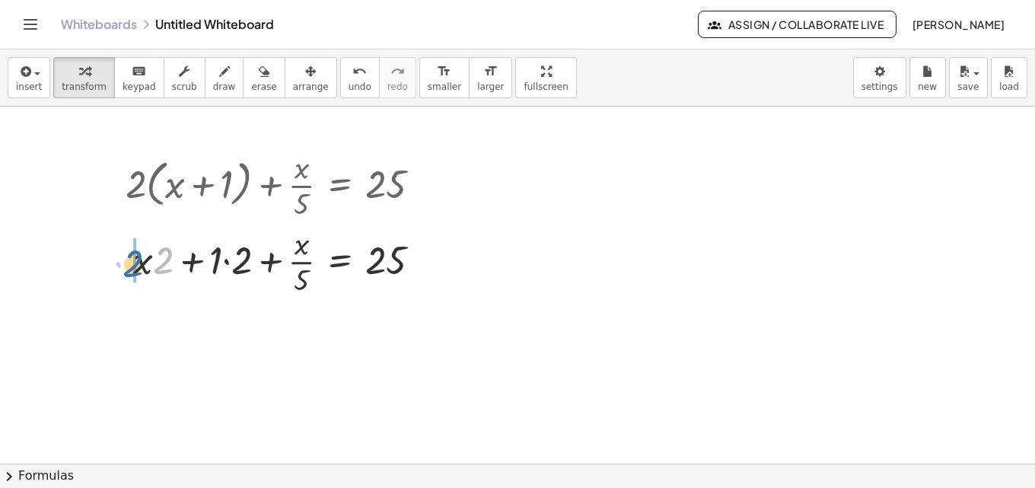
drag, startPoint x: 167, startPoint y: 256, endPoint x: 135, endPoint y: 259, distance: 31.3
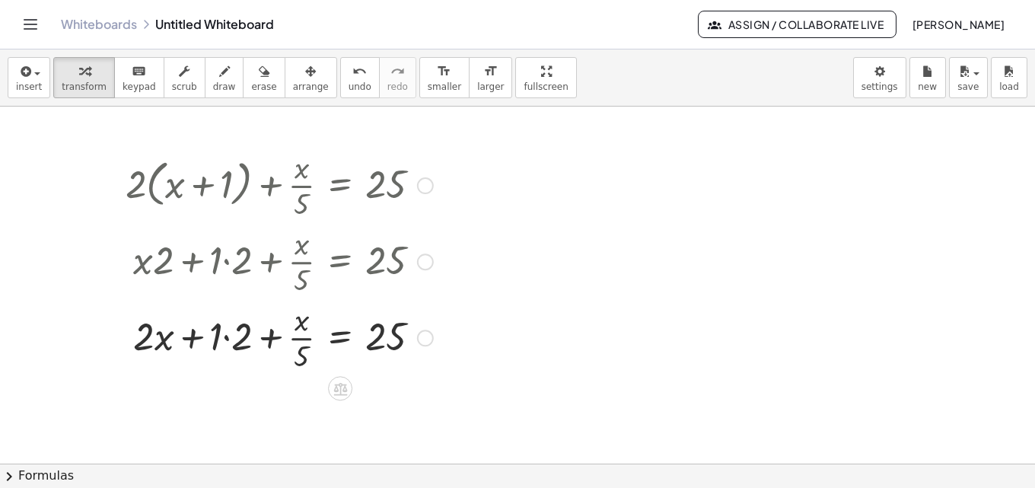
click at [227, 340] on div at bounding box center [279, 336] width 323 height 76
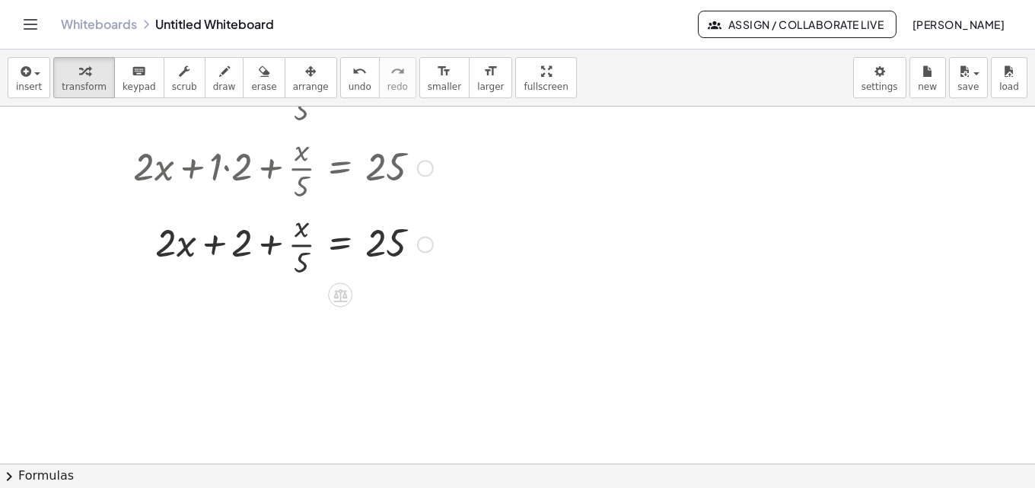
scroll to position [509, 0]
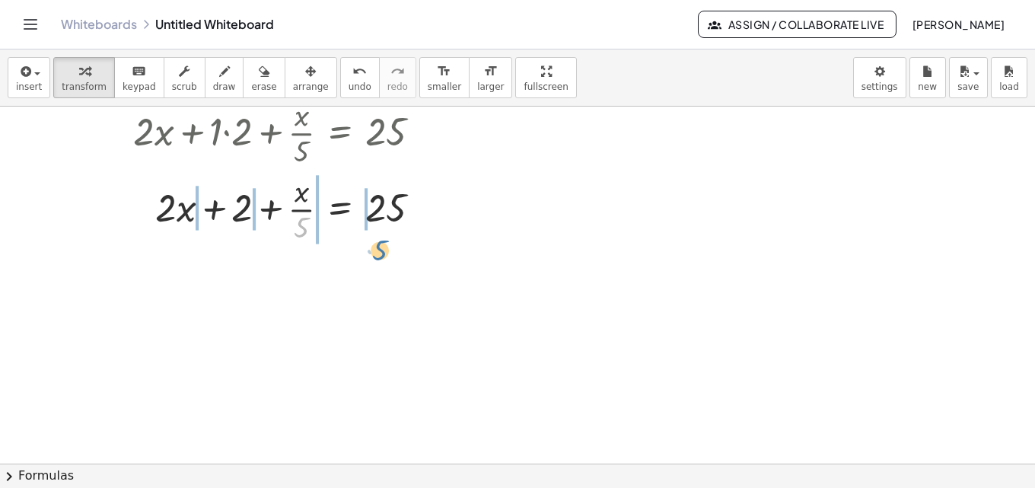
drag, startPoint x: 305, startPoint y: 227, endPoint x: 384, endPoint y: 250, distance: 82.3
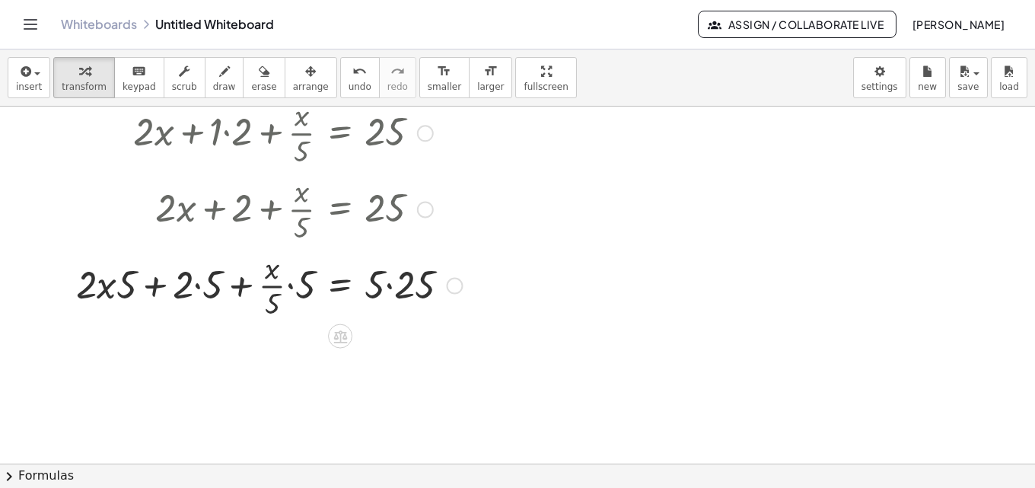
click at [120, 284] on div at bounding box center [268, 284] width 401 height 76
click at [110, 291] on div at bounding box center [268, 284] width 401 height 76
click at [124, 290] on div at bounding box center [268, 284] width 401 height 76
drag, startPoint x: 124, startPoint y: 290, endPoint x: 76, endPoint y: 290, distance: 47.9
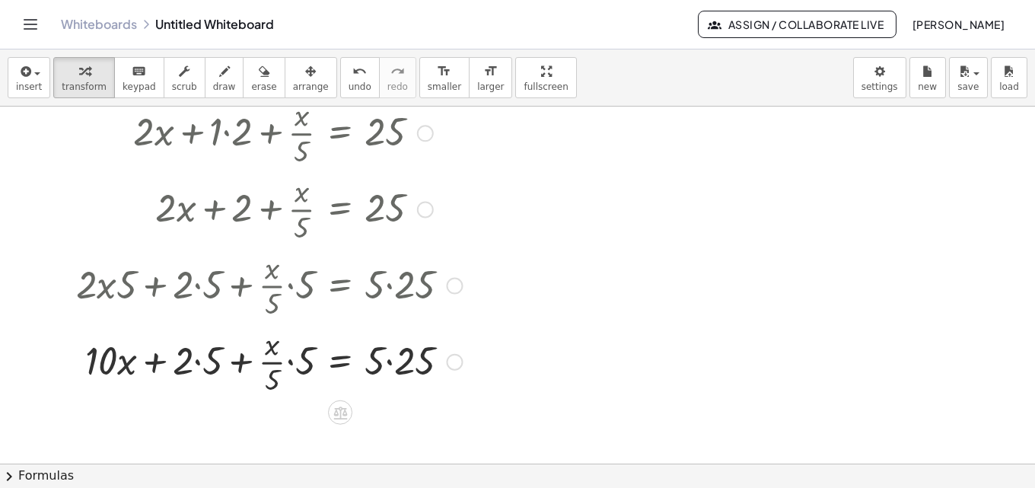
click at [201, 365] on div at bounding box center [268, 361] width 401 height 76
click at [288, 360] on div at bounding box center [268, 361] width 401 height 76
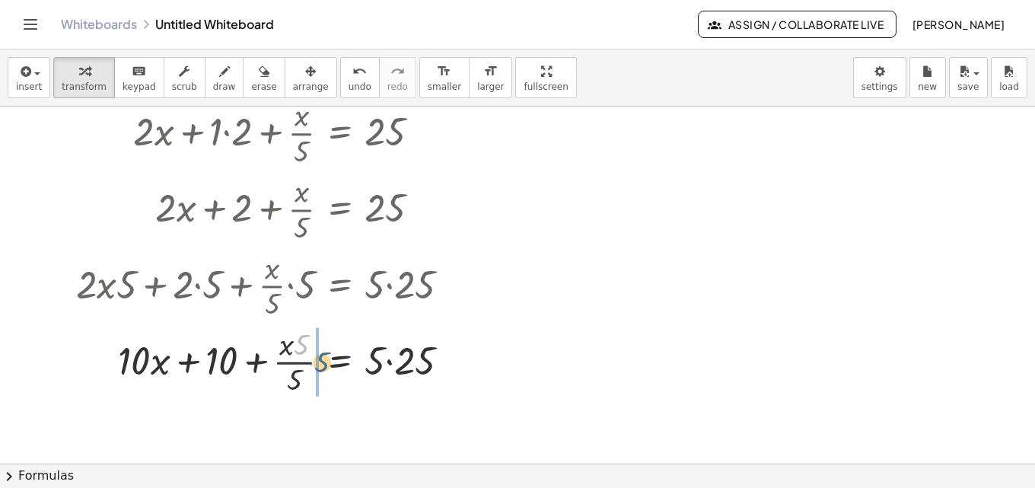
drag, startPoint x: 295, startPoint y: 348, endPoint x: 310, endPoint y: 365, distance: 22.7
click at [311, 365] on div at bounding box center [268, 361] width 401 height 76
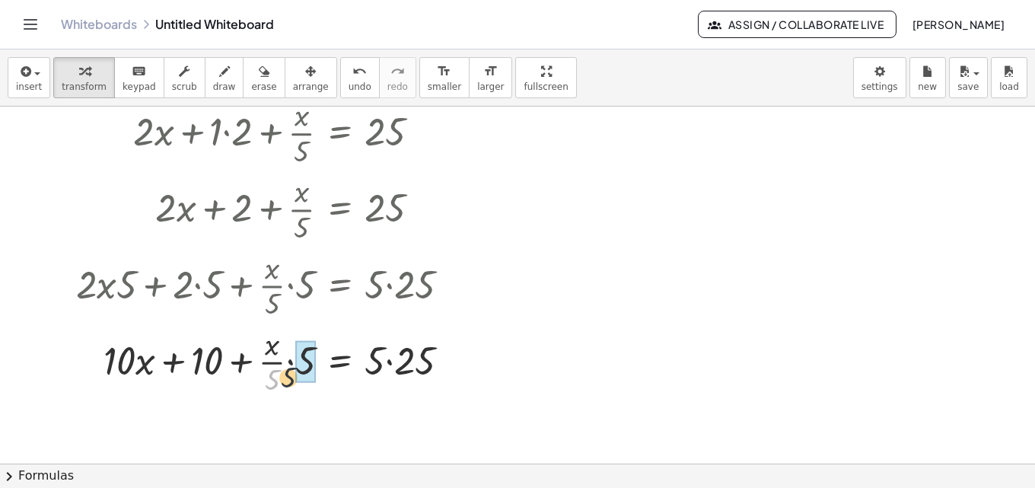
drag, startPoint x: 279, startPoint y: 377, endPoint x: 297, endPoint y: 375, distance: 18.4
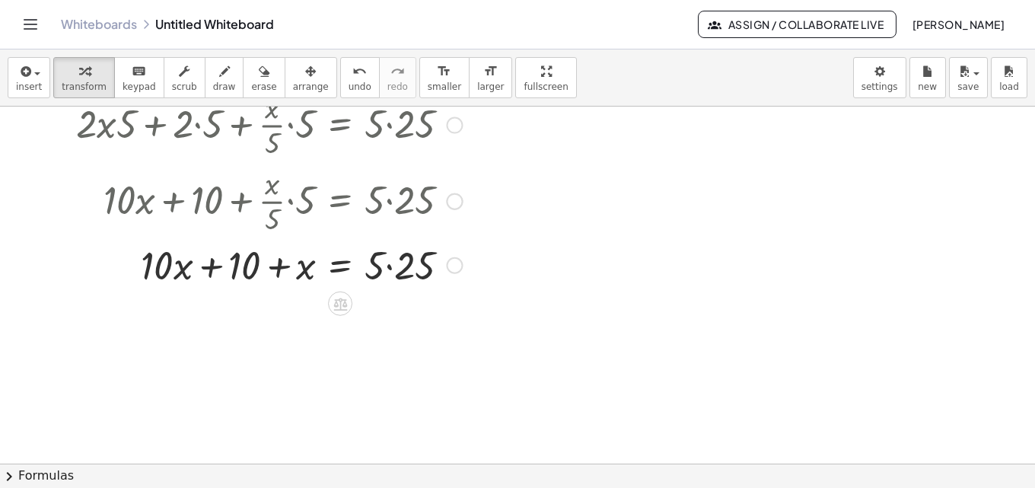
scroll to position [714, 0]
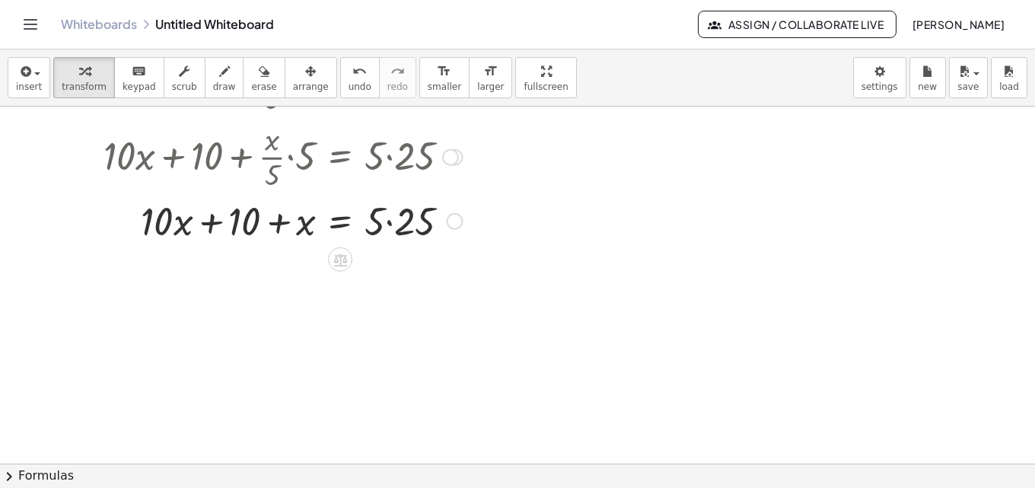
click at [392, 224] on div at bounding box center [268, 220] width 401 height 52
click at [348, 71] on div "undo" at bounding box center [359, 71] width 23 height 18
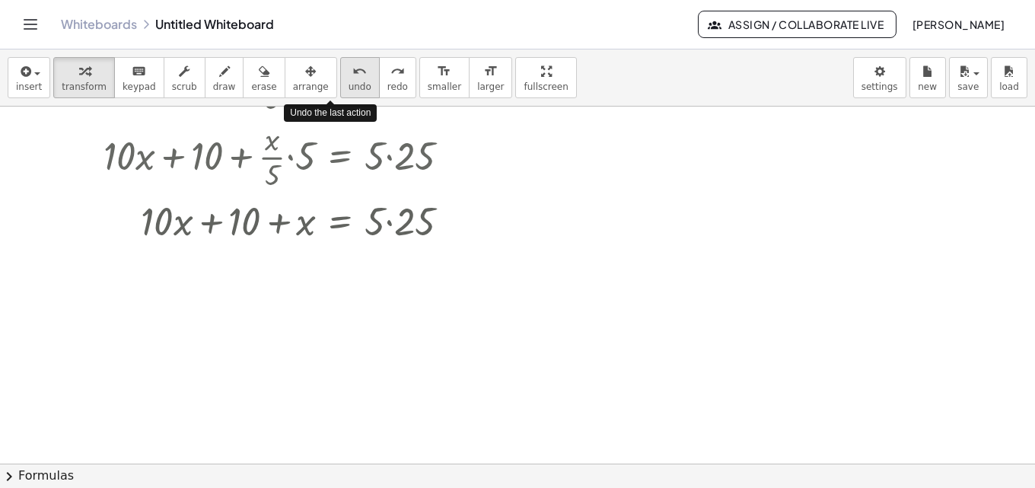
click at [348, 71] on div "undo" at bounding box center [359, 71] width 23 height 18
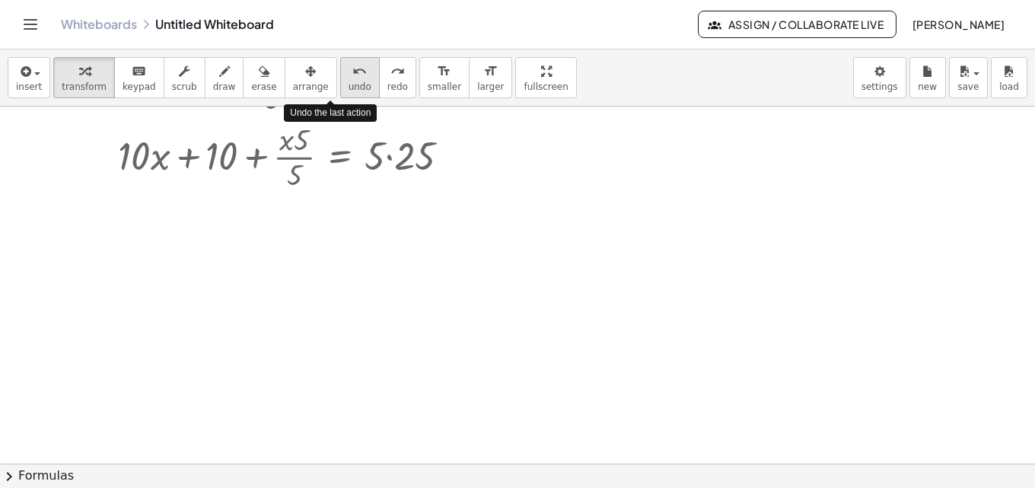
click at [348, 71] on div "undo" at bounding box center [359, 71] width 23 height 18
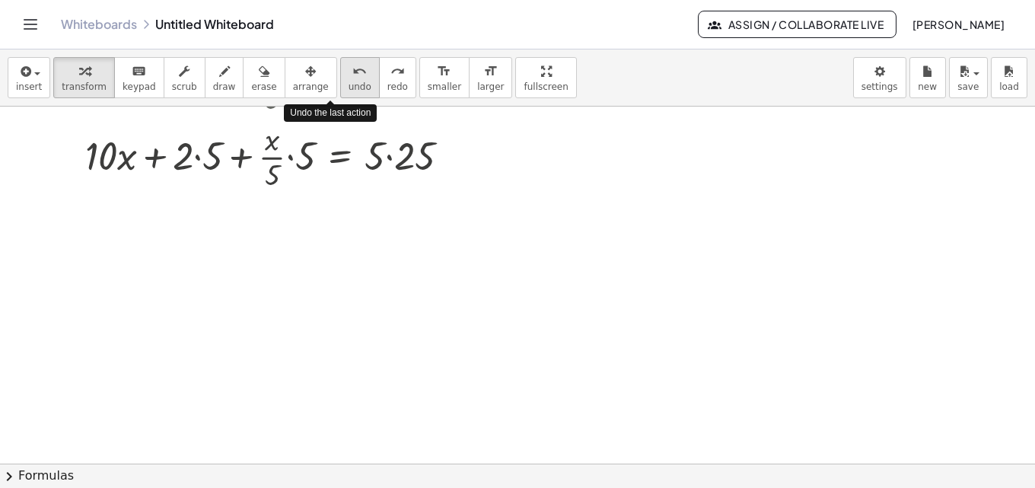
click at [348, 71] on div "undo" at bounding box center [359, 71] width 23 height 18
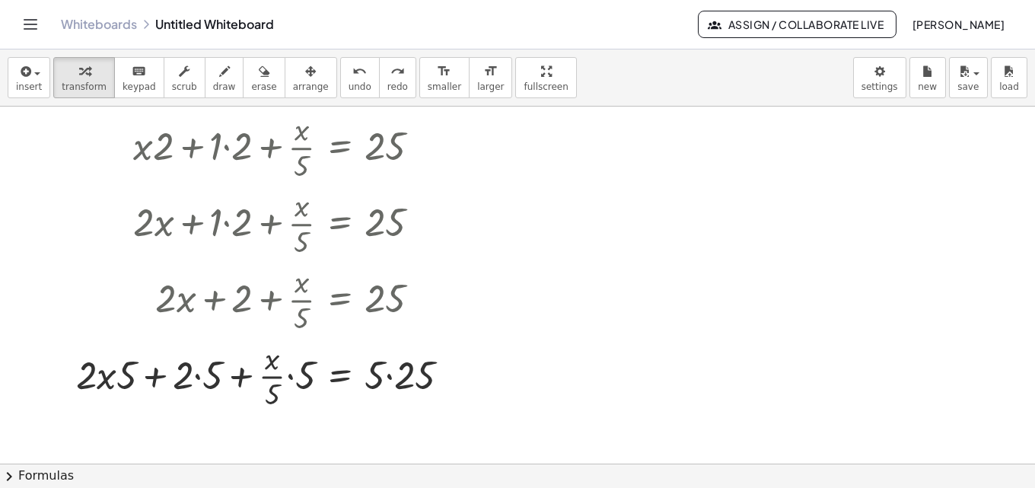
scroll to position [409, 0]
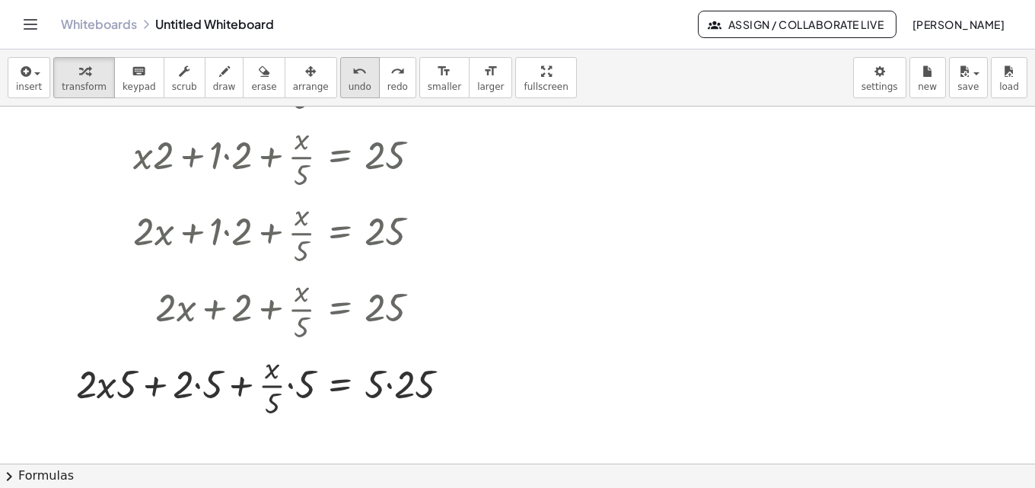
click at [348, 84] on span "undo" at bounding box center [359, 86] width 23 height 11
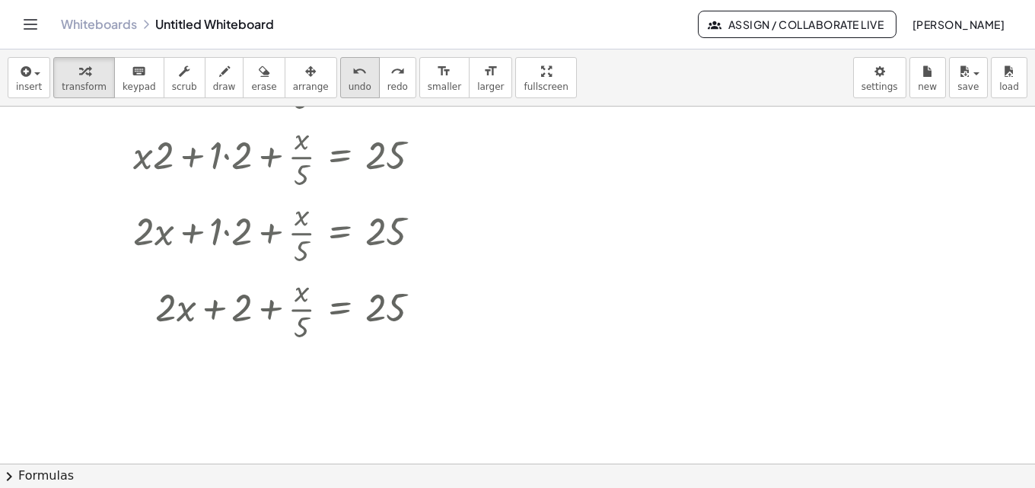
click at [348, 84] on span "undo" at bounding box center [359, 86] width 23 height 11
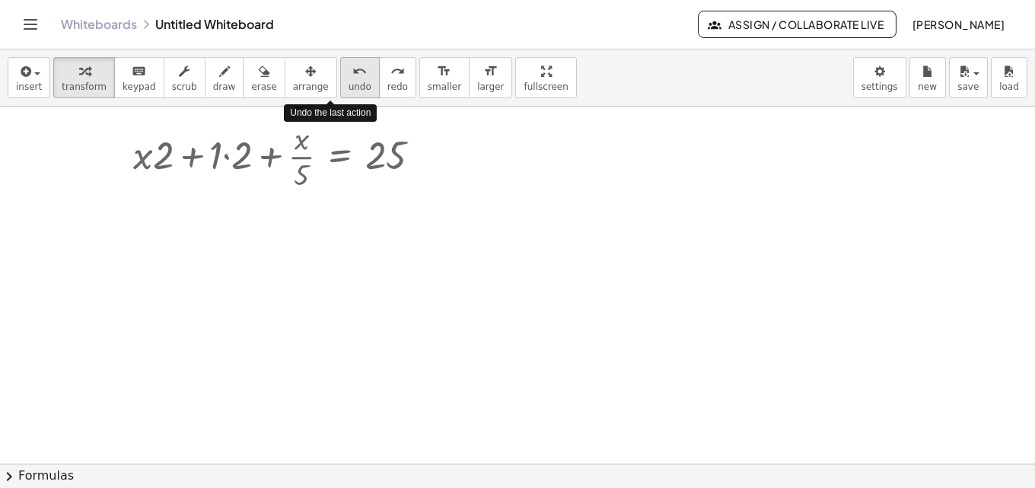
click at [348, 84] on span "undo" at bounding box center [359, 86] width 23 height 11
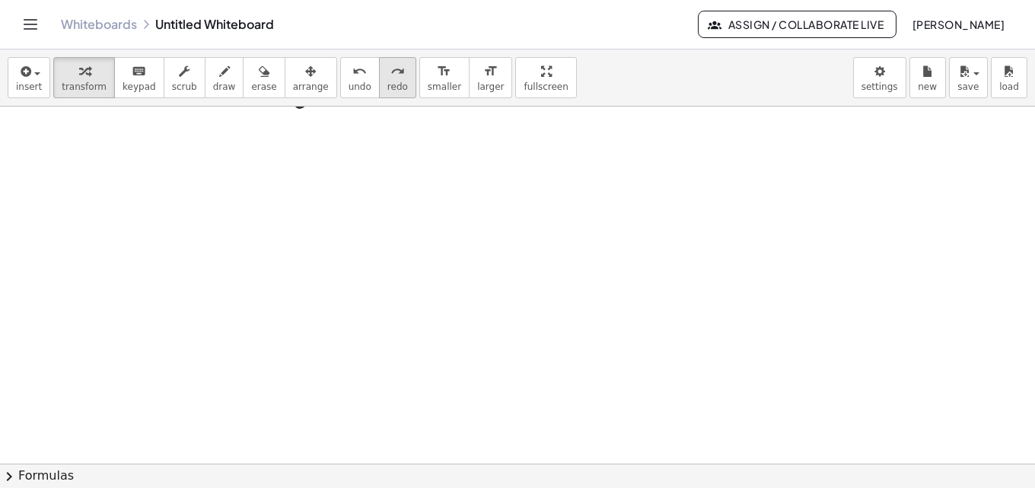
click at [390, 72] on icon "redo" at bounding box center [397, 71] width 14 height 18
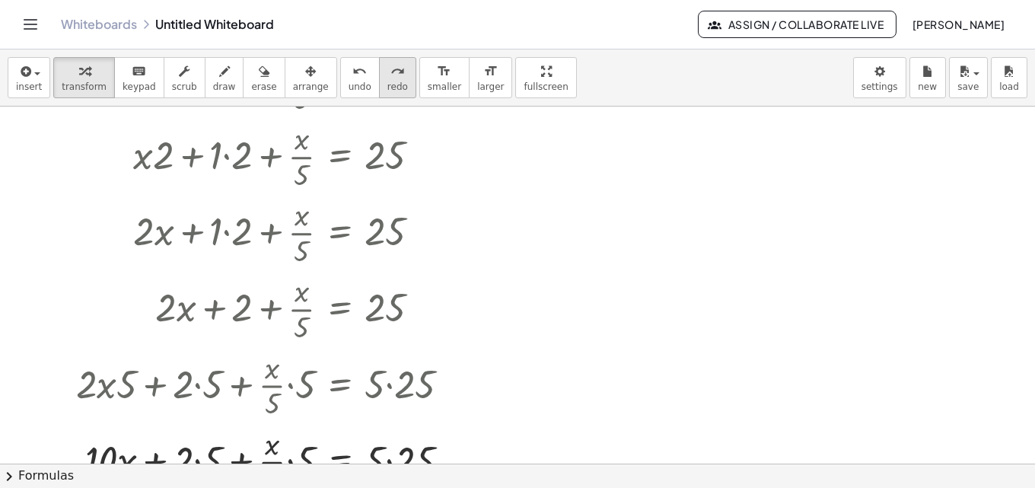
click at [387, 86] on span "redo" at bounding box center [397, 86] width 21 height 11
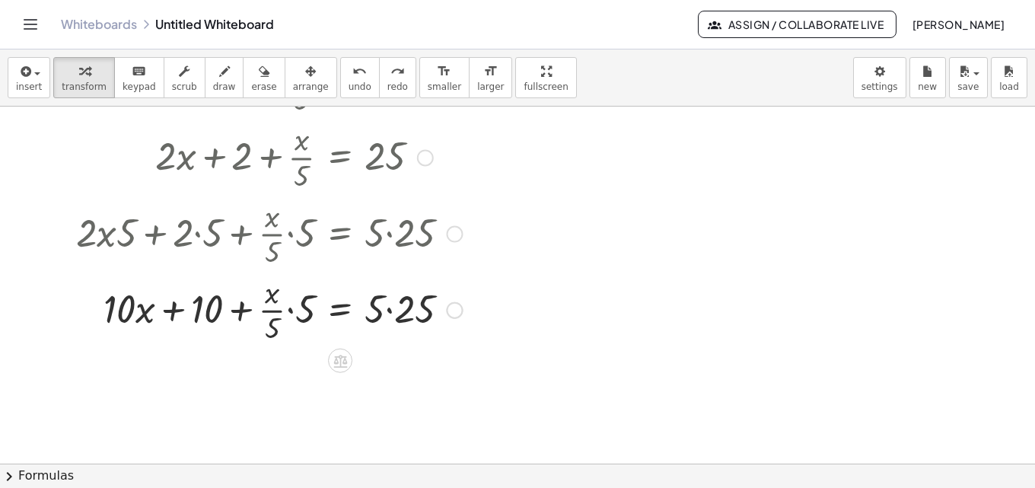
scroll to position [561, 0]
drag, startPoint x: 275, startPoint y: 329, endPoint x: 296, endPoint y: 326, distance: 21.5
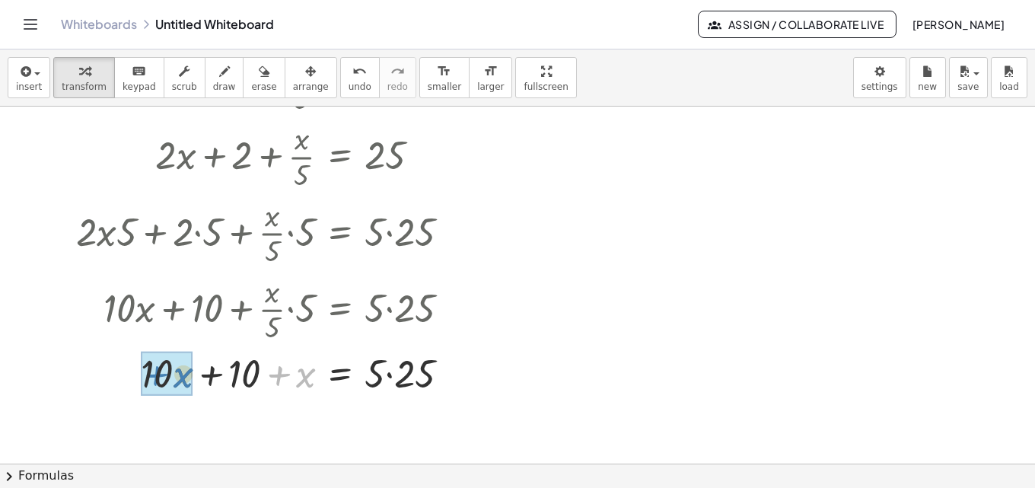
drag, startPoint x: 309, startPoint y: 382, endPoint x: 186, endPoint y: 382, distance: 122.5
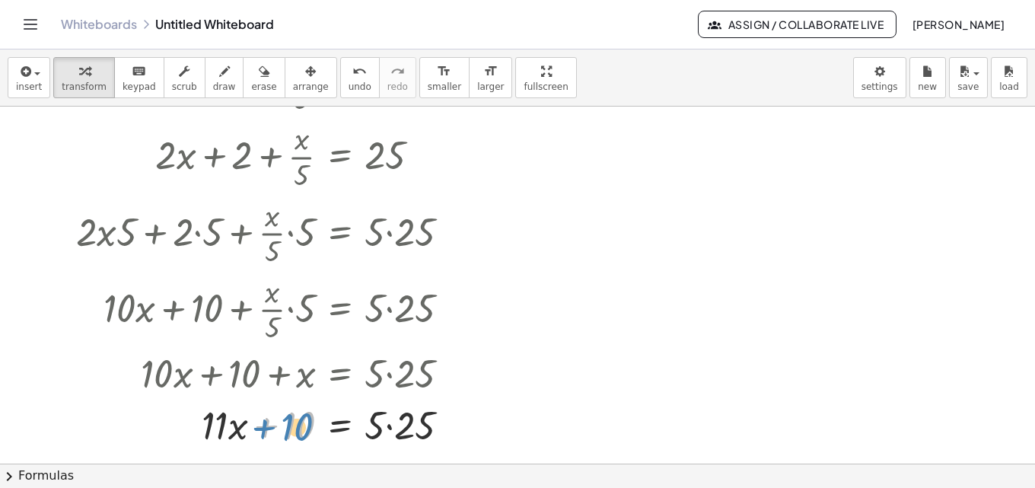
click at [297, 431] on div at bounding box center [268, 424] width 401 height 52
click at [383, 428] on div at bounding box center [268, 424] width 401 height 52
click at [393, 421] on div at bounding box center [268, 424] width 401 height 52
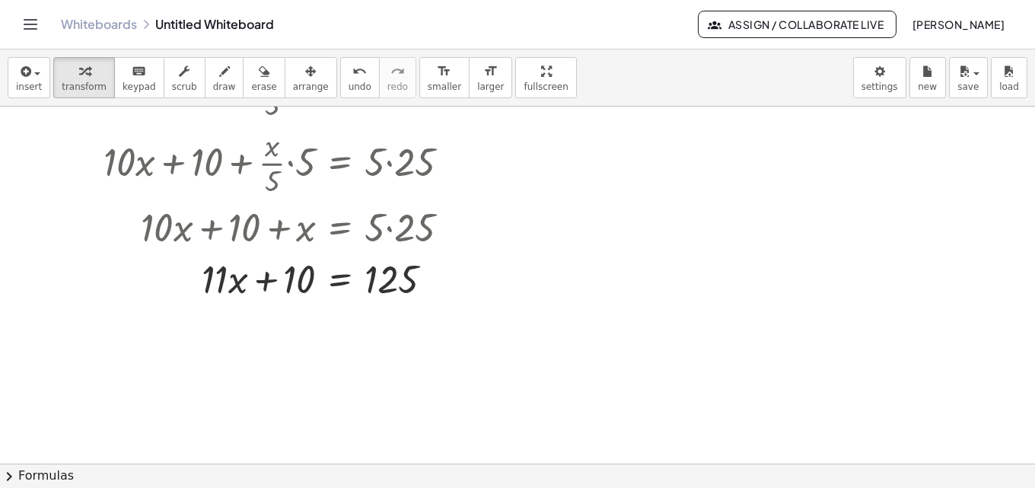
scroll to position [714, 0]
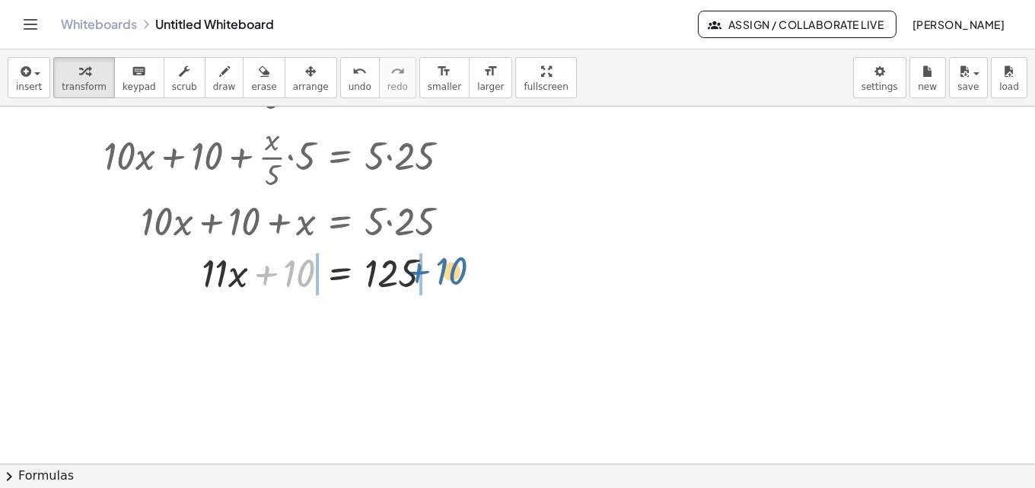
drag, startPoint x: 290, startPoint y: 274, endPoint x: 443, endPoint y: 272, distance: 153.7
click at [443, 272] on div at bounding box center [268, 272] width 401 height 52
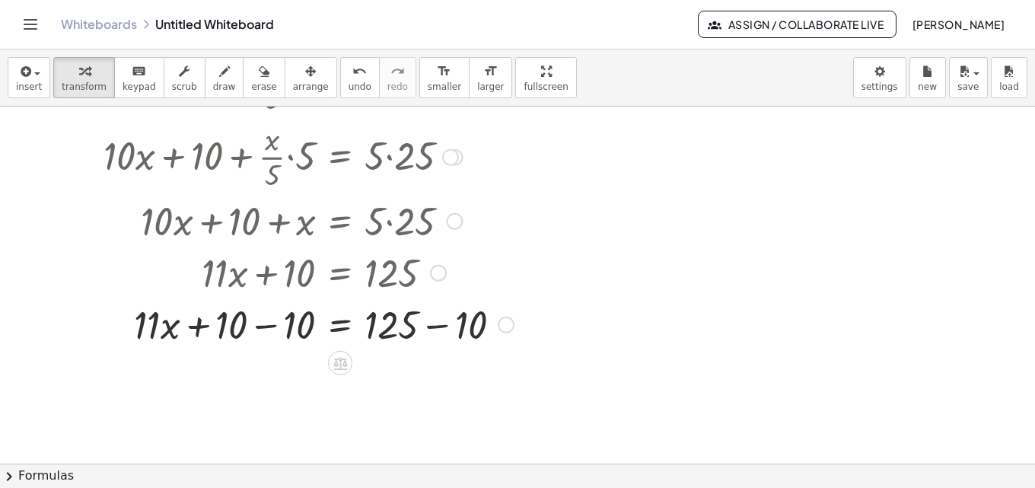
click at [441, 324] on div at bounding box center [294, 323] width 453 height 52
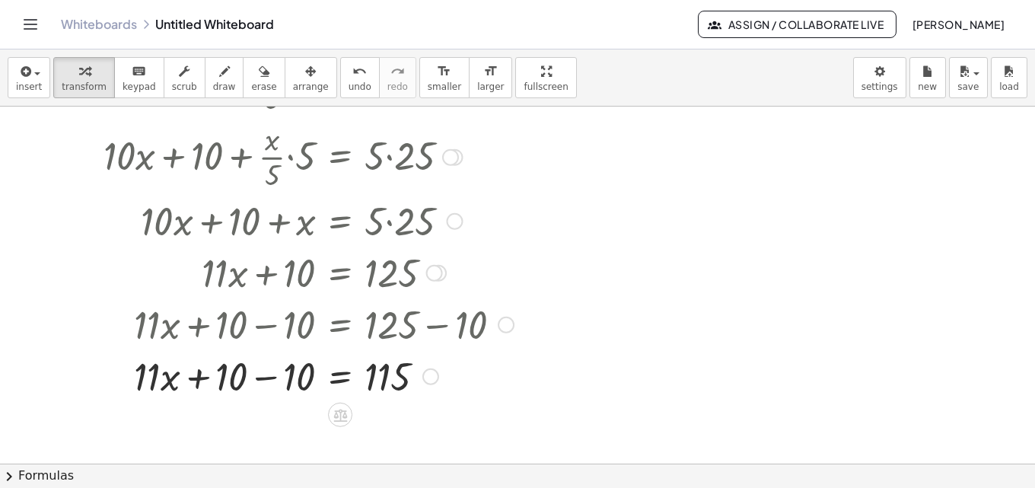
click at [259, 378] on div at bounding box center [294, 375] width 453 height 52
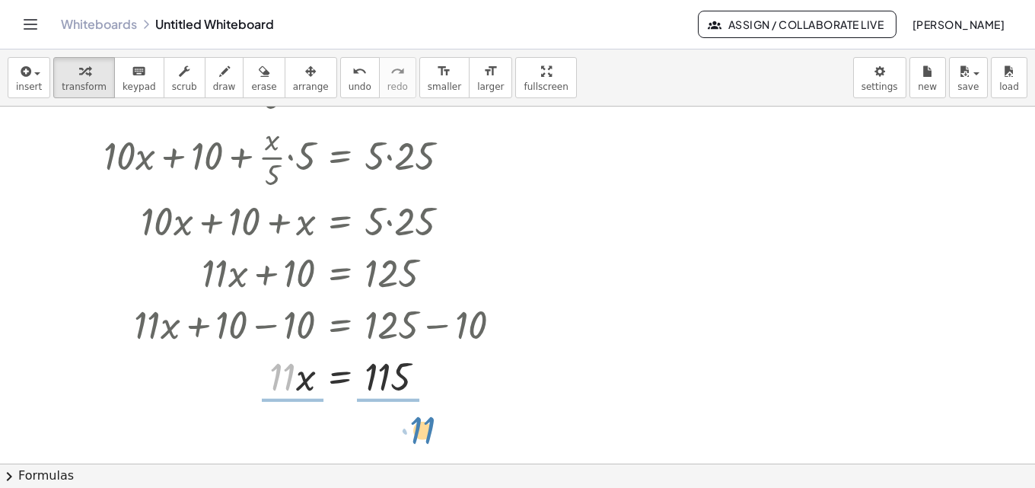
drag, startPoint x: 285, startPoint y: 384, endPoint x: 424, endPoint y: 437, distance: 149.0
click at [396, 379] on div at bounding box center [294, 375] width 453 height 76
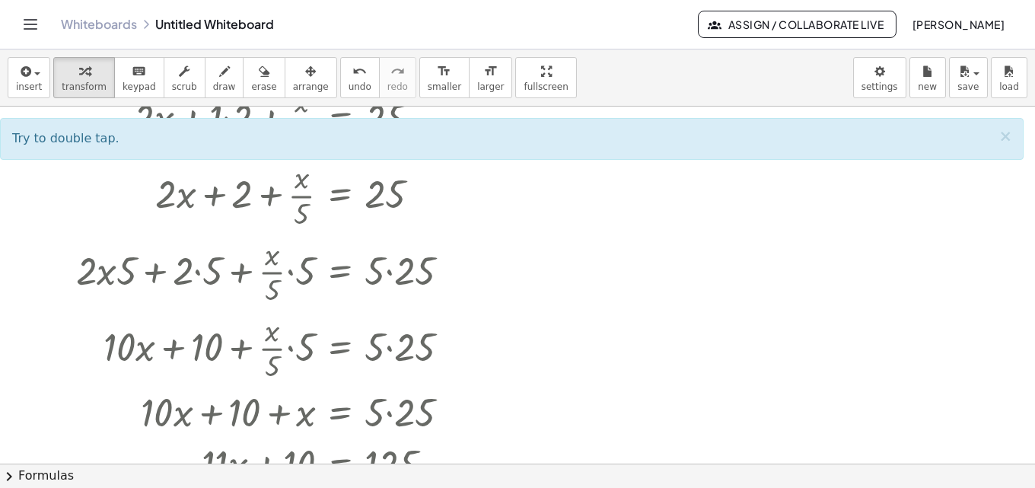
scroll to position [485, 0]
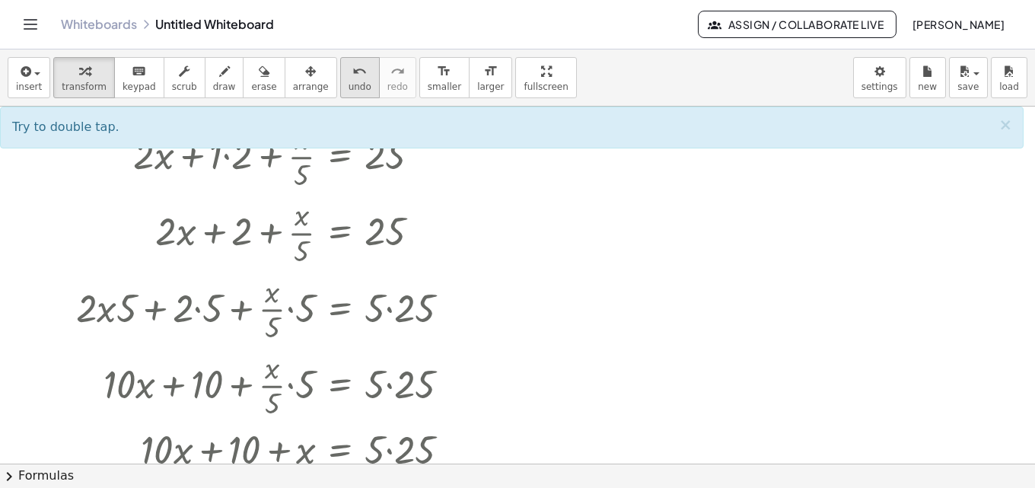
click at [348, 82] on span "undo" at bounding box center [359, 86] width 23 height 11
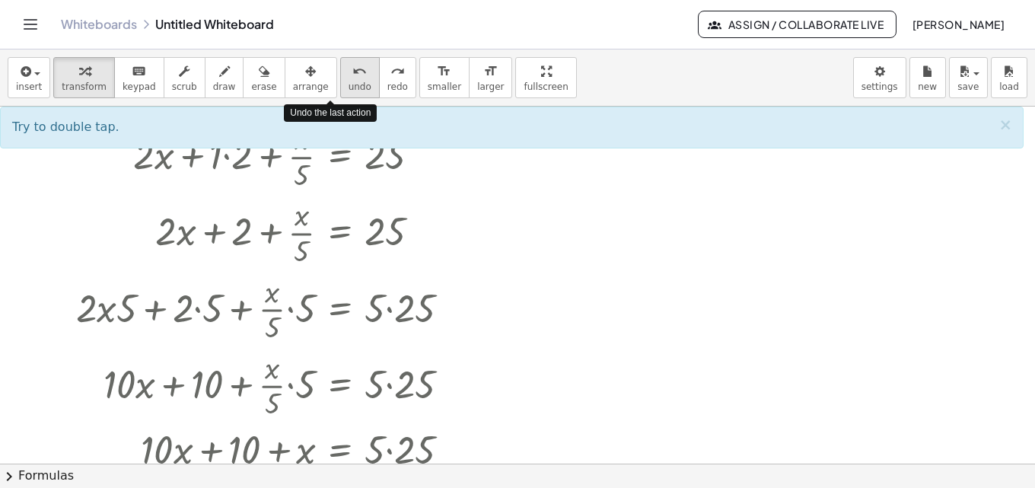
click at [348, 82] on span "undo" at bounding box center [359, 86] width 23 height 11
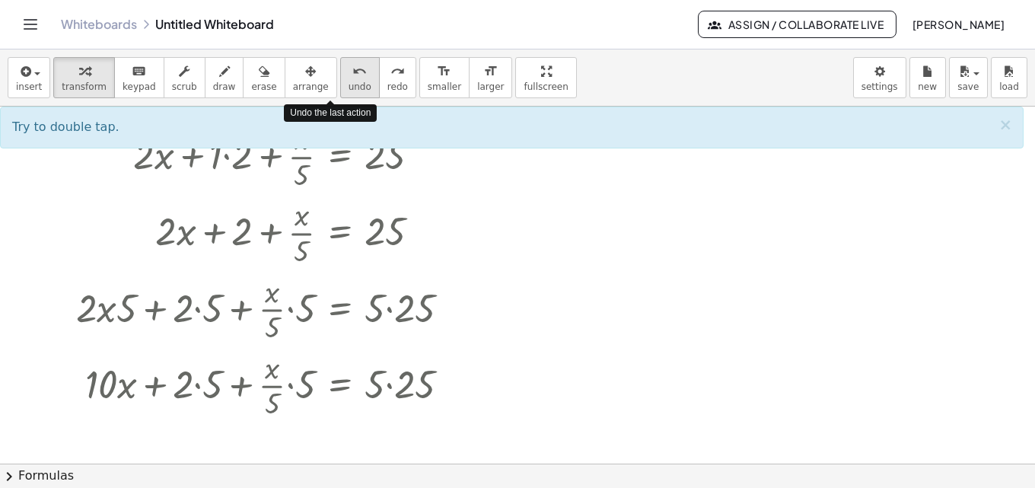
click at [348, 82] on span "undo" at bounding box center [359, 86] width 23 height 11
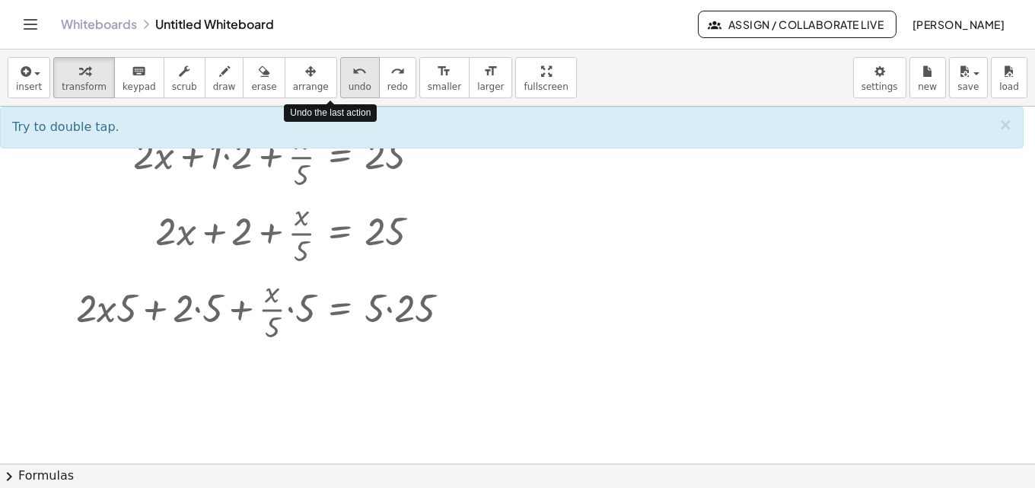
click at [348, 82] on span "undo" at bounding box center [359, 86] width 23 height 11
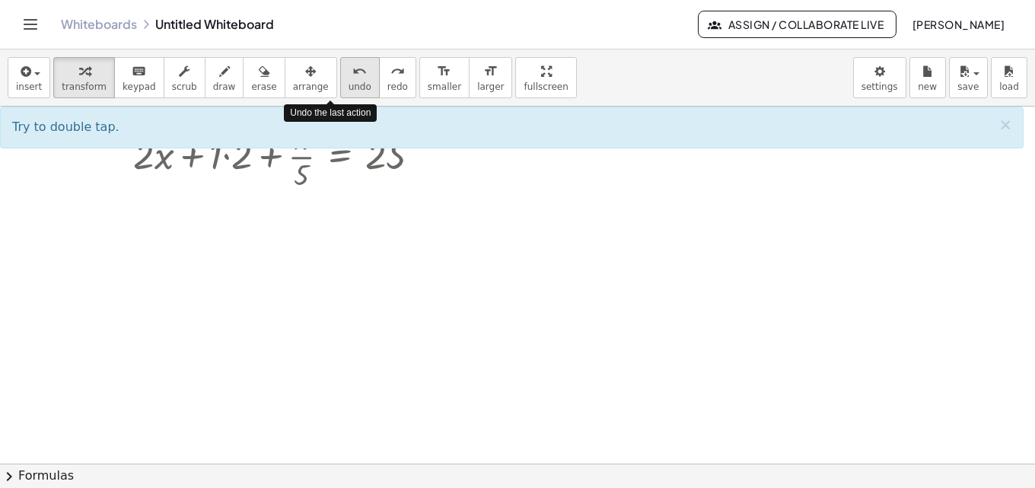
click at [348, 82] on span "undo" at bounding box center [359, 86] width 23 height 11
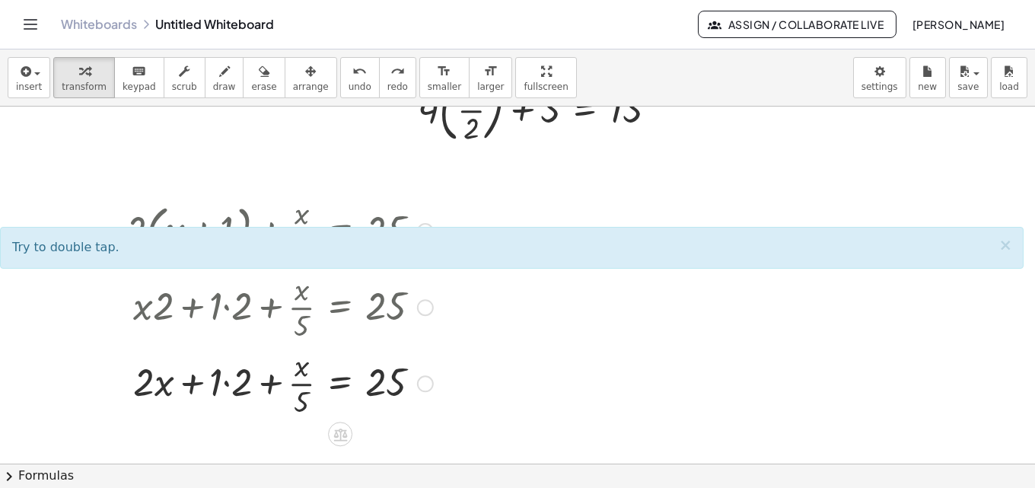
scroll to position [257, 0]
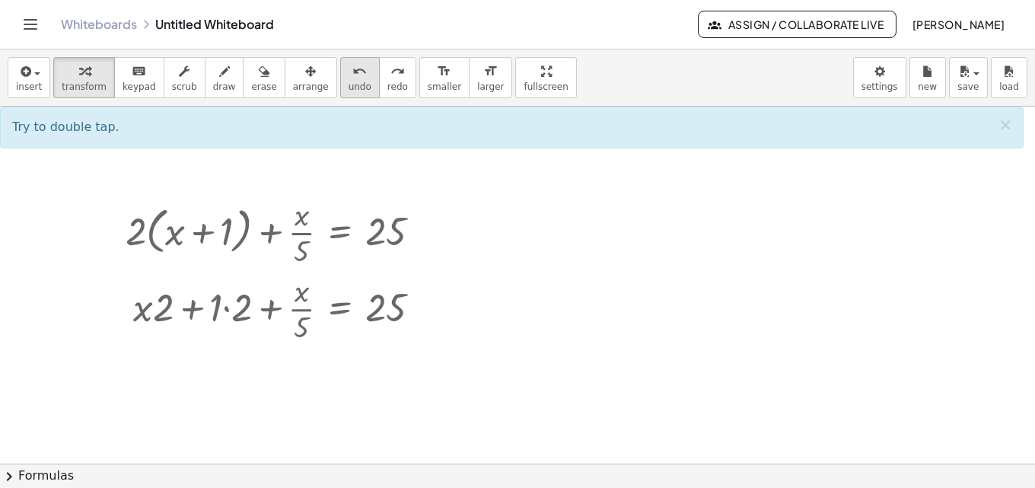
click at [340, 80] on button "undo undo" at bounding box center [360, 77] width 40 height 41
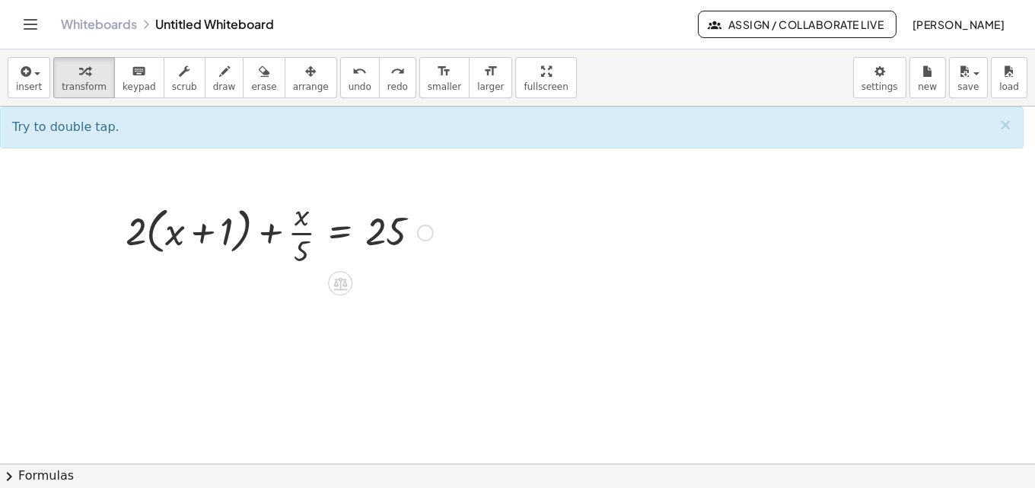
click at [291, 262] on div at bounding box center [279, 231] width 323 height 76
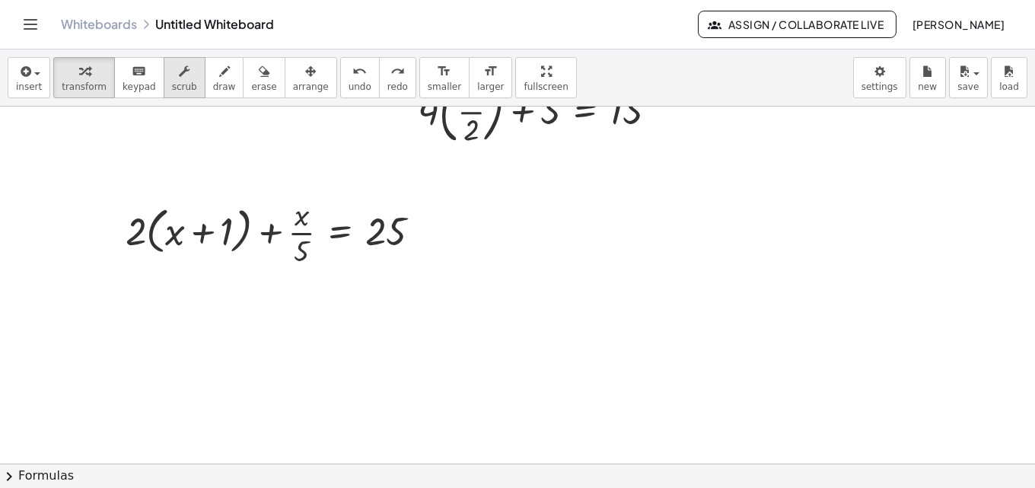
click at [172, 83] on span "scrub" at bounding box center [184, 86] width 25 height 11
drag, startPoint x: 297, startPoint y: 254, endPoint x: 318, endPoint y: 279, distance: 32.4
click at [318, 279] on div "+ · 5 ▲ ▼ · x + 3 ▲ ▼ = + · 2 ▲ ▼ · x + 15 ▲ ▼ Fix a mistake Transform line Cop…" at bounding box center [517, 206] width 1035 height 714
drag, startPoint x: 300, startPoint y: 249, endPoint x: 304, endPoint y: 263, distance: 15.2
click at [339, 233] on div "+ · 2 ▲ ▼ · ( + x + 1 ▲ ▼ ) + · x · 2 ▲ ▼ = 25 ▲ ▼" at bounding box center [339, 233] width 0 height 0
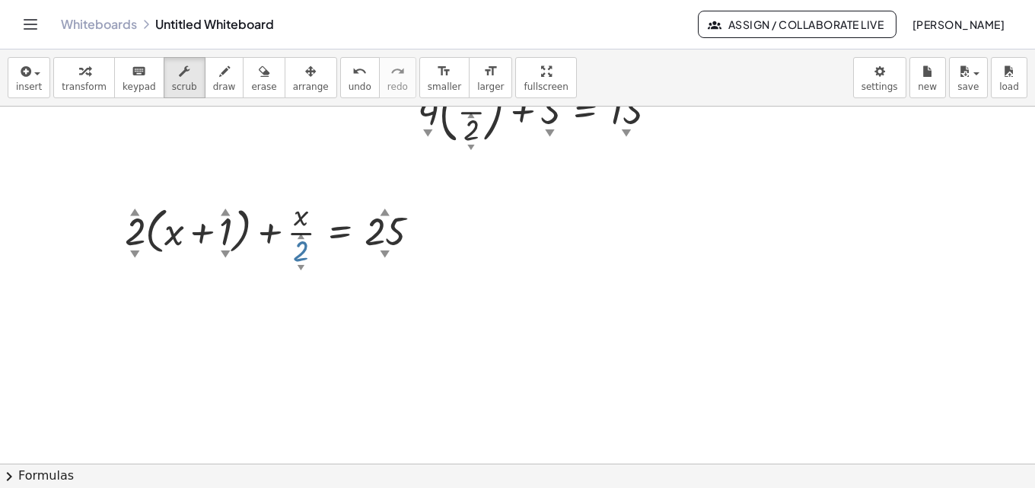
click at [310, 307] on div at bounding box center [517, 206] width 1035 height 714
click at [79, 74] on icon "button" at bounding box center [84, 71] width 11 height 18
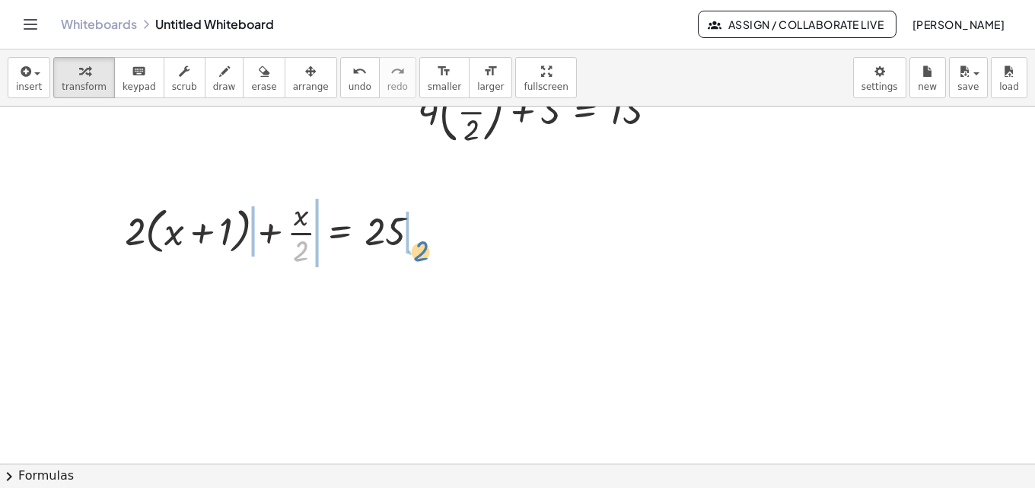
drag, startPoint x: 297, startPoint y: 253, endPoint x: 418, endPoint y: 253, distance: 120.2
click at [418, 253] on div at bounding box center [278, 231] width 323 height 76
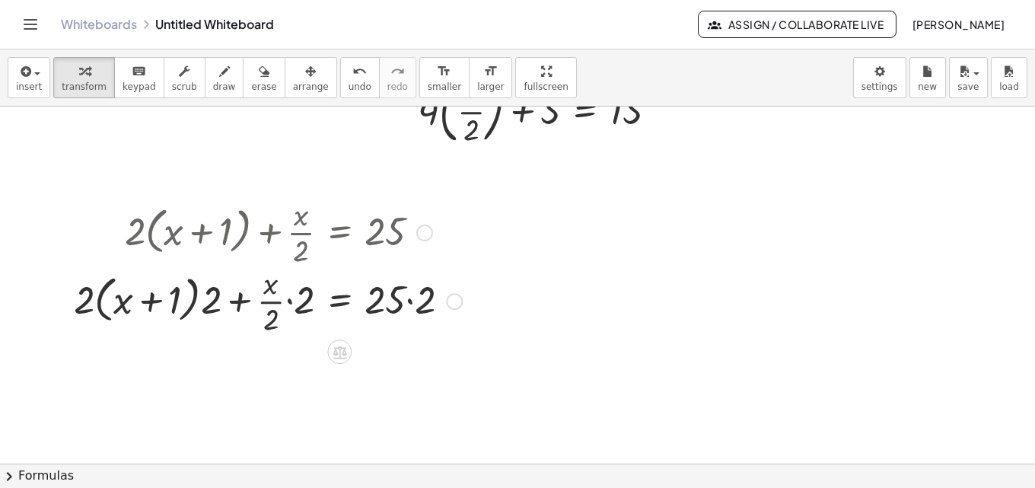
click at [339, 233] on div "+ · 2 · ( + x + 1 ) + · x · 2 = 25 + · 2 · ( + x + 1 ) + · x = 25 · 2 · · 2 · 2…" at bounding box center [339, 233] width 0 height 0
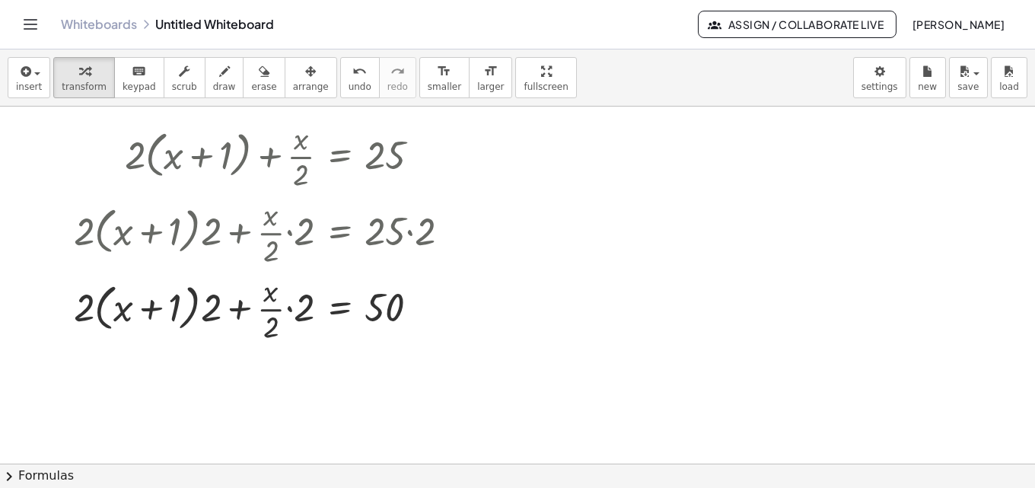
scroll to position [357, 0]
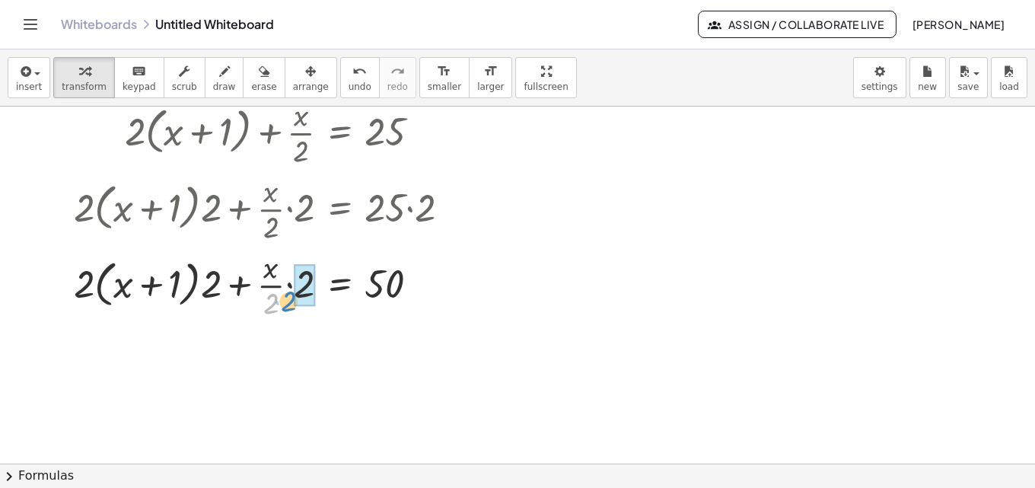
drag, startPoint x: 269, startPoint y: 307, endPoint x: 287, endPoint y: 305, distance: 17.6
click at [287, 305] on div at bounding box center [267, 284] width 403 height 76
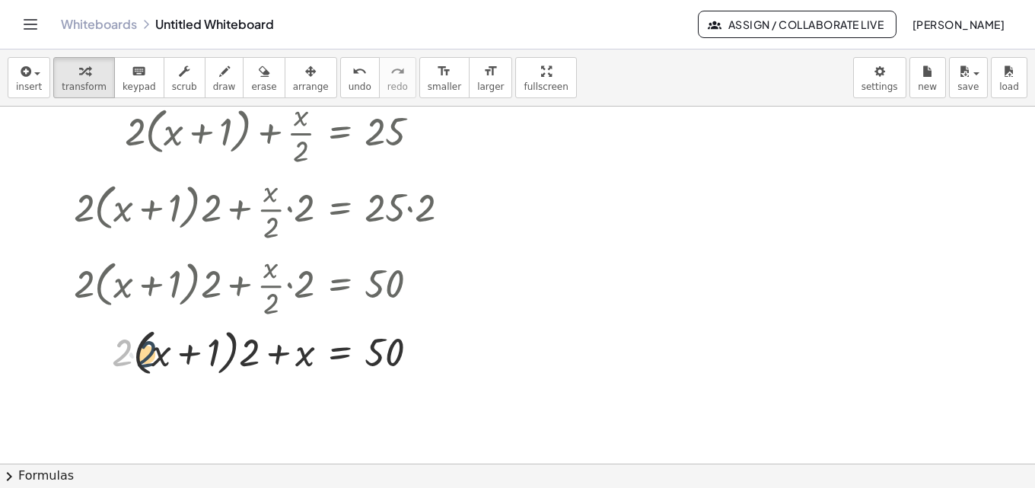
drag, startPoint x: 124, startPoint y: 355, endPoint x: 148, endPoint y: 357, distance: 24.4
click at [148, 357] on div at bounding box center [267, 351] width 403 height 58
drag, startPoint x: 117, startPoint y: 358, endPoint x: 174, endPoint y: 364, distance: 57.3
click at [174, 364] on div at bounding box center [267, 351] width 403 height 58
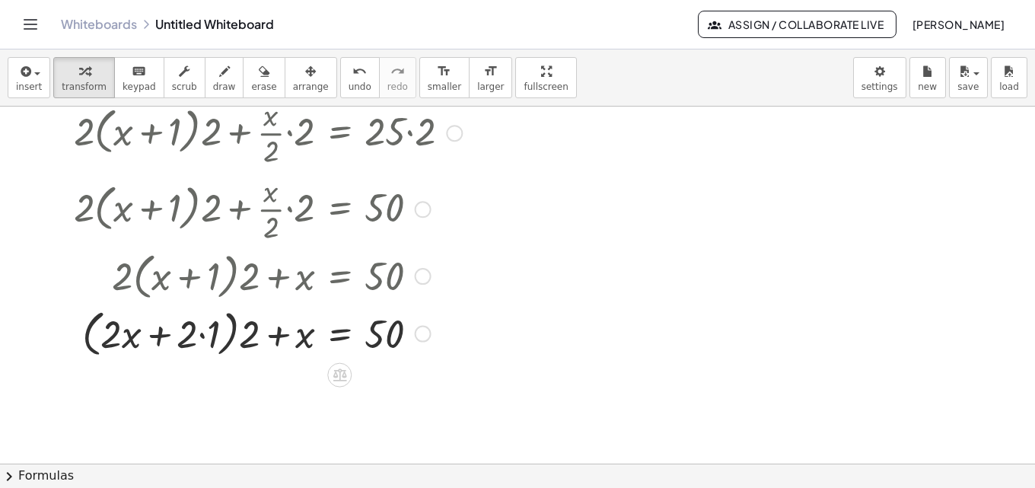
click at [194, 338] on div at bounding box center [267, 333] width 403 height 58
click at [205, 334] on div at bounding box center [267, 333] width 403 height 58
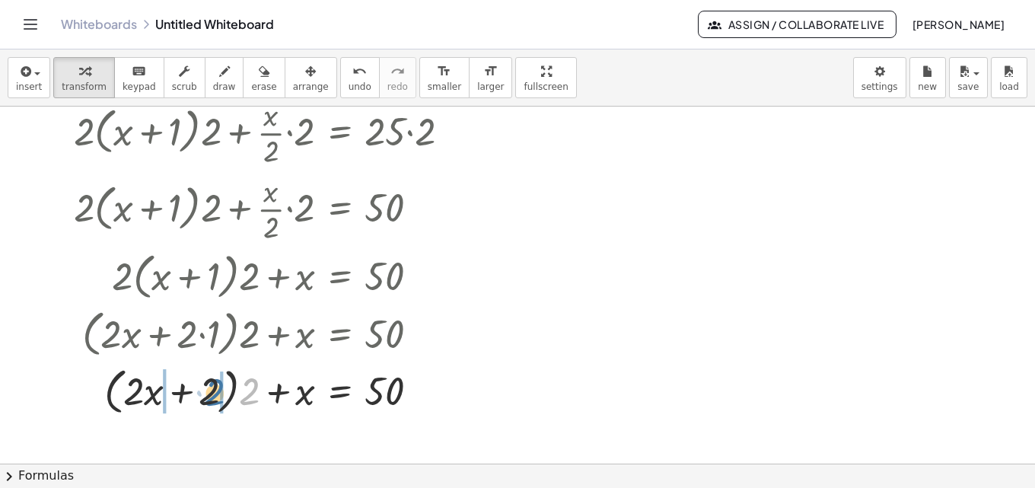
drag, startPoint x: 246, startPoint y: 397, endPoint x: 211, endPoint y: 398, distance: 35.0
click at [211, 398] on div at bounding box center [267, 390] width 403 height 58
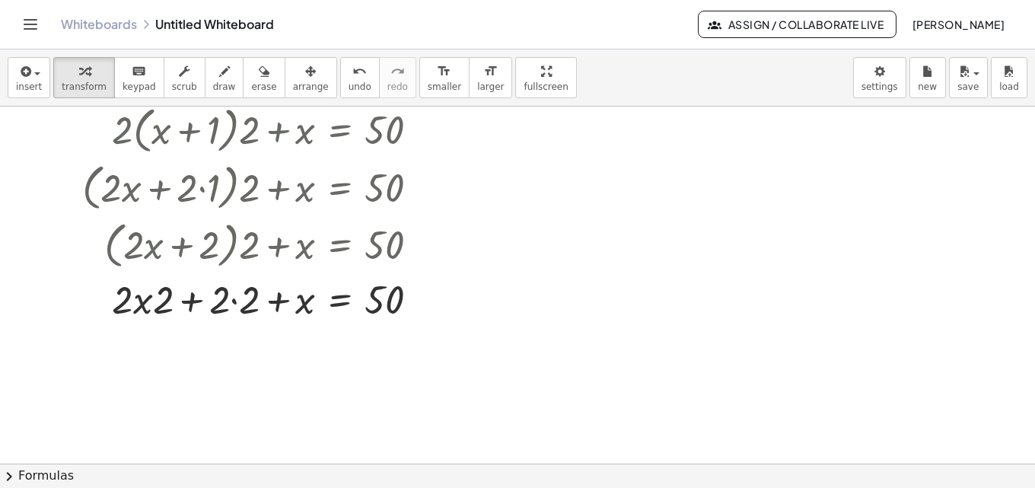
scroll to position [585, 0]
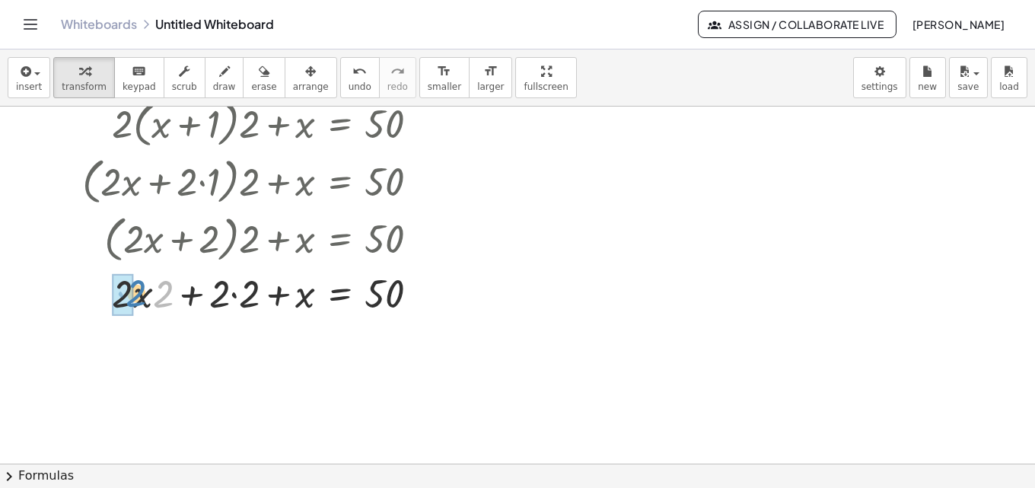
drag, startPoint x: 160, startPoint y: 310, endPoint x: 132, endPoint y: 310, distance: 27.4
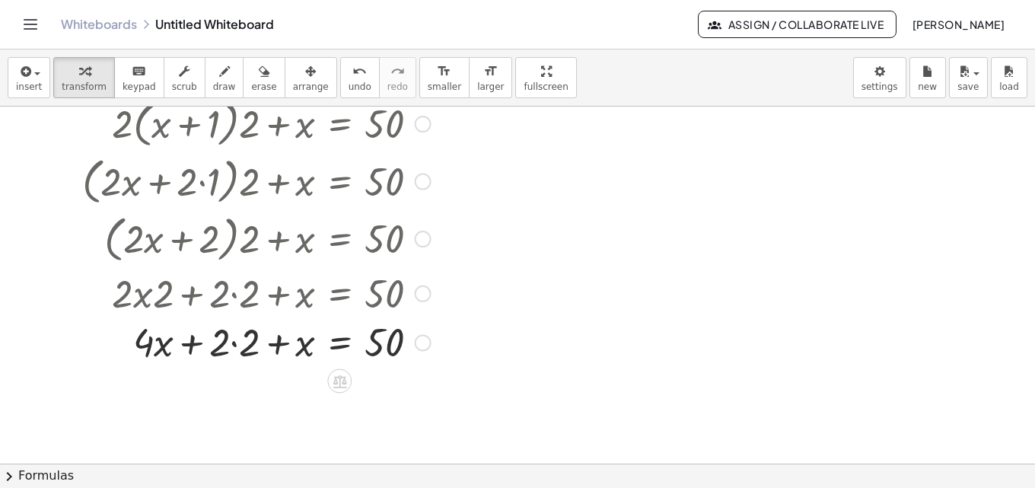
click at [230, 301] on div at bounding box center [258, 292] width 424 height 52
click at [234, 337] on div at bounding box center [267, 344] width 403 height 52
click at [237, 345] on div at bounding box center [267, 344] width 403 height 52
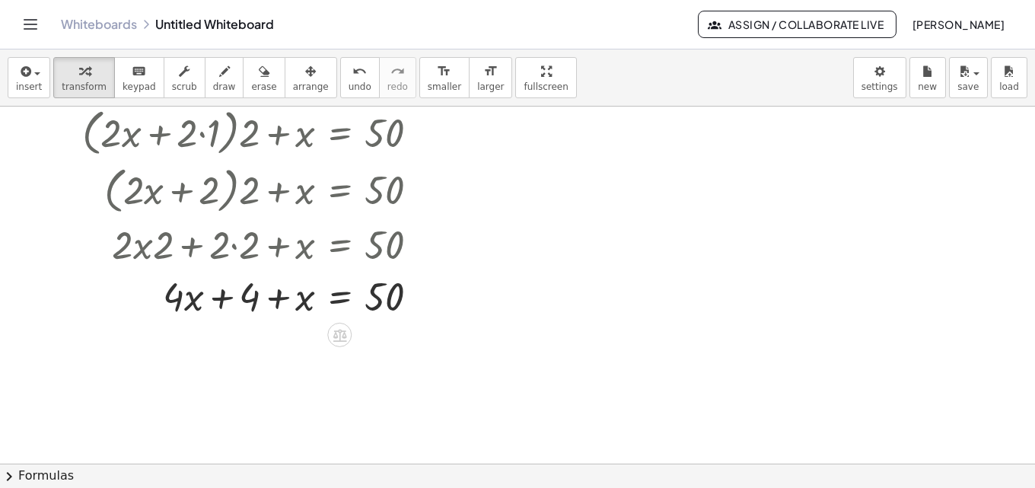
scroll to position [661, 0]
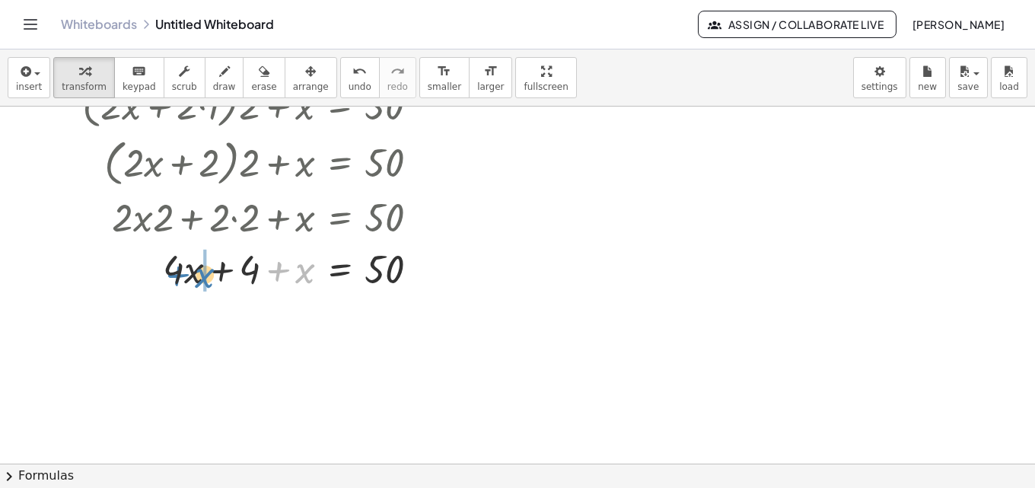
drag, startPoint x: 287, startPoint y: 274, endPoint x: 186, endPoint y: 278, distance: 101.3
click at [186, 278] on div at bounding box center [267, 268] width 403 height 52
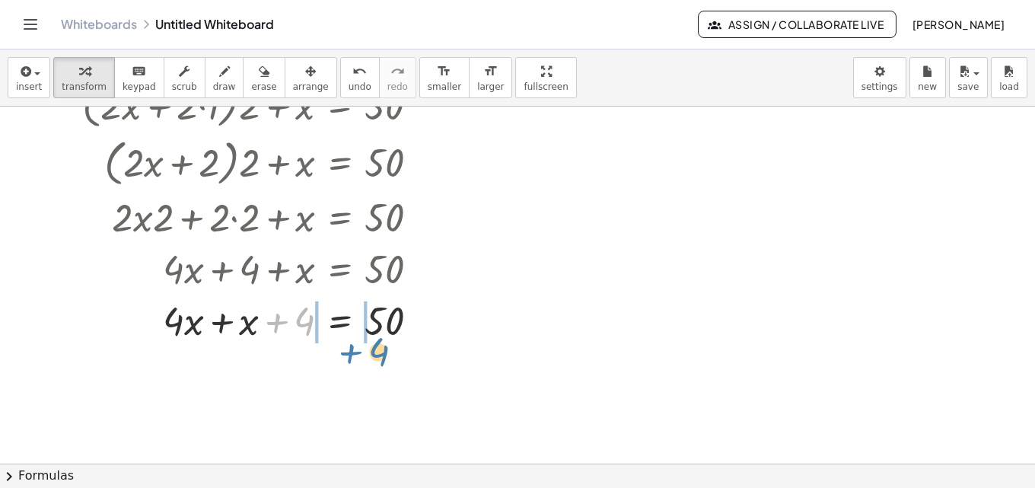
drag, startPoint x: 307, startPoint y: 326, endPoint x: 382, endPoint y: 356, distance: 80.5
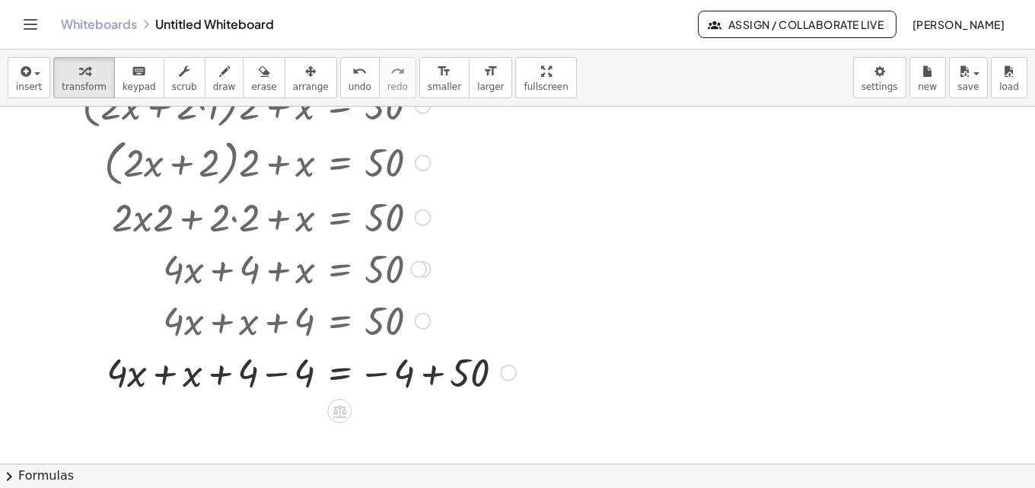
click at [431, 370] on div at bounding box center [294, 371] width 457 height 52
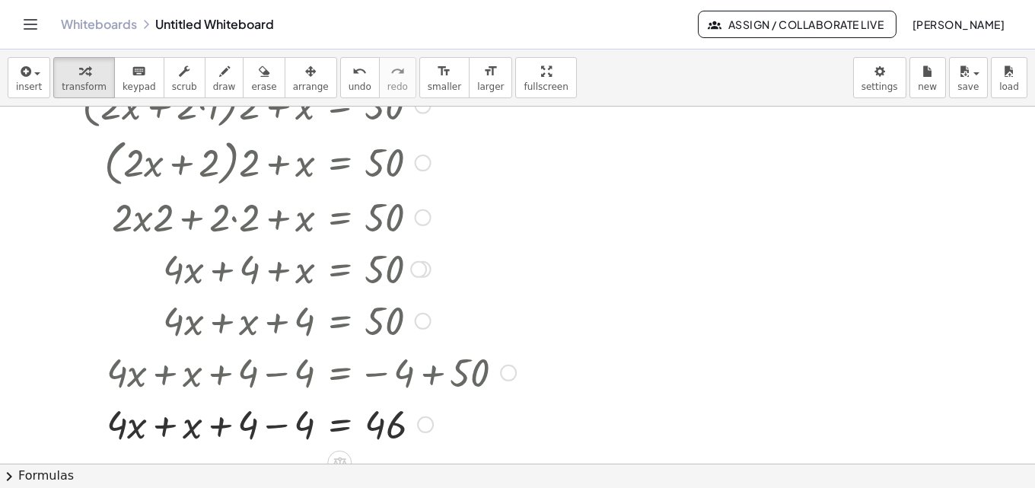
click at [279, 425] on div at bounding box center [294, 423] width 457 height 52
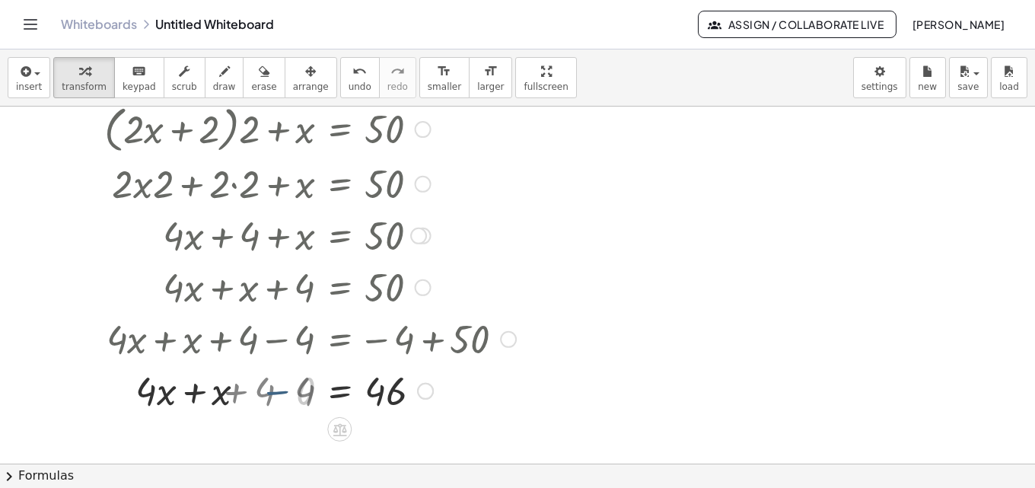
scroll to position [714, 0]
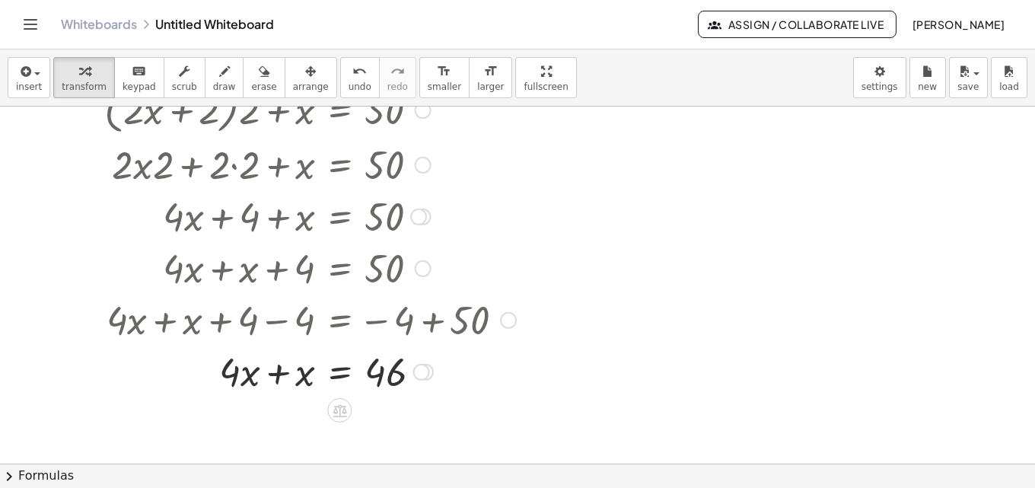
click at [285, 373] on div at bounding box center [294, 371] width 457 height 52
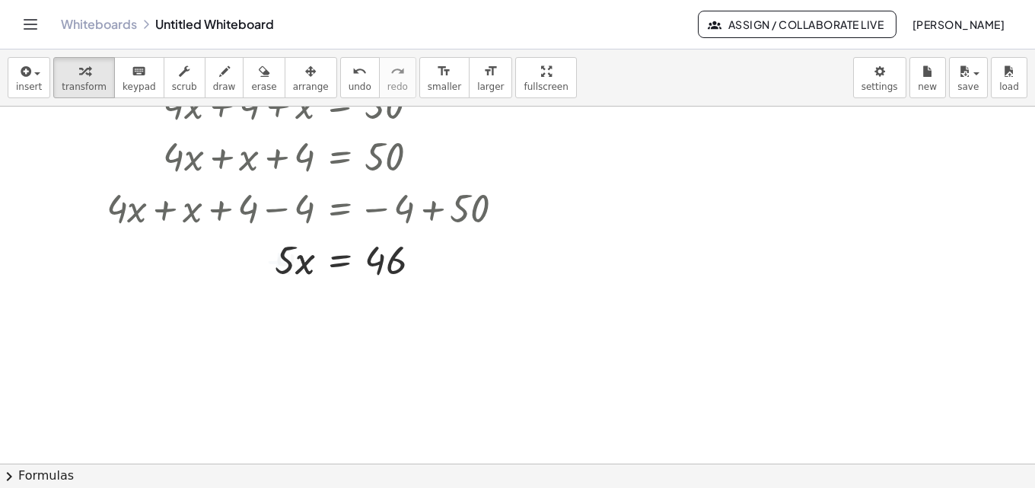
scroll to position [866, 0]
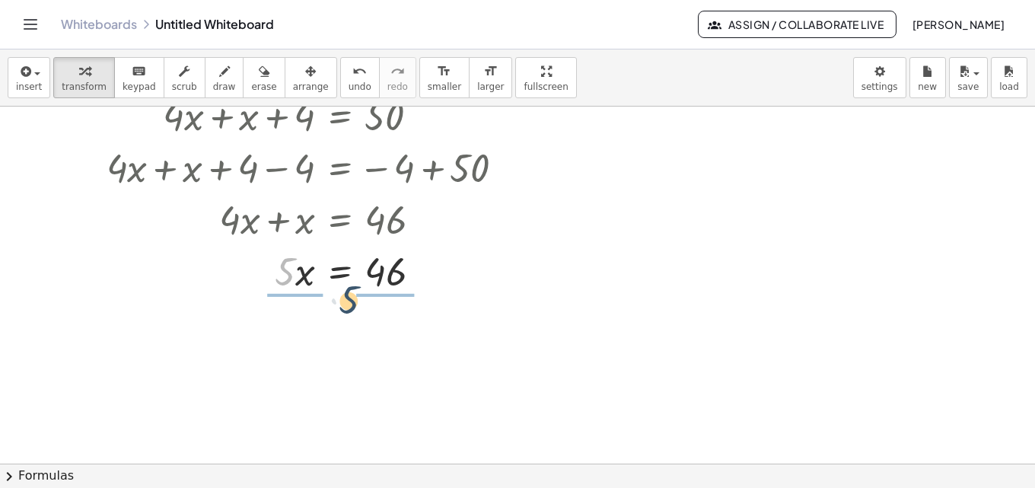
drag, startPoint x: 286, startPoint y: 277, endPoint x: 369, endPoint y: 307, distance: 88.3
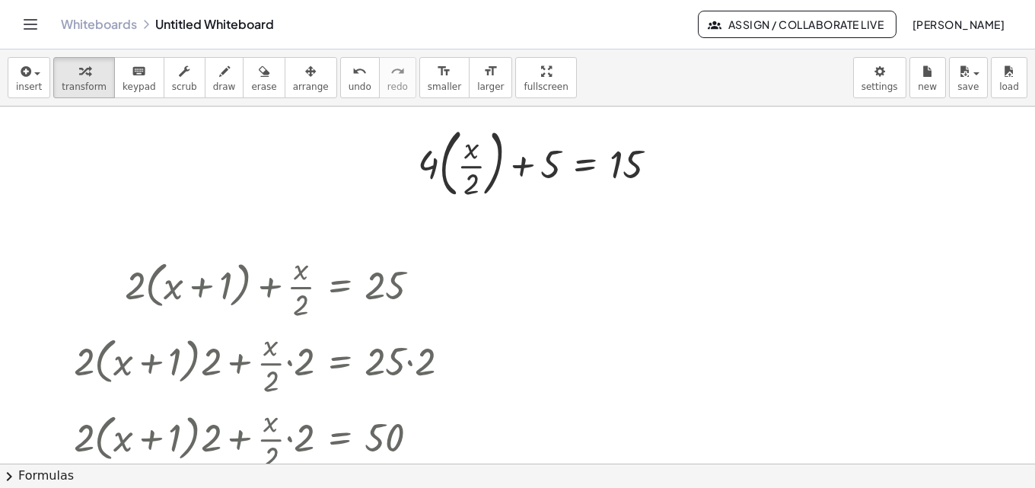
scroll to position [228, 0]
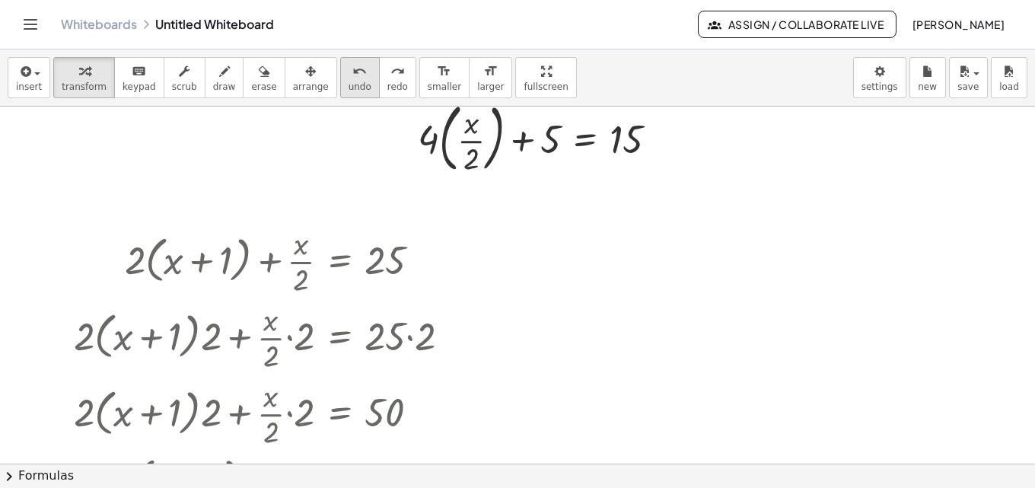
click at [352, 74] on icon "undo" at bounding box center [359, 71] width 14 height 18
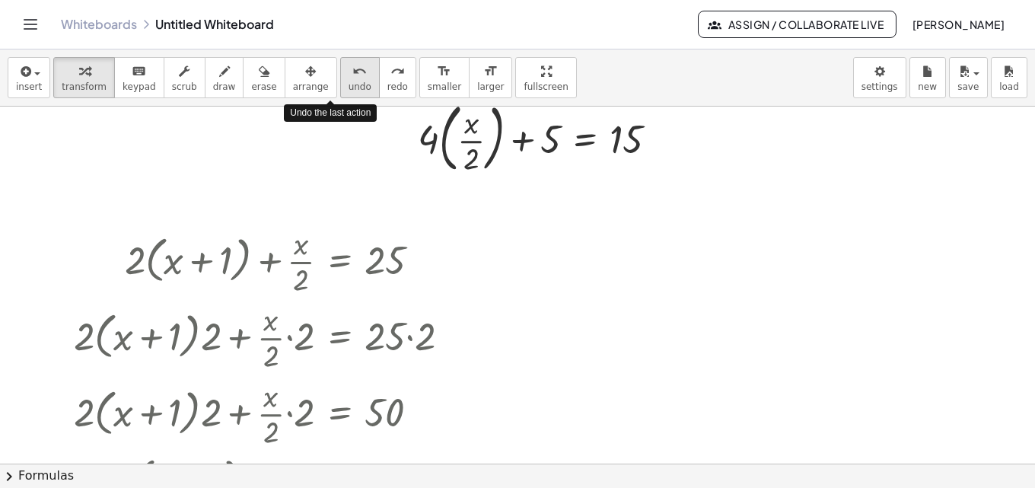
click at [352, 74] on icon "undo" at bounding box center [359, 71] width 14 height 18
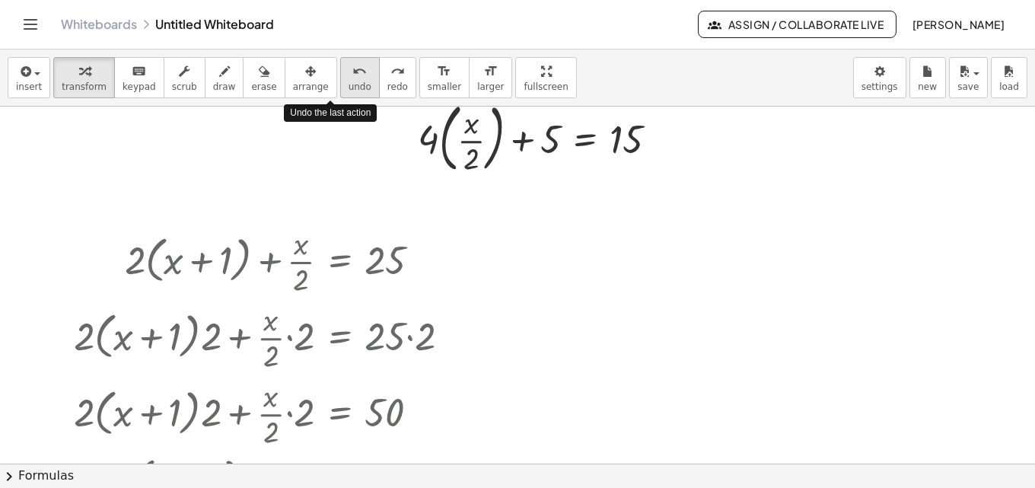
click at [352, 74] on icon "undo" at bounding box center [359, 71] width 14 height 18
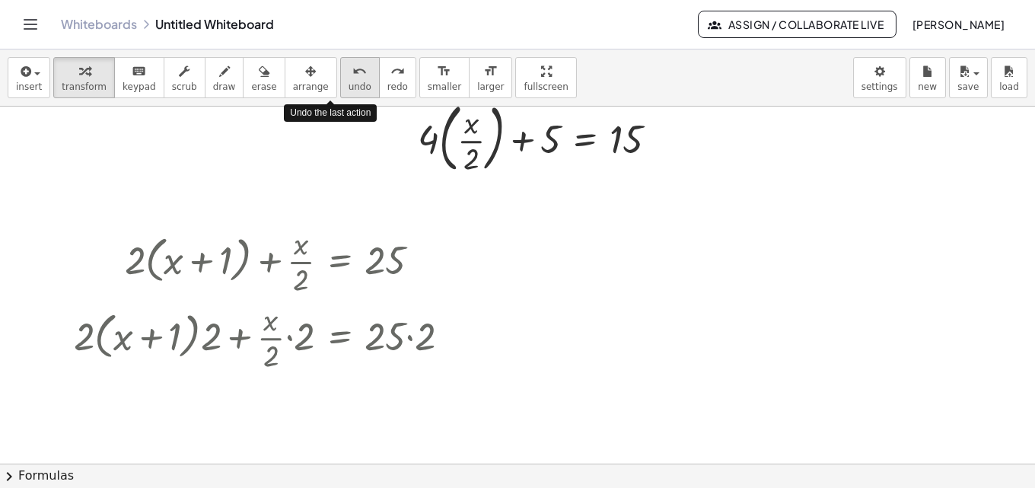
click at [352, 74] on icon "undo" at bounding box center [359, 71] width 14 height 18
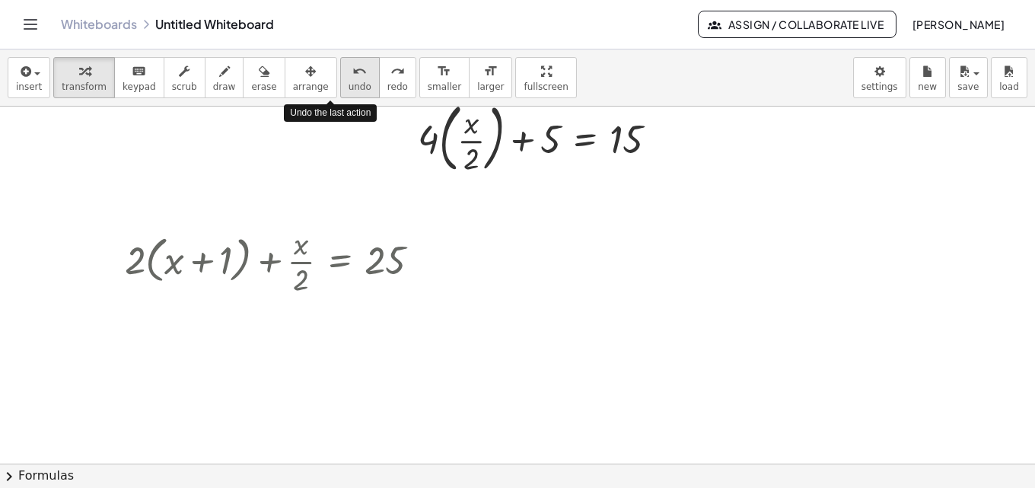
click at [352, 74] on icon "undo" at bounding box center [359, 71] width 14 height 18
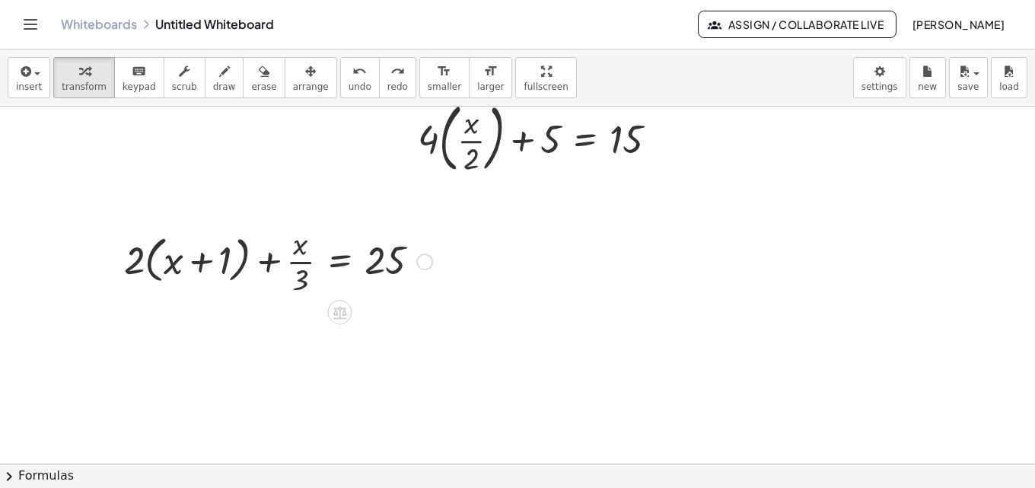
click at [398, 266] on div at bounding box center [277, 260] width 323 height 76
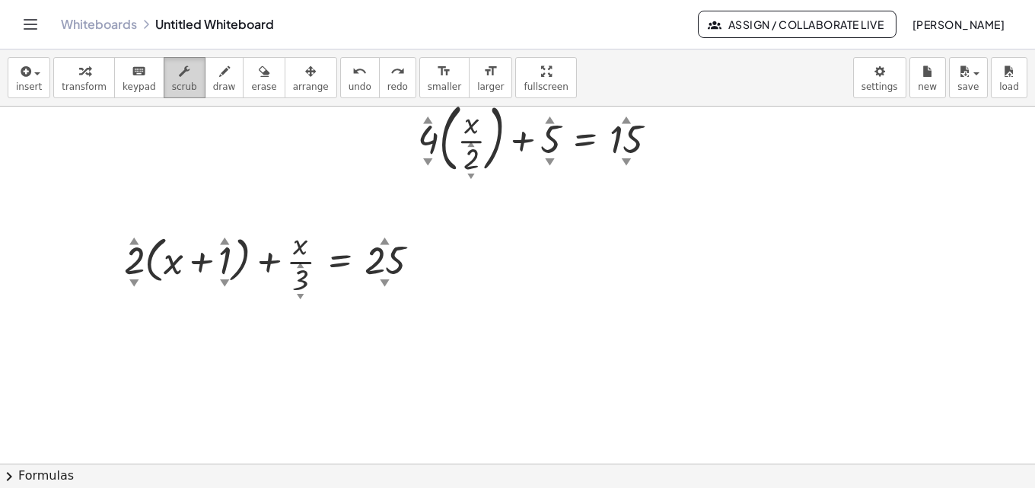
click at [179, 78] on icon "button" at bounding box center [184, 71] width 11 height 18
drag, startPoint x: 382, startPoint y: 262, endPoint x: 385, endPoint y: 331, distance: 69.3
click at [385, 331] on div "+ · 5 ▲ ▼ · x + 3 ▲ ▼ = + · 2 ▲ ▼ · x + 15 ▲ ▼ Fix a mistake Transform line Cop…" at bounding box center [517, 235] width 1035 height 714
click at [471, 289] on div at bounding box center [517, 235] width 1035 height 714
click at [81, 70] on icon "button" at bounding box center [84, 71] width 11 height 18
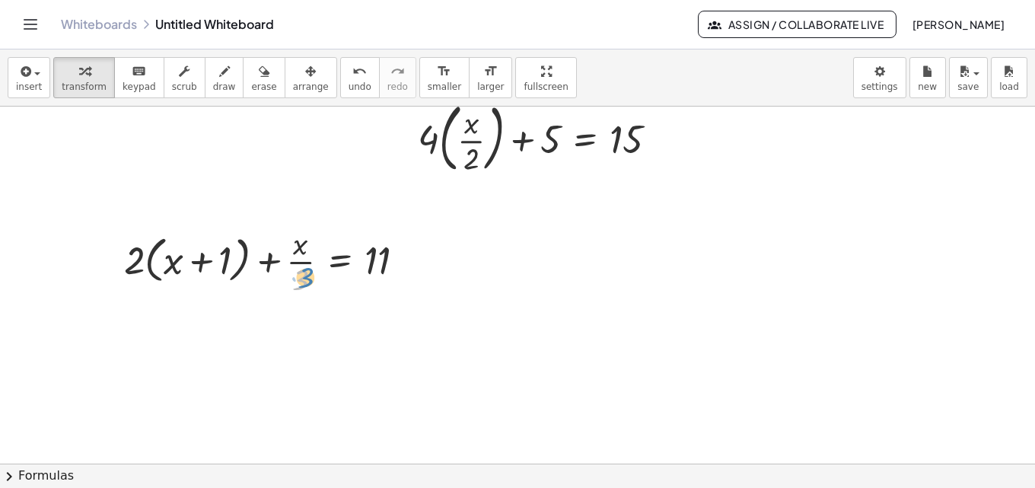
click at [300, 285] on div at bounding box center [270, 260] width 308 height 76
drag, startPoint x: 140, startPoint y: 265, endPoint x: 173, endPoint y: 271, distance: 33.9
click at [173, 271] on div at bounding box center [270, 260] width 308 height 76
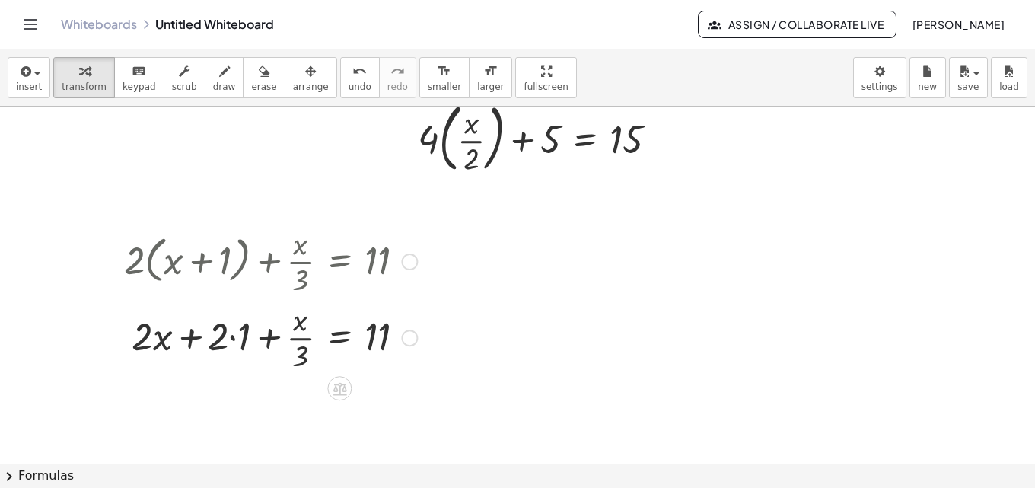
click at [225, 337] on div at bounding box center [270, 336] width 308 height 76
click at [230, 342] on div at bounding box center [270, 336] width 308 height 76
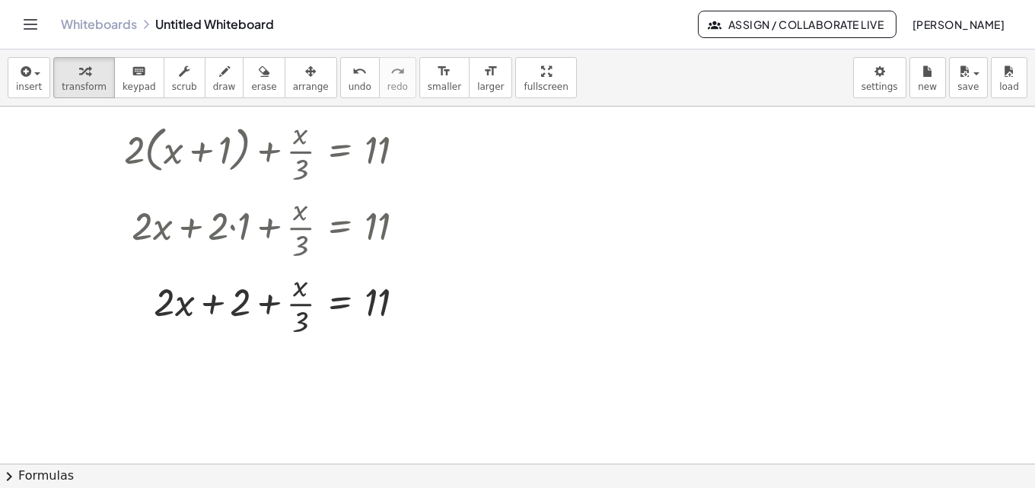
scroll to position [357, 0]
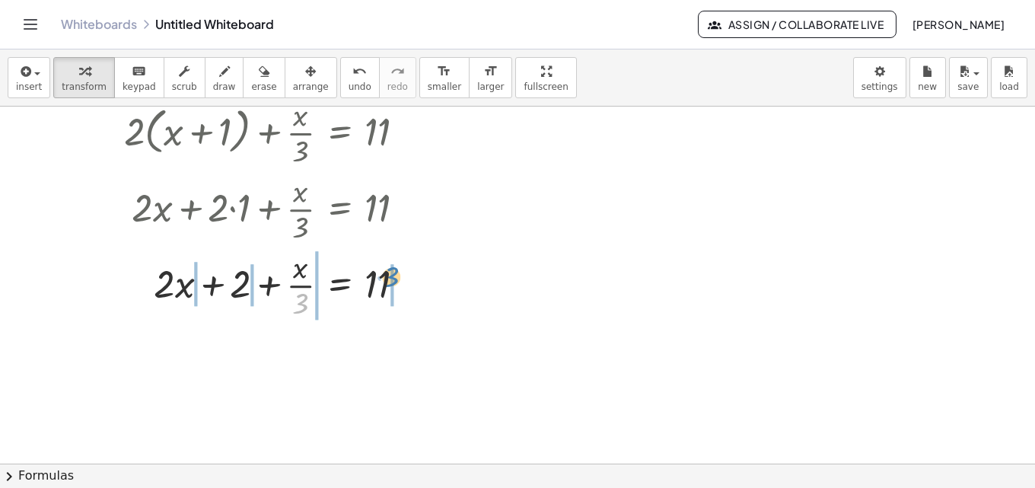
drag, startPoint x: 306, startPoint y: 308, endPoint x: 396, endPoint y: 281, distance: 94.4
click at [396, 281] on div at bounding box center [270, 284] width 308 height 76
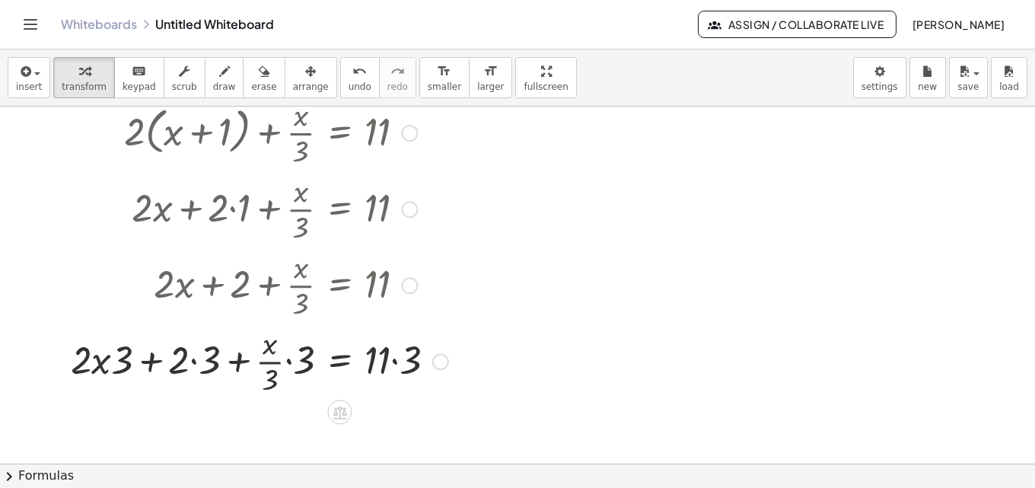
click at [390, 356] on div at bounding box center [259, 360] width 393 height 76
click at [395, 364] on div at bounding box center [259, 360] width 393 height 76
drag, startPoint x: 271, startPoint y: 384, endPoint x: 294, endPoint y: 382, distance: 23.7
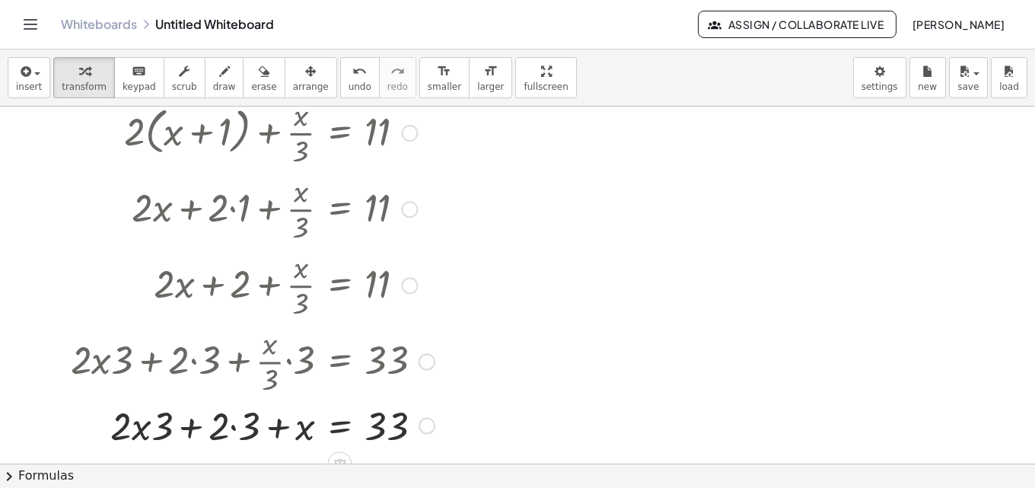
click at [231, 423] on div at bounding box center [252, 425] width 379 height 52
click at [175, 434] on div at bounding box center [252, 425] width 379 height 52
drag, startPoint x: 190, startPoint y: 434, endPoint x: 148, endPoint y: 435, distance: 42.6
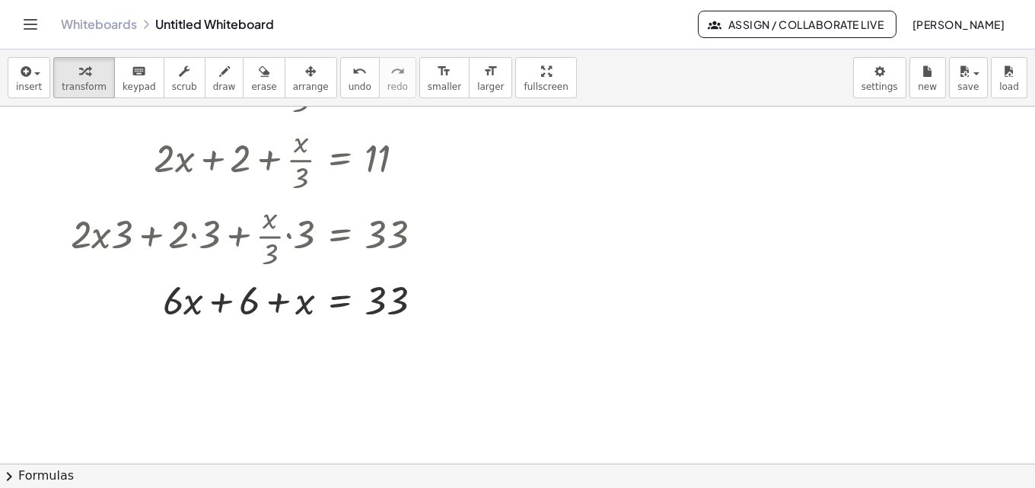
scroll to position [509, 0]
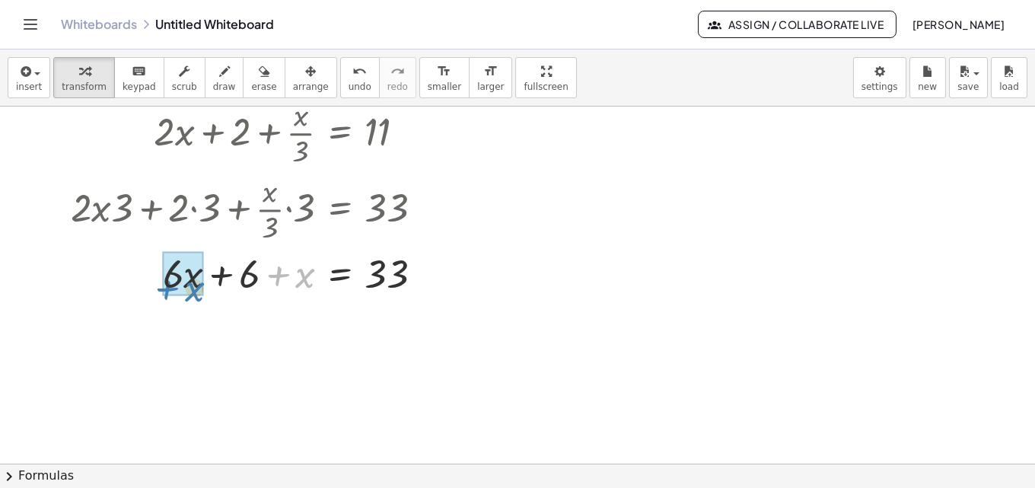
drag, startPoint x: 300, startPoint y: 278, endPoint x: 189, endPoint y: 291, distance: 111.9
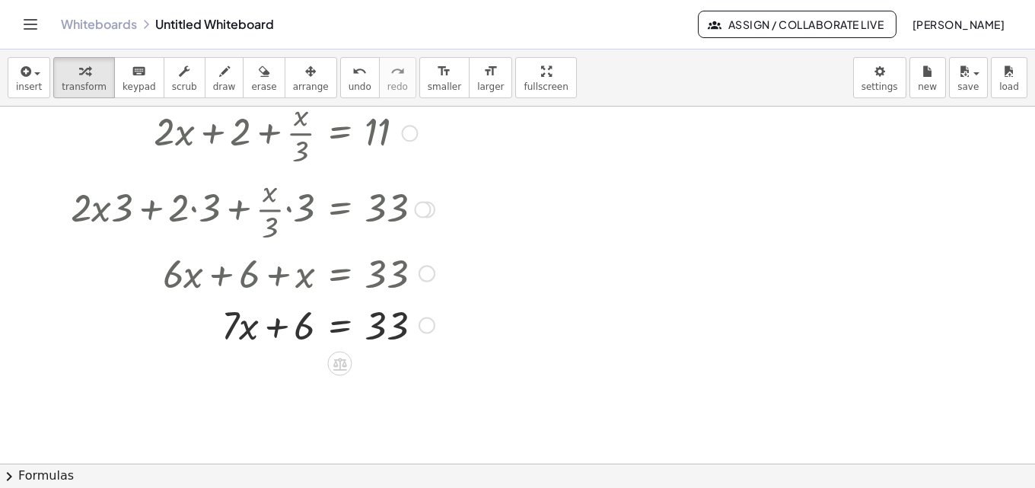
scroll to position [585, 0]
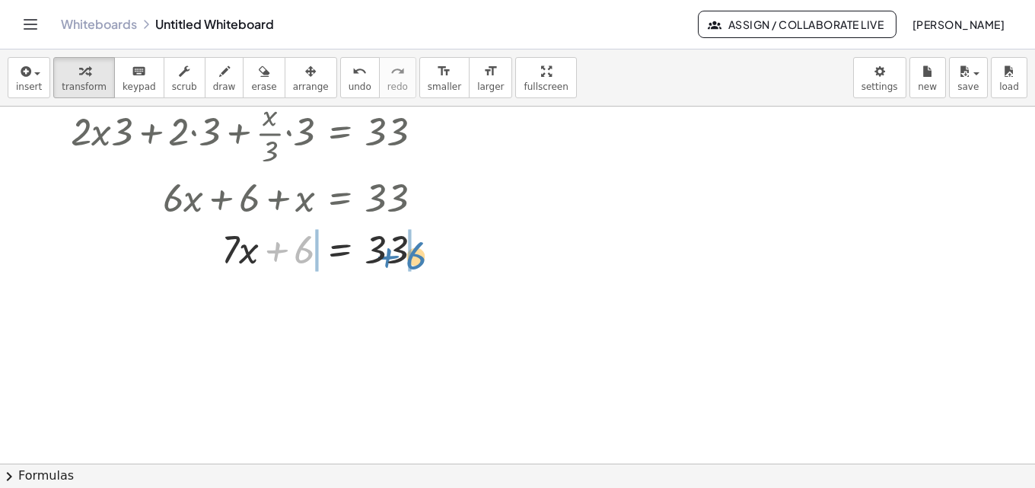
drag, startPoint x: 300, startPoint y: 252, endPoint x: 412, endPoint y: 258, distance: 112.0
click at [412, 258] on div at bounding box center [252, 248] width 379 height 52
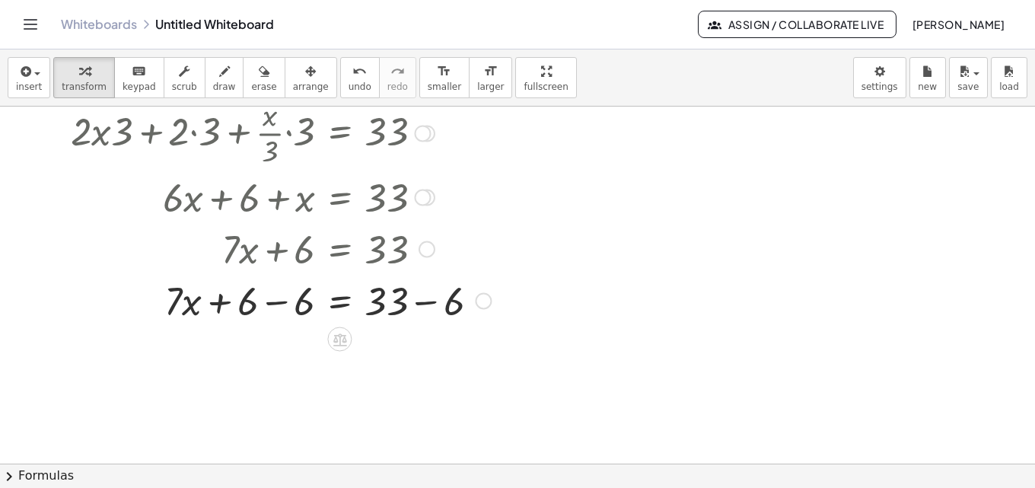
click at [416, 301] on div at bounding box center [280, 300] width 435 height 52
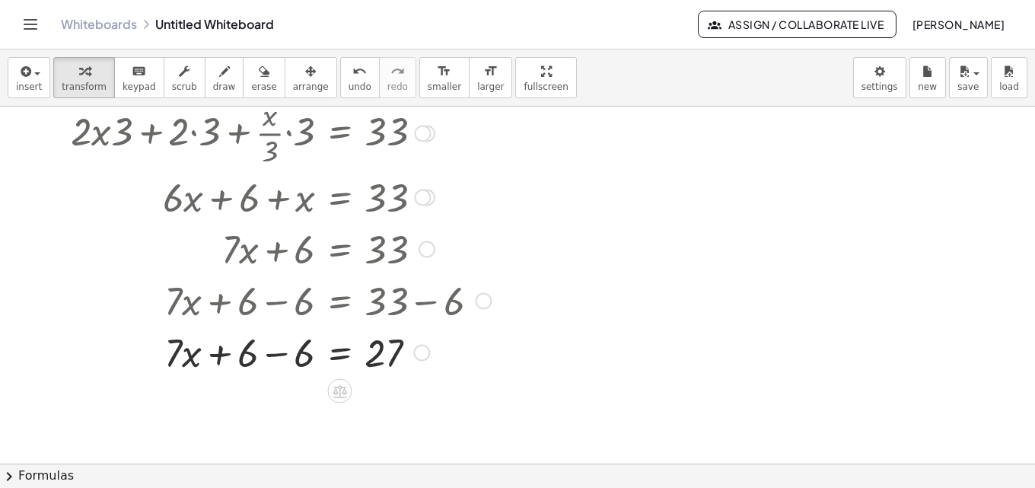
click at [273, 355] on div at bounding box center [280, 352] width 435 height 52
drag, startPoint x: 288, startPoint y: 358, endPoint x: 378, endPoint y: 396, distance: 97.2
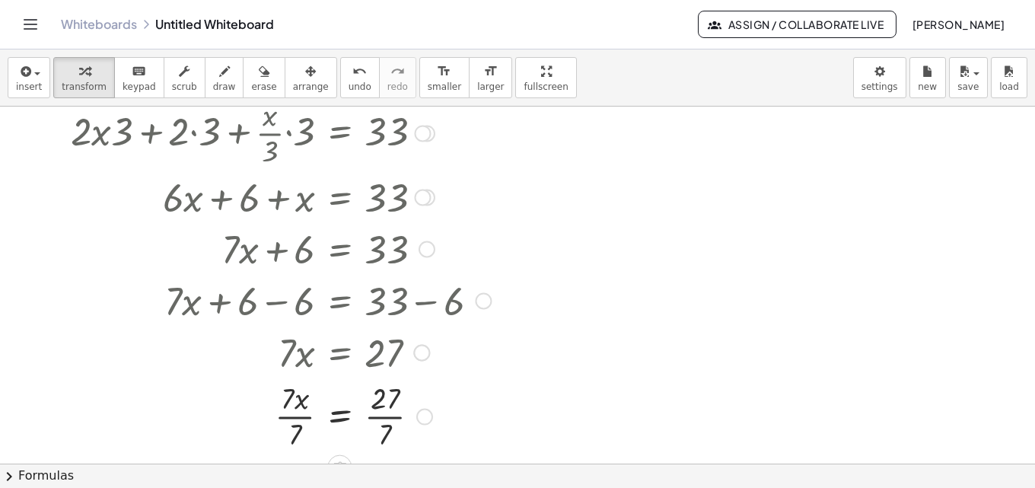
click at [390, 353] on div at bounding box center [281, 352] width 430 height 52
click at [392, 408] on div at bounding box center [280, 415] width 435 height 76
click at [393, 414] on div at bounding box center [280, 415] width 435 height 76
click at [393, 417] on div at bounding box center [280, 415] width 435 height 76
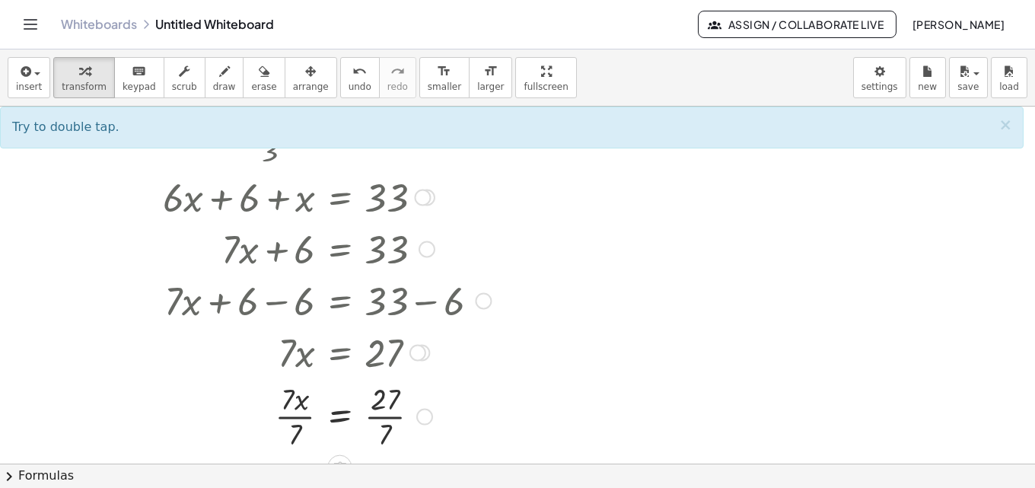
click at [301, 408] on div at bounding box center [280, 415] width 435 height 76
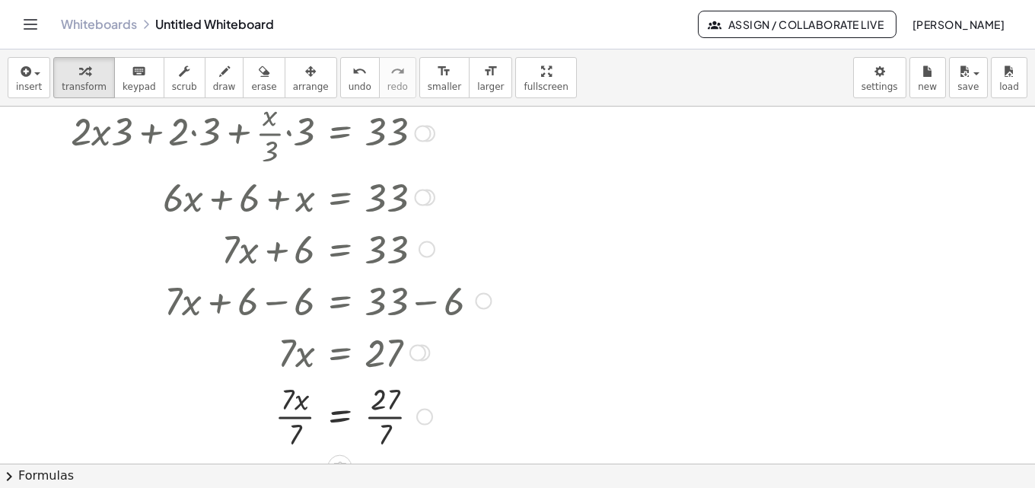
click at [304, 420] on div at bounding box center [280, 415] width 435 height 76
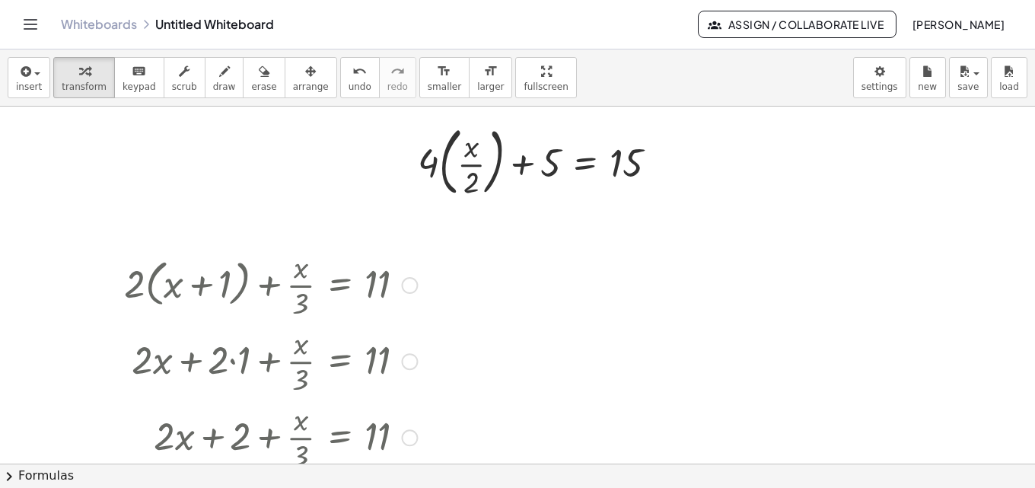
scroll to position [281, 0]
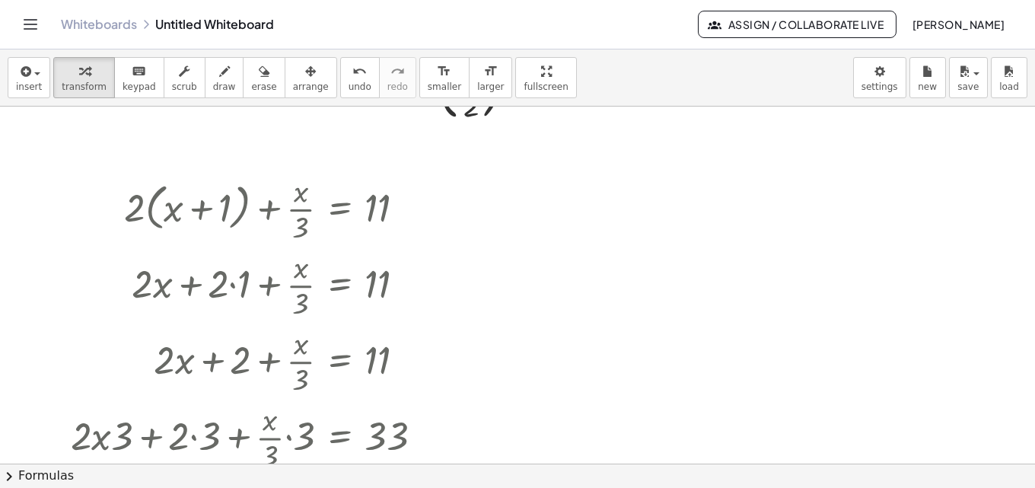
click at [768, 384] on div at bounding box center [517, 361] width 1035 height 1070
click at [340, 61] on button "undo undo" at bounding box center [360, 77] width 40 height 41
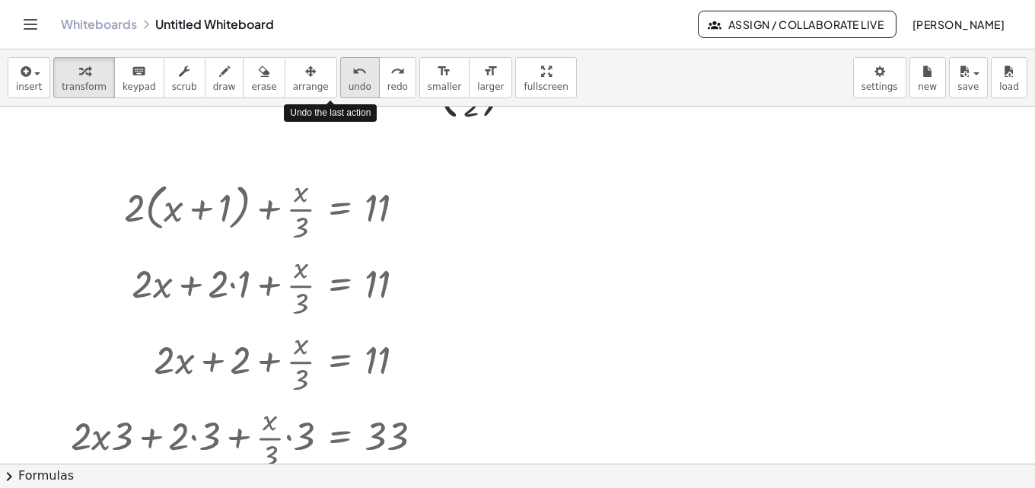
click at [340, 61] on button "undo undo" at bounding box center [360, 77] width 40 height 41
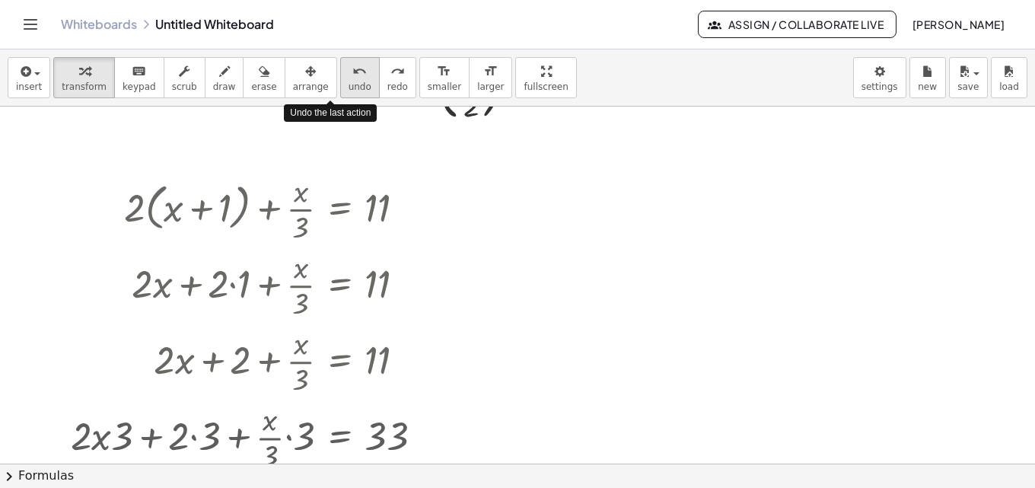
click at [340, 61] on button "undo undo" at bounding box center [360, 77] width 40 height 41
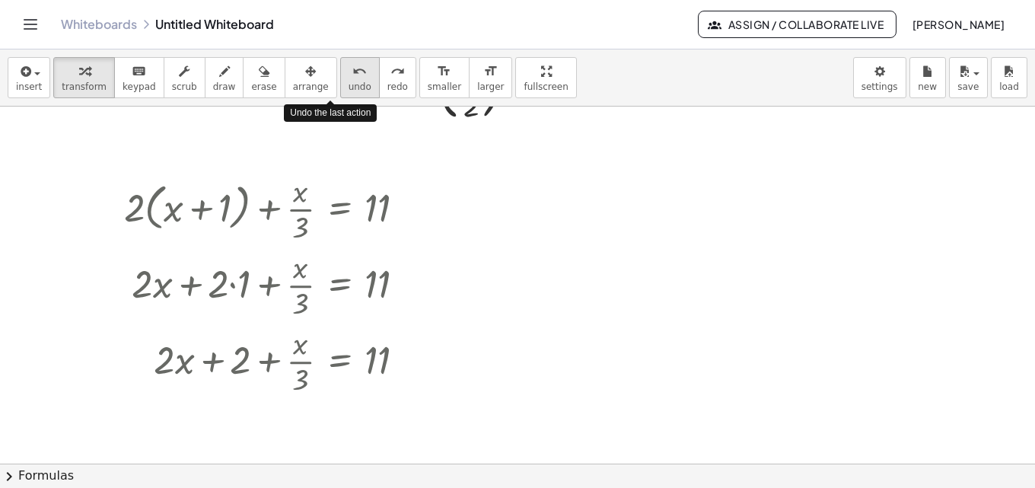
click at [340, 61] on button "undo undo" at bounding box center [360, 77] width 40 height 41
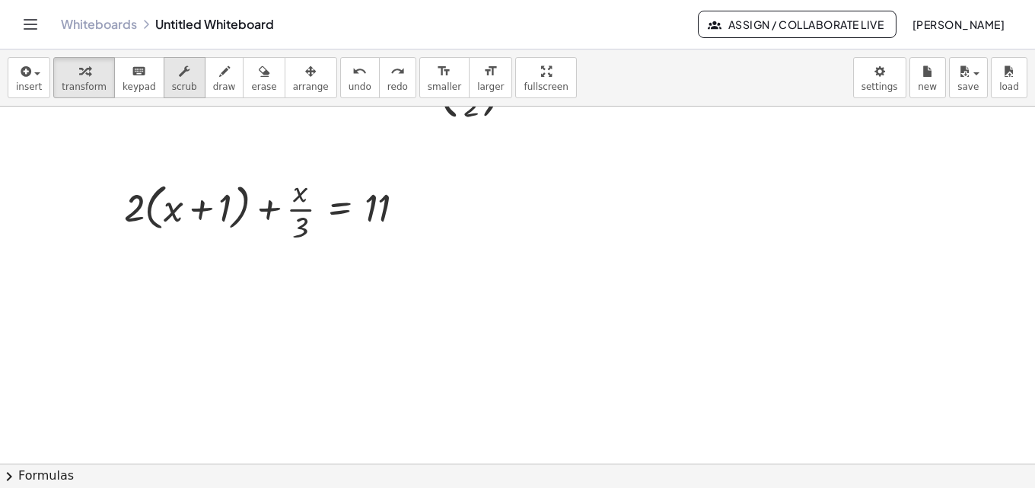
click at [174, 87] on span "scrub" at bounding box center [184, 86] width 25 height 11
drag, startPoint x: 375, startPoint y: 215, endPoint x: 378, endPoint y: 202, distance: 12.5
click at [378, 202] on div at bounding box center [270, 208] width 308 height 76
click at [352, 298] on div at bounding box center [517, 361] width 1035 height 1070
click at [69, 79] on div "button" at bounding box center [84, 71] width 45 height 18
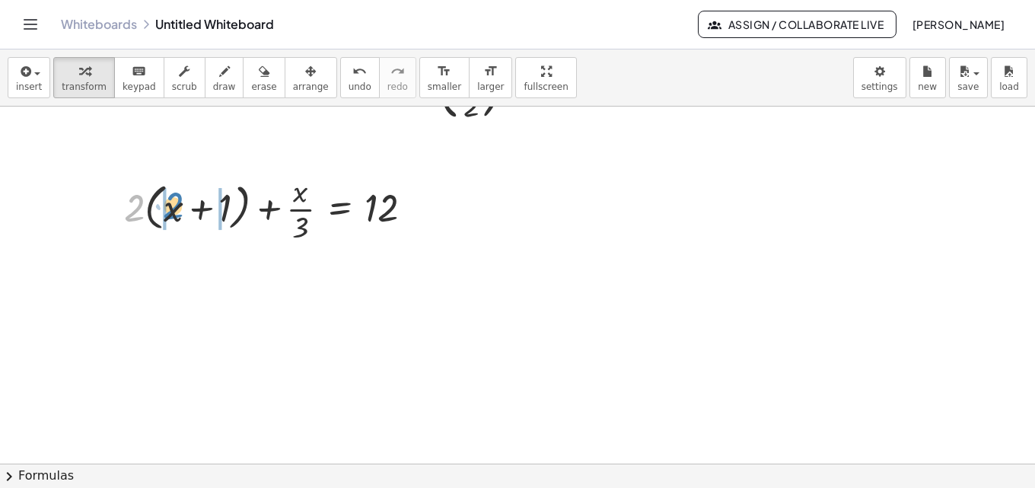
drag, startPoint x: 129, startPoint y: 211, endPoint x: 168, endPoint y: 209, distance: 38.9
click at [168, 209] on div at bounding box center [274, 208] width 316 height 76
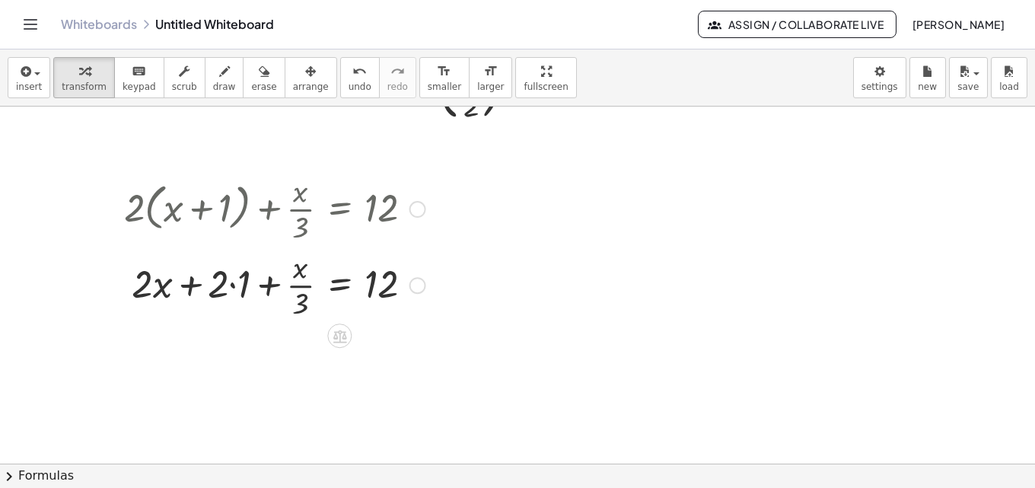
click at [233, 285] on div at bounding box center [274, 284] width 316 height 76
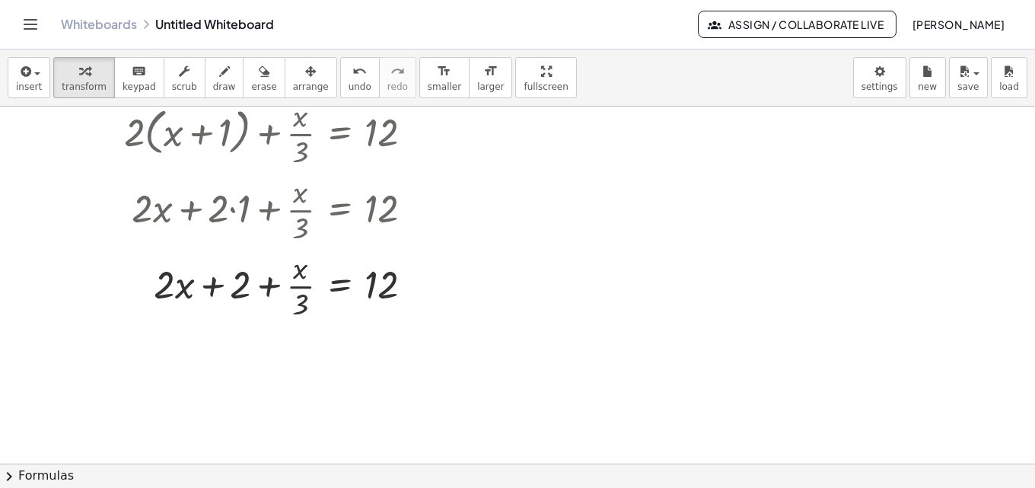
scroll to position [357, 0]
drag, startPoint x: 304, startPoint y: 307, endPoint x: 408, endPoint y: 301, distance: 104.4
click at [408, 301] on div at bounding box center [274, 284] width 316 height 76
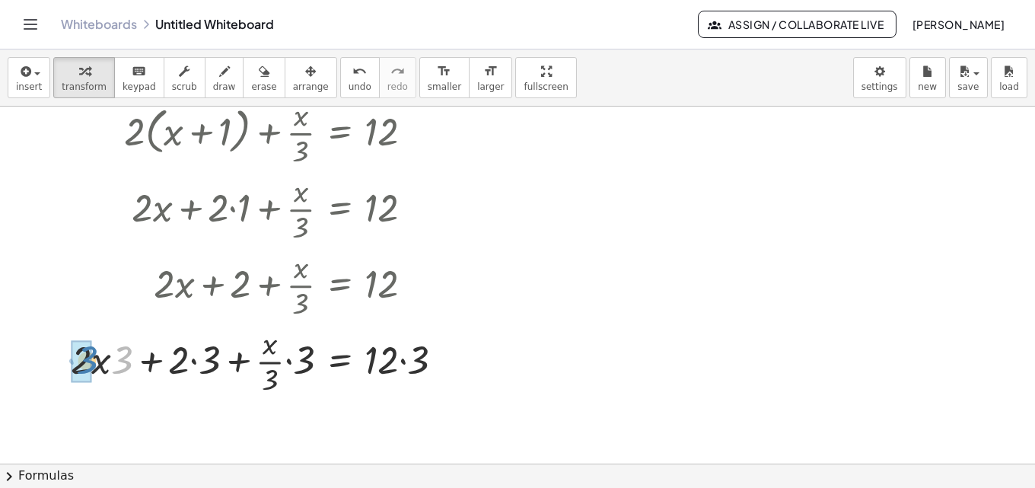
drag, startPoint x: 120, startPoint y: 363, endPoint x: 85, endPoint y: 363, distance: 35.0
click at [198, 360] on div at bounding box center [273, 360] width 379 height 76
drag, startPoint x: 273, startPoint y: 383, endPoint x: 292, endPoint y: 383, distance: 19.0
click at [292, 383] on div at bounding box center [289, 360] width 348 height 76
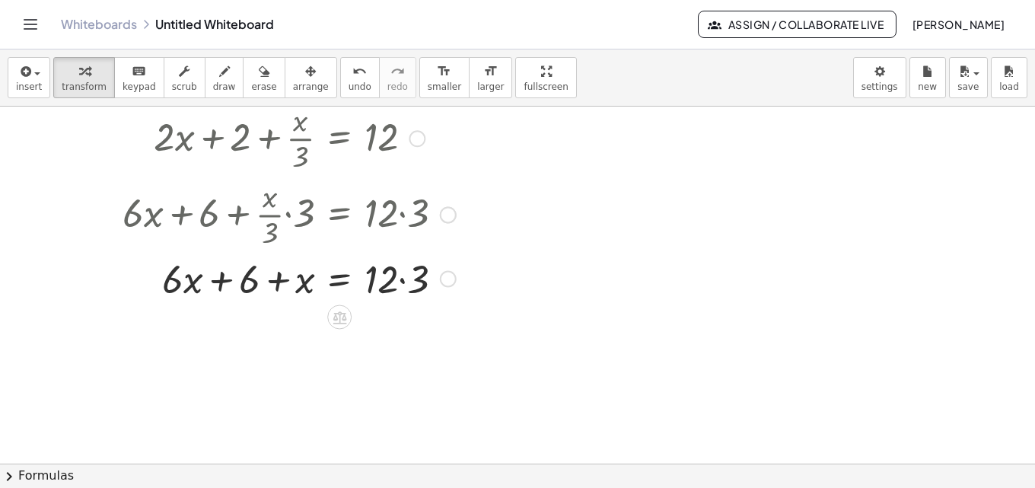
scroll to position [509, 0]
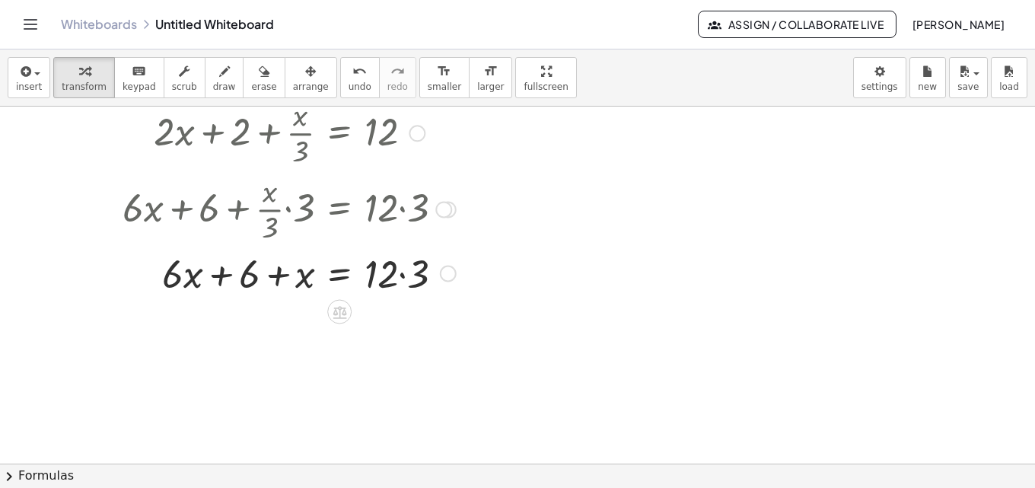
click at [393, 276] on div at bounding box center [289, 272] width 348 height 52
click at [401, 281] on div at bounding box center [289, 272] width 348 height 52
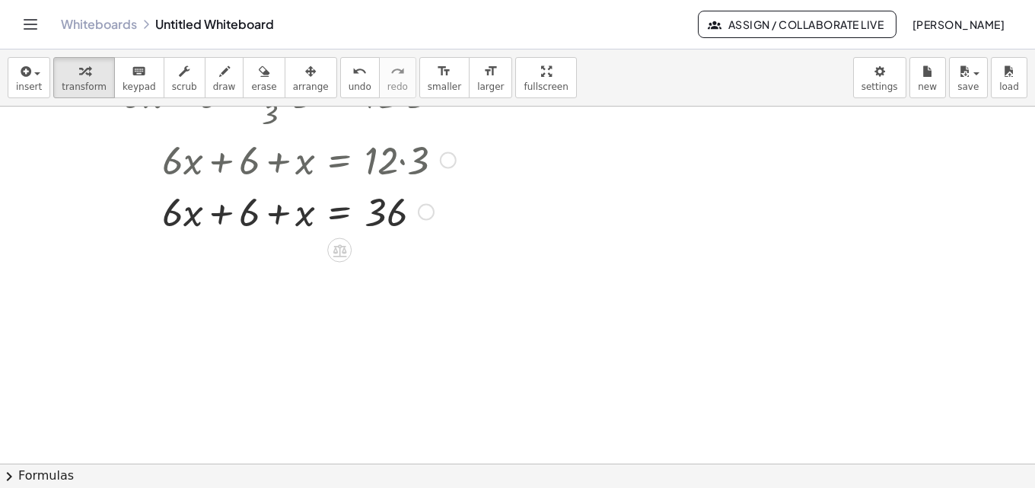
scroll to position [661, 0]
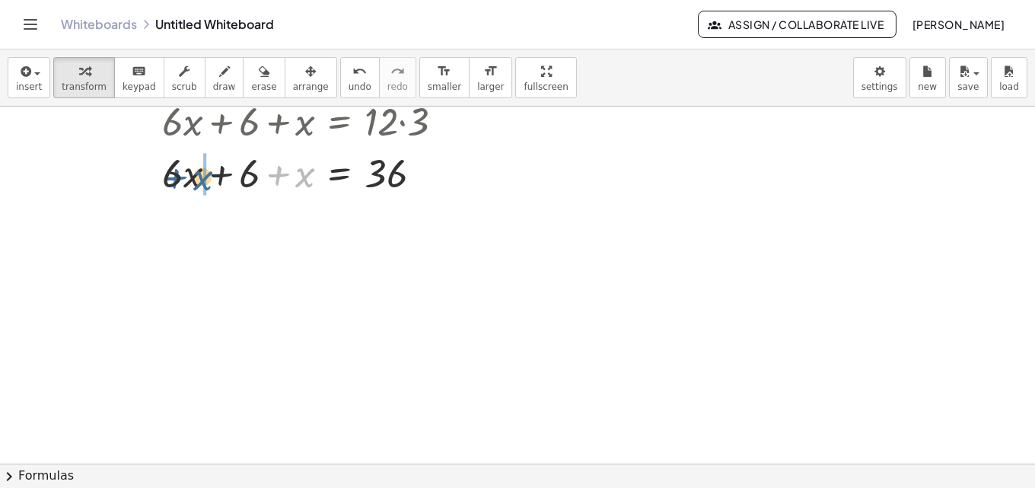
drag, startPoint x: 300, startPoint y: 180, endPoint x: 196, endPoint y: 183, distance: 103.5
click at [196, 183] on div at bounding box center [289, 172] width 348 height 52
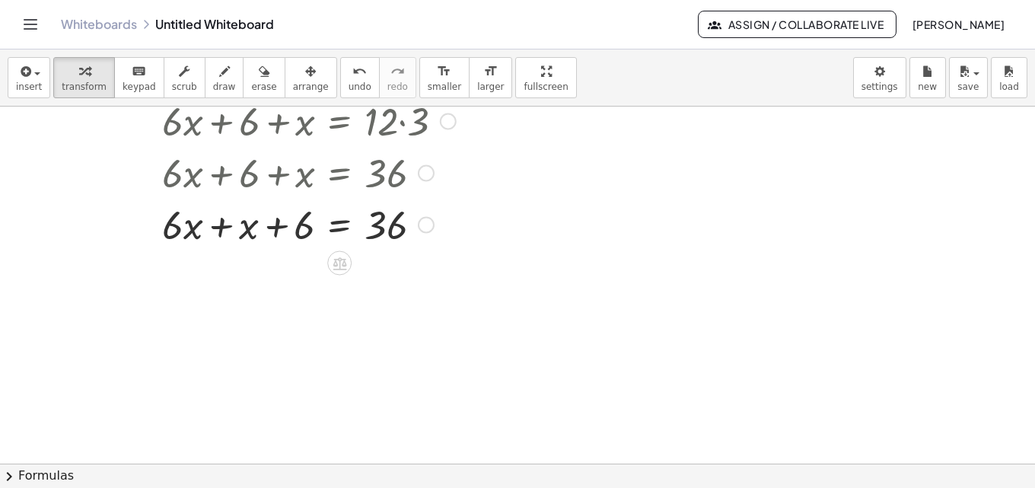
click at [222, 225] on div at bounding box center [289, 224] width 348 height 52
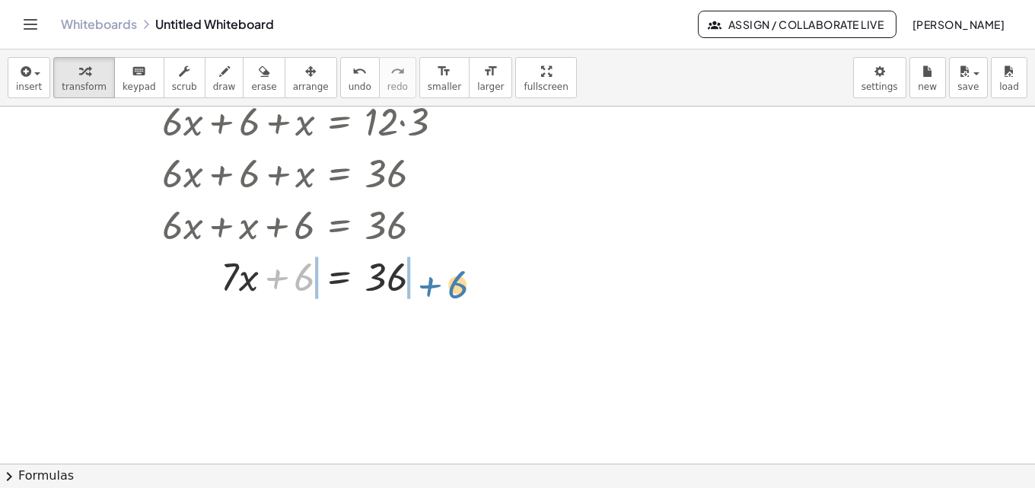
drag, startPoint x: 296, startPoint y: 278, endPoint x: 449, endPoint y: 286, distance: 153.1
click at [449, 286] on div at bounding box center [289, 276] width 348 height 52
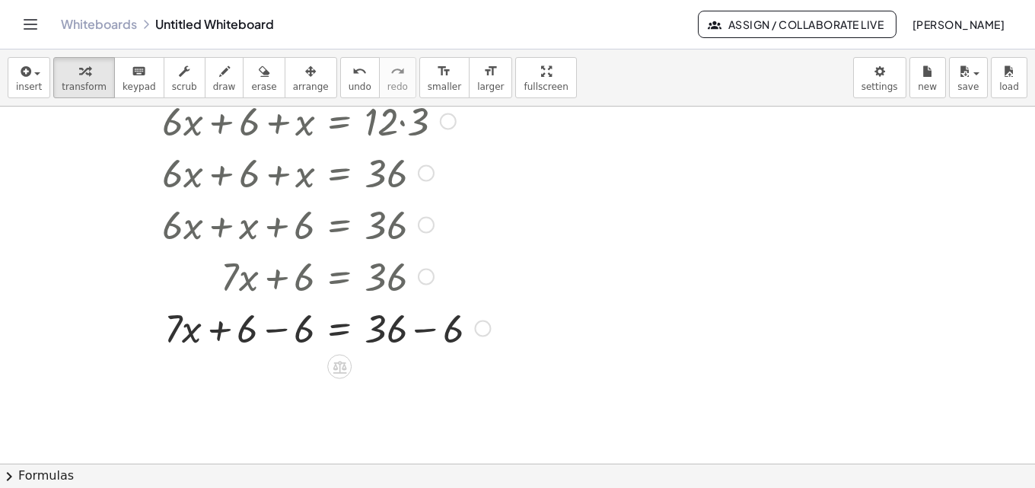
click at [422, 331] on div at bounding box center [306, 327] width 383 height 52
click at [340, 74] on button "undo undo" at bounding box center [360, 77] width 40 height 41
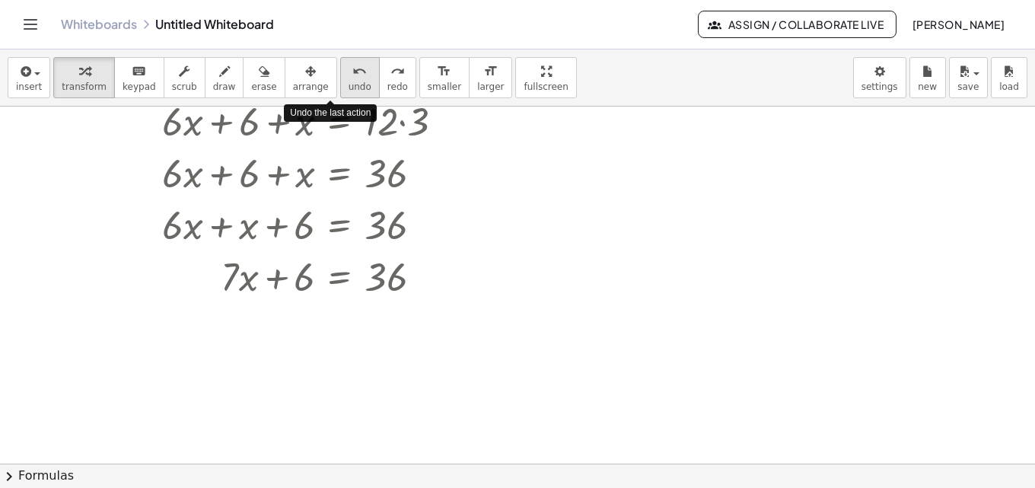
click at [340, 74] on button "undo undo" at bounding box center [360, 77] width 40 height 41
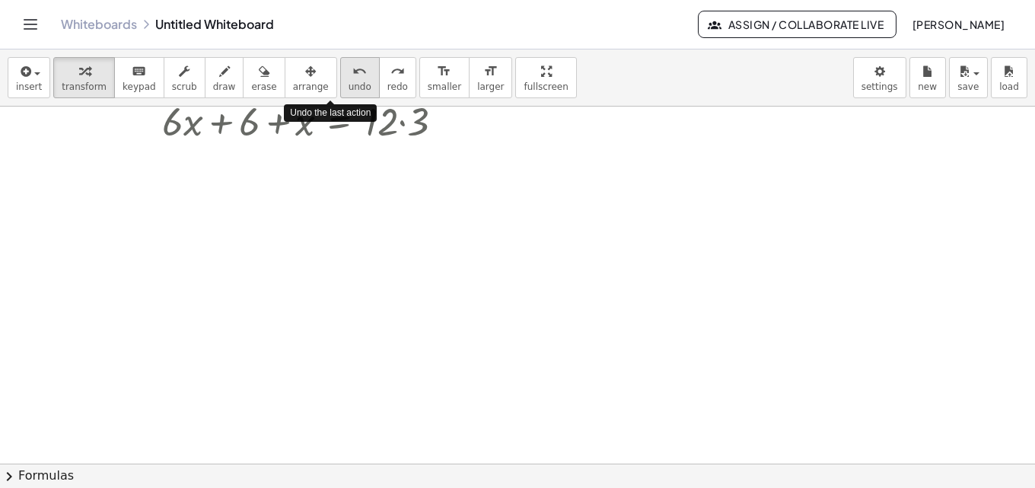
click at [340, 74] on button "undo undo" at bounding box center [360, 77] width 40 height 41
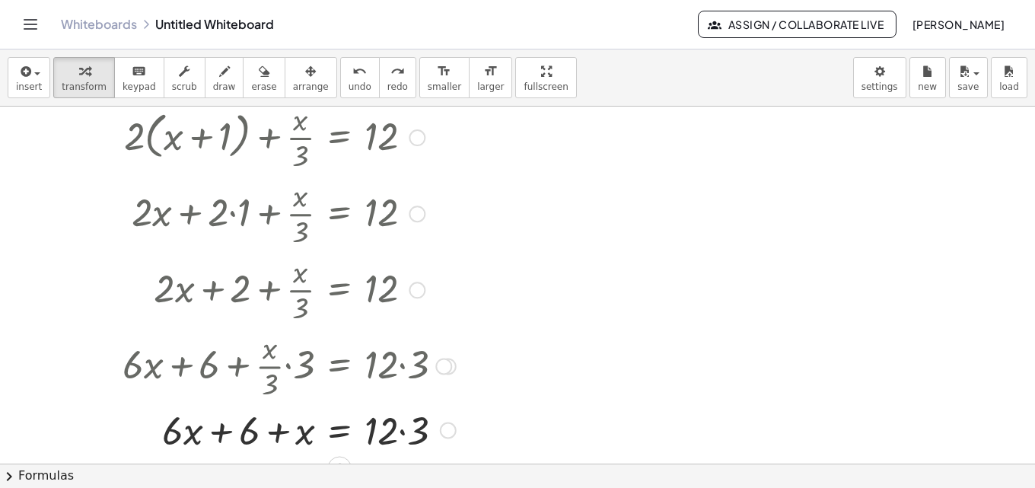
scroll to position [281, 0]
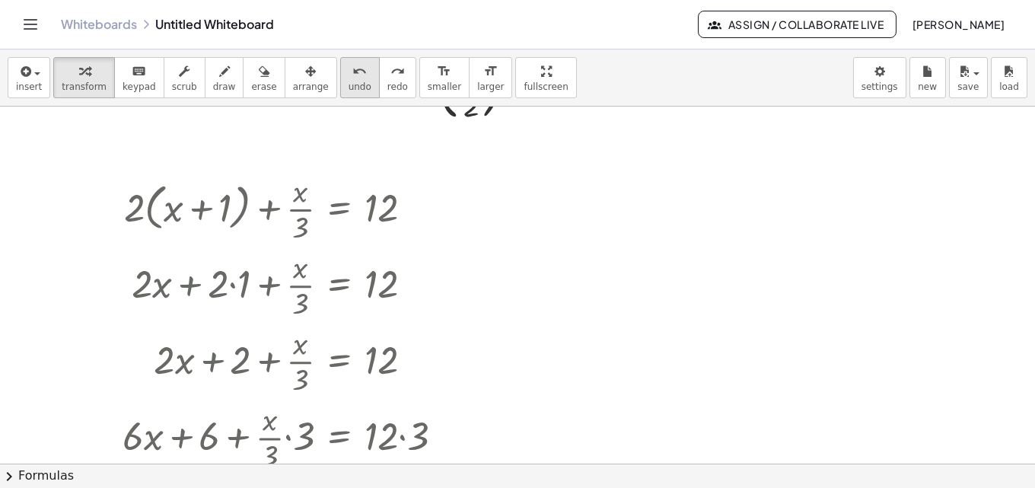
click at [340, 80] on button "undo undo" at bounding box center [360, 77] width 40 height 41
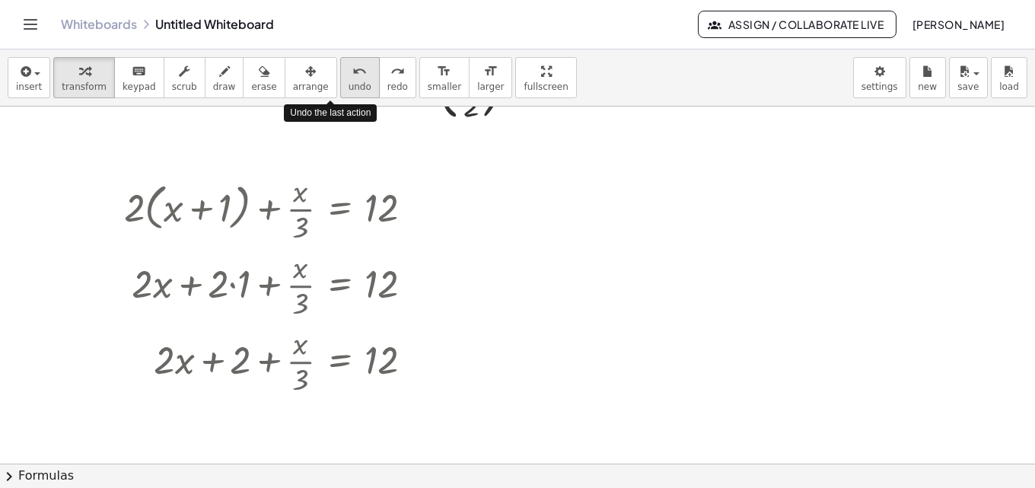
click at [340, 80] on button "undo undo" at bounding box center [360, 77] width 40 height 41
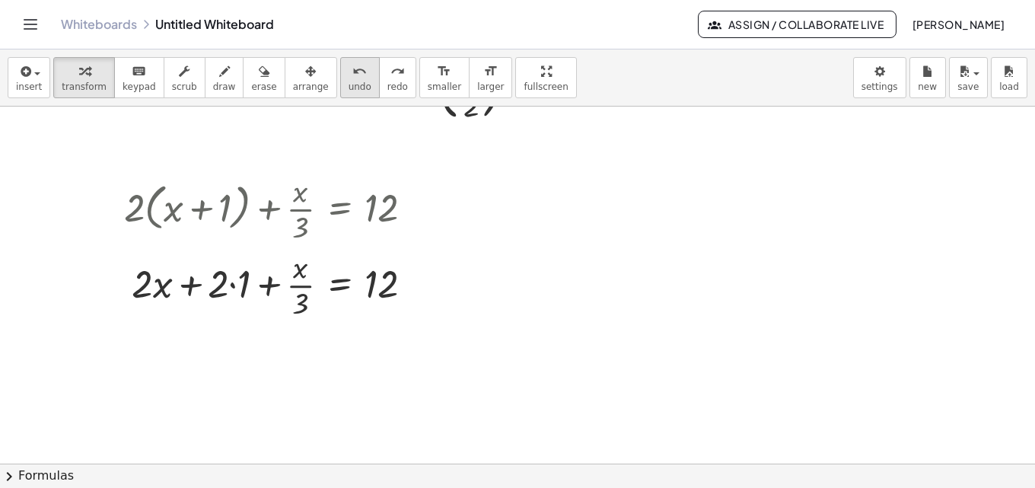
click at [352, 78] on icon "undo" at bounding box center [359, 71] width 14 height 18
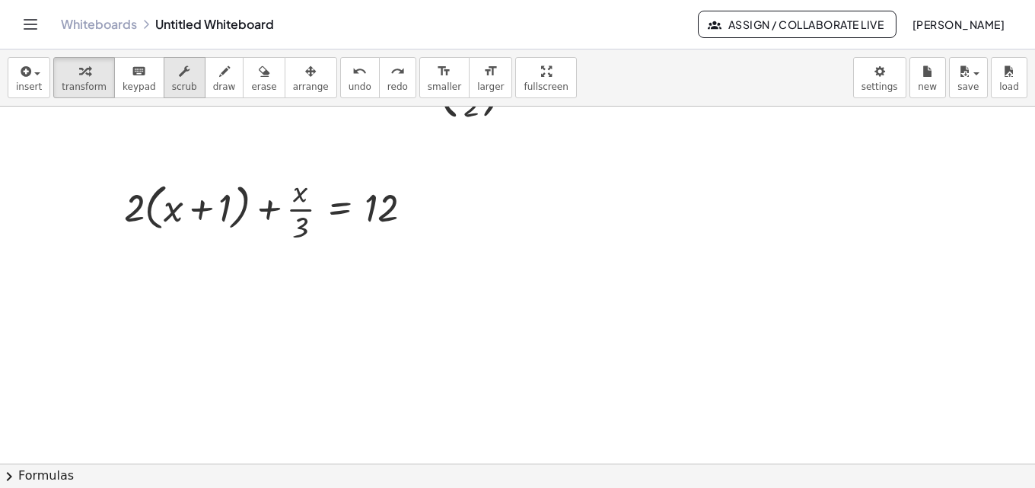
click at [179, 72] on icon "button" at bounding box center [184, 71] width 11 height 18
drag, startPoint x: 129, startPoint y: 208, endPoint x: 132, endPoint y: 195, distance: 14.2
click at [132, 195] on div at bounding box center [274, 208] width 316 height 76
click at [307, 302] on div at bounding box center [517, 183] width 1035 height 714
click at [84, 84] on span "transform" at bounding box center [84, 86] width 45 height 11
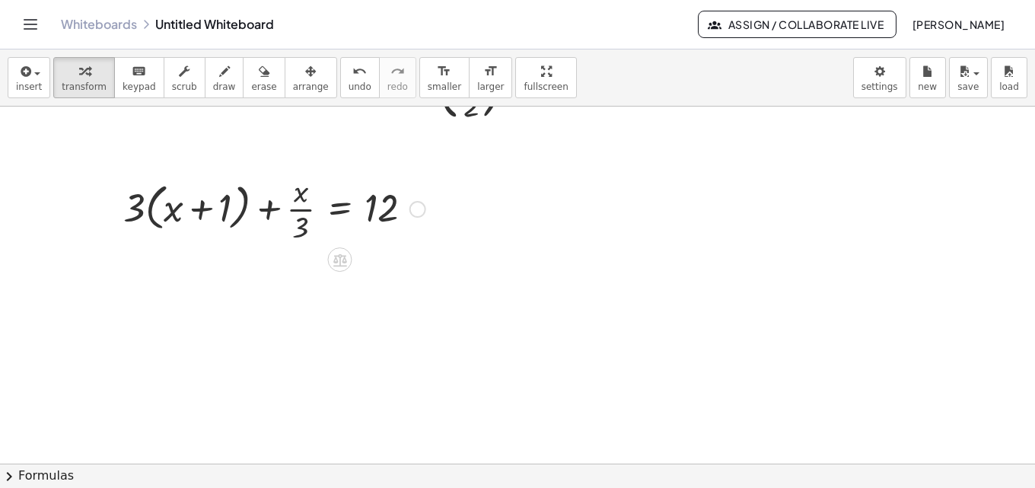
click at [296, 233] on div at bounding box center [274, 208] width 317 height 76
drag, startPoint x: 141, startPoint y: 218, endPoint x: 183, endPoint y: 216, distance: 41.9
click at [183, 216] on div at bounding box center [274, 208] width 317 height 76
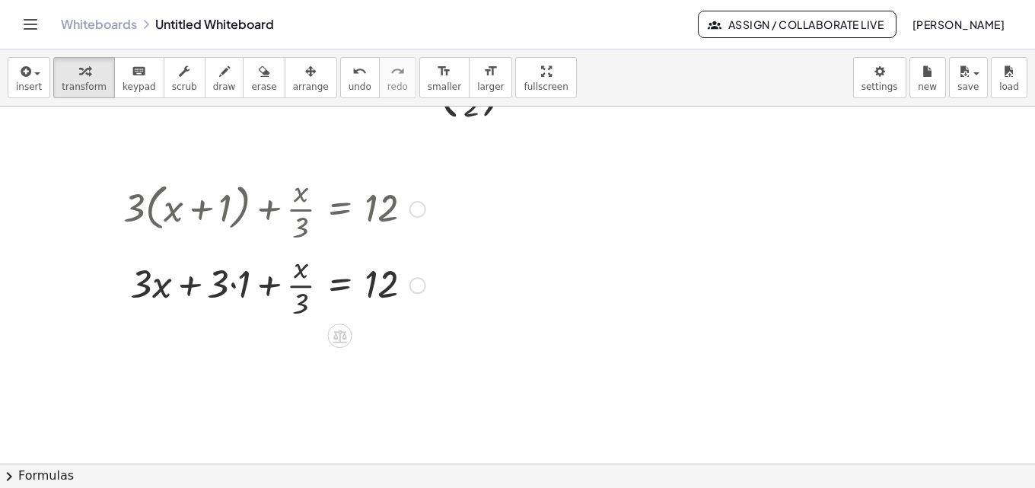
click at [234, 280] on div at bounding box center [274, 284] width 317 height 76
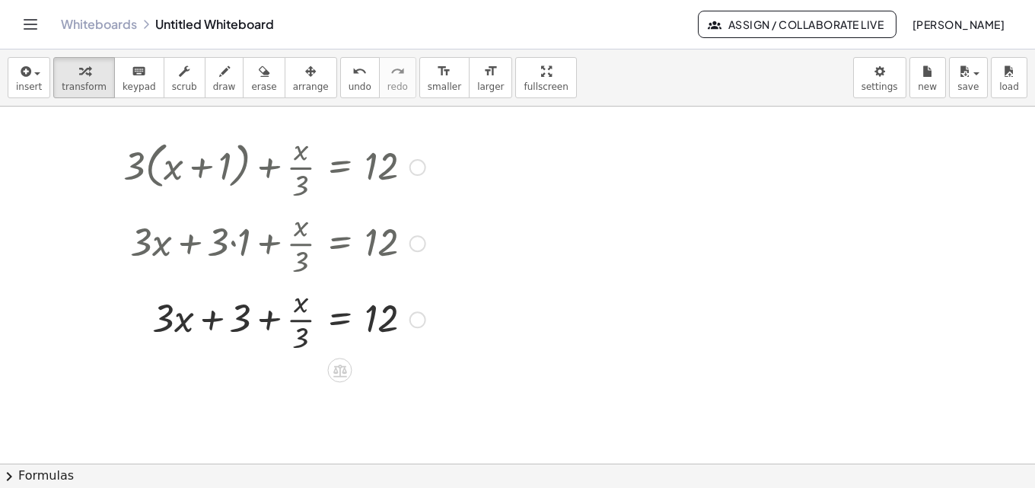
scroll to position [357, 0]
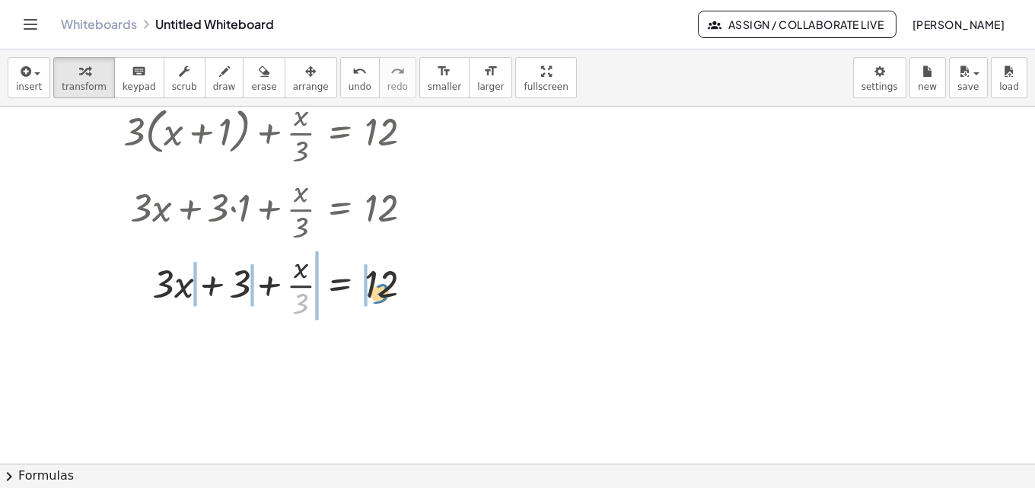
drag, startPoint x: 296, startPoint y: 310, endPoint x: 375, endPoint y: 300, distance: 79.7
click at [375, 300] on div at bounding box center [274, 284] width 317 height 76
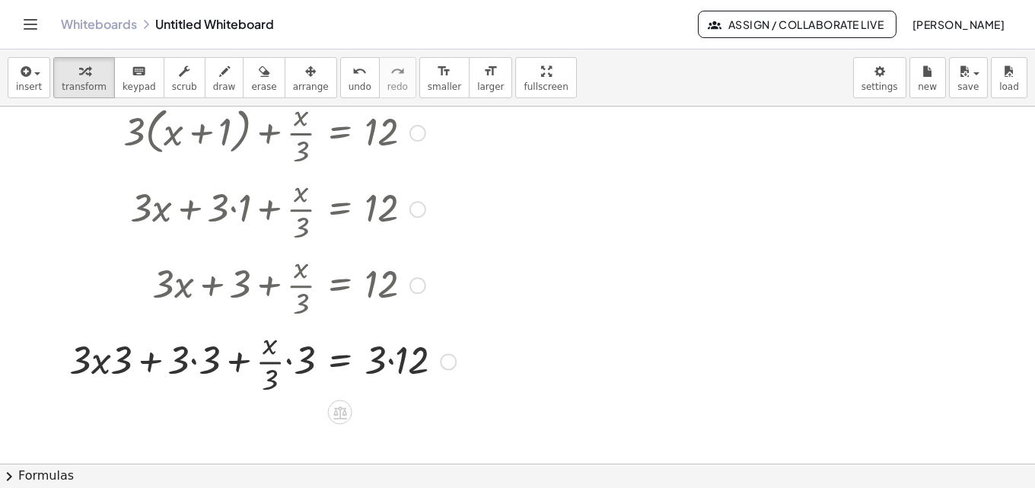
click at [388, 364] on div at bounding box center [263, 360] width 402 height 76
drag, startPoint x: 278, startPoint y: 371, endPoint x: 294, endPoint y: 384, distance: 20.0
click at [302, 380] on div at bounding box center [252, 360] width 380 height 76
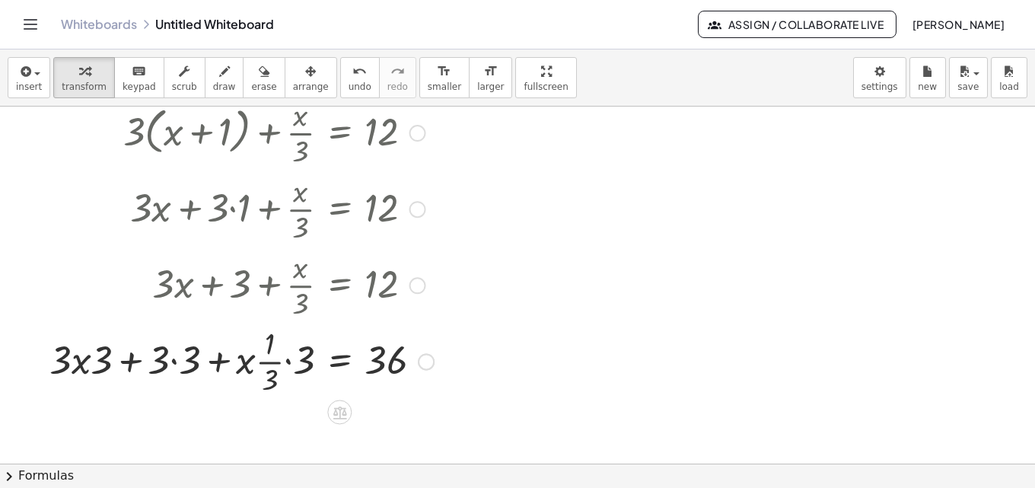
click at [182, 364] on div at bounding box center [241, 360] width 399 height 76
drag, startPoint x: 273, startPoint y: 386, endPoint x: 307, endPoint y: 390, distance: 34.5
click at [307, 390] on div at bounding box center [259, 360] width 366 height 76
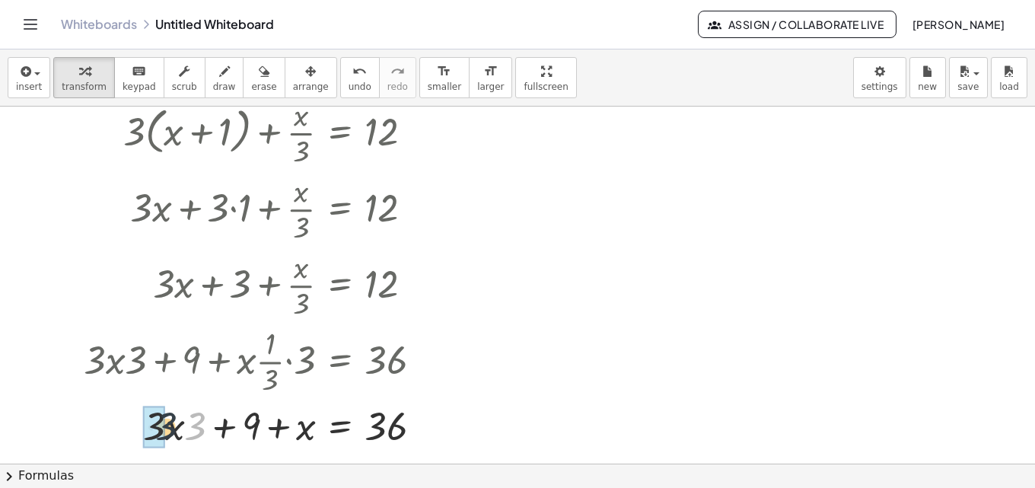
drag, startPoint x: 199, startPoint y: 424, endPoint x: 164, endPoint y: 424, distance: 34.2
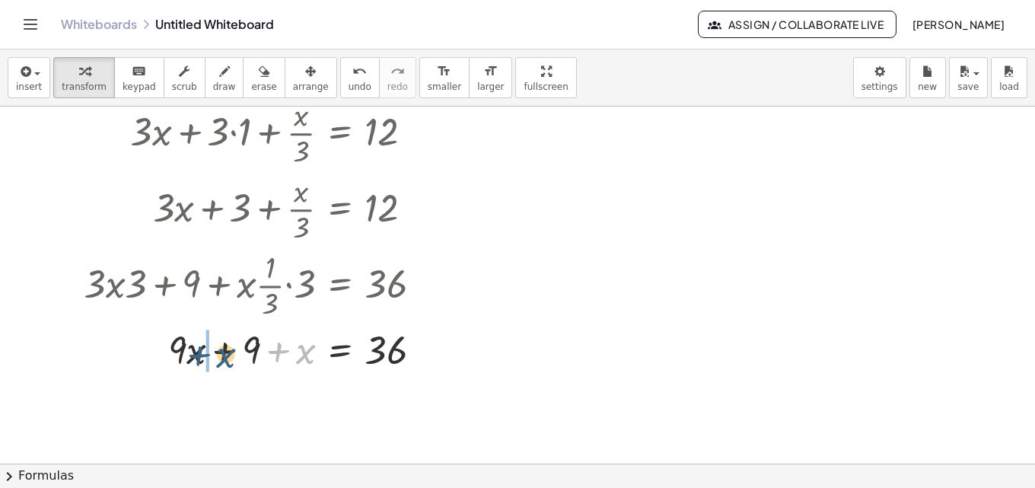
drag, startPoint x: 306, startPoint y: 357, endPoint x: 224, endPoint y: 361, distance: 81.5
click at [224, 361] on div at bounding box center [259, 349] width 366 height 52
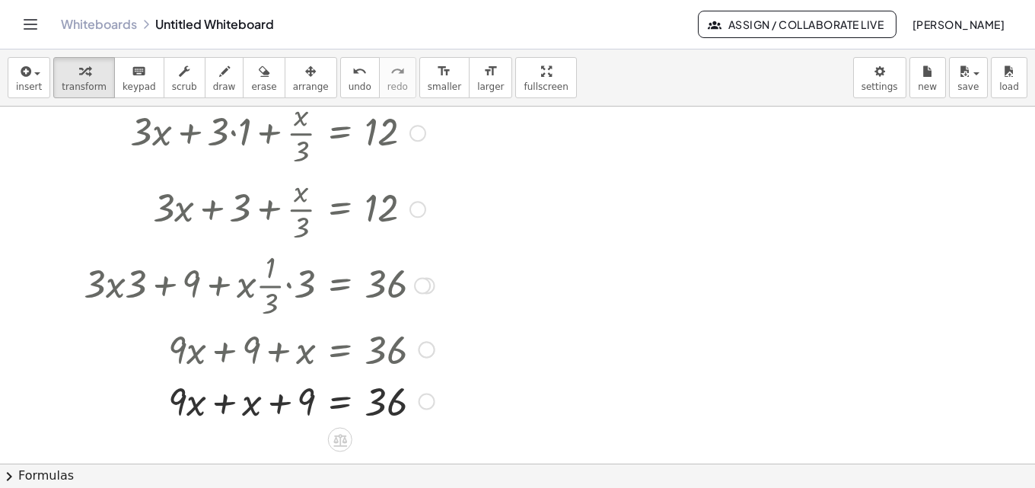
click at [223, 358] on div at bounding box center [259, 349] width 366 height 52
click at [223, 414] on div at bounding box center [259, 400] width 366 height 52
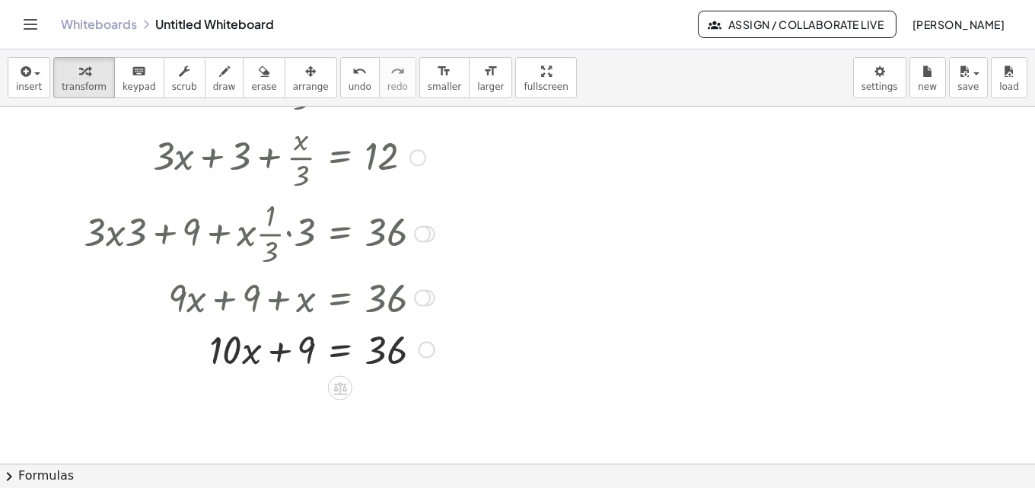
scroll to position [509, 0]
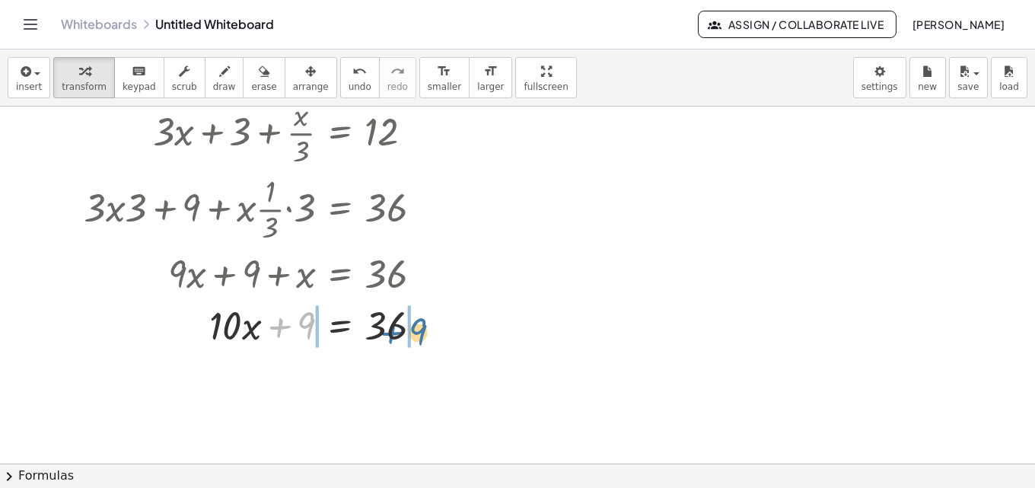
drag, startPoint x: 274, startPoint y: 329, endPoint x: 397, endPoint y: 333, distance: 123.3
click at [397, 333] on div at bounding box center [259, 324] width 366 height 52
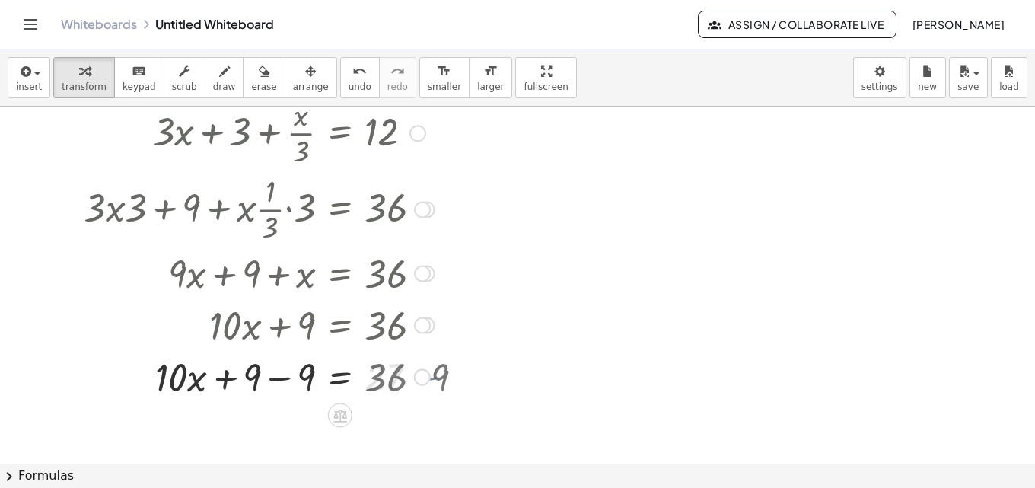
click at [340, 377] on div "+ x = · 36 · 10 + 9 − 9 + − 9 27" at bounding box center [340, 377] width 0 height 0
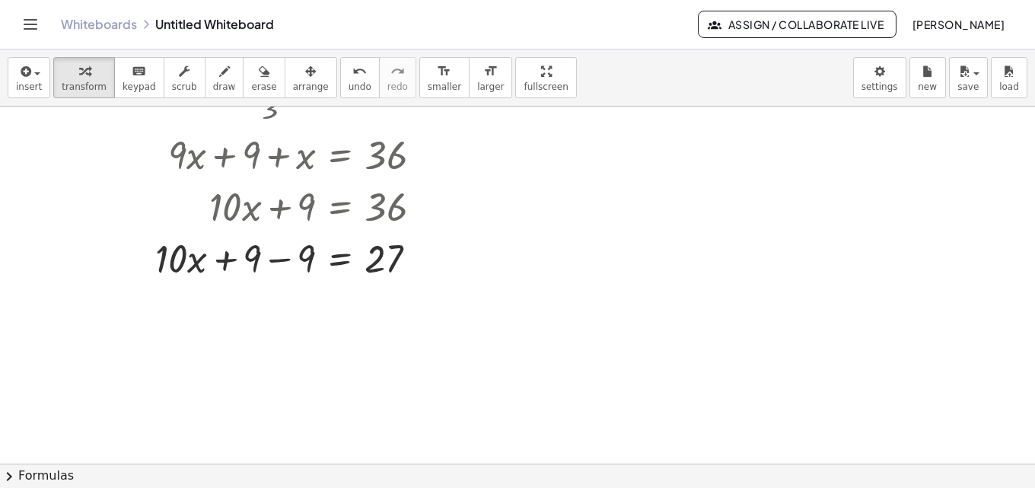
scroll to position [661, 0]
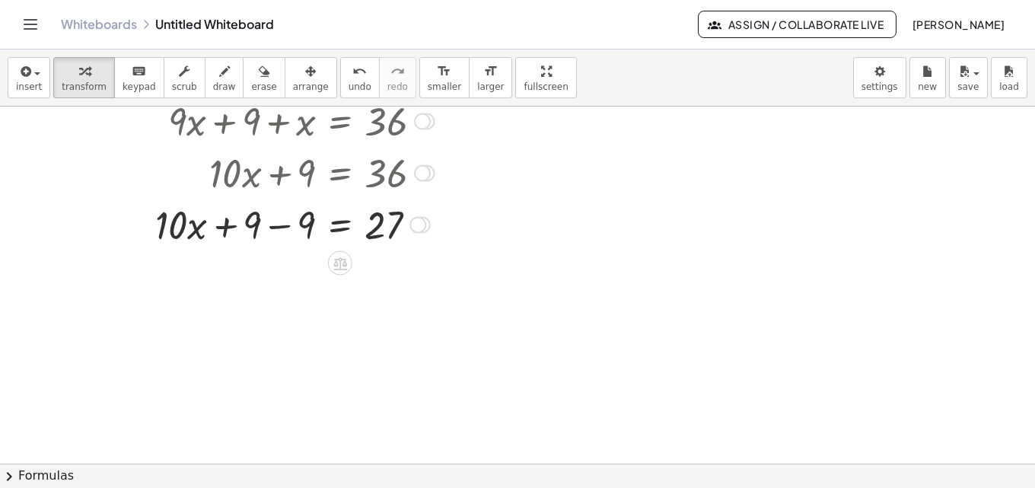
click at [276, 227] on div at bounding box center [259, 224] width 366 height 52
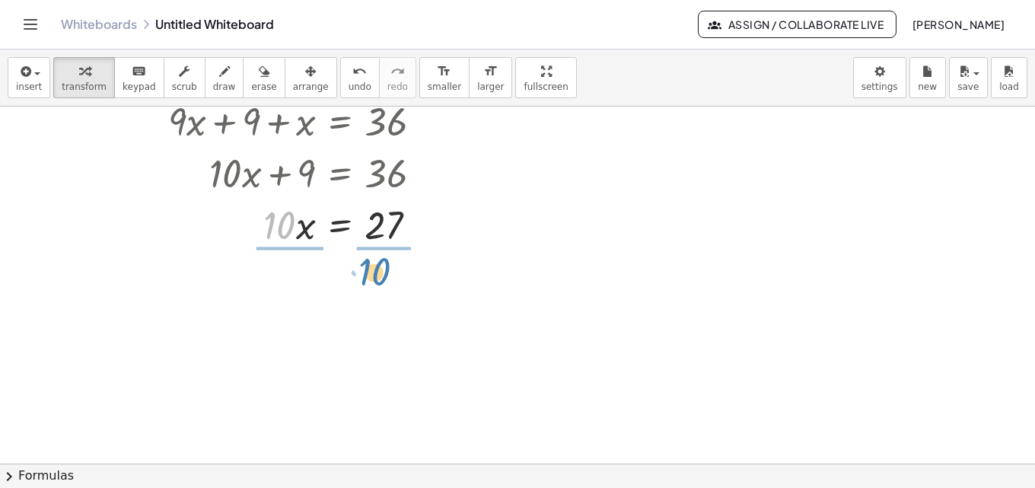
drag, startPoint x: 281, startPoint y: 227, endPoint x: 377, endPoint y: 273, distance: 107.2
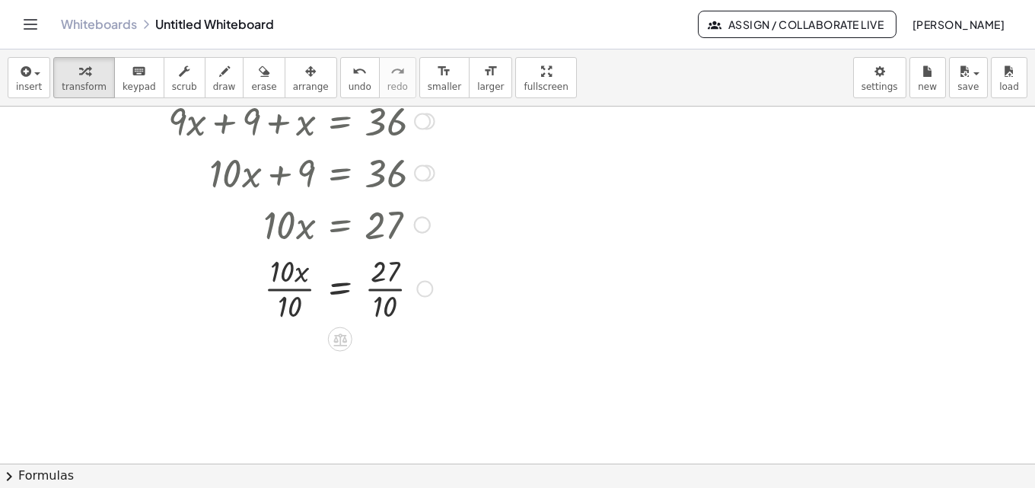
click at [386, 290] on div at bounding box center [259, 288] width 366 height 76
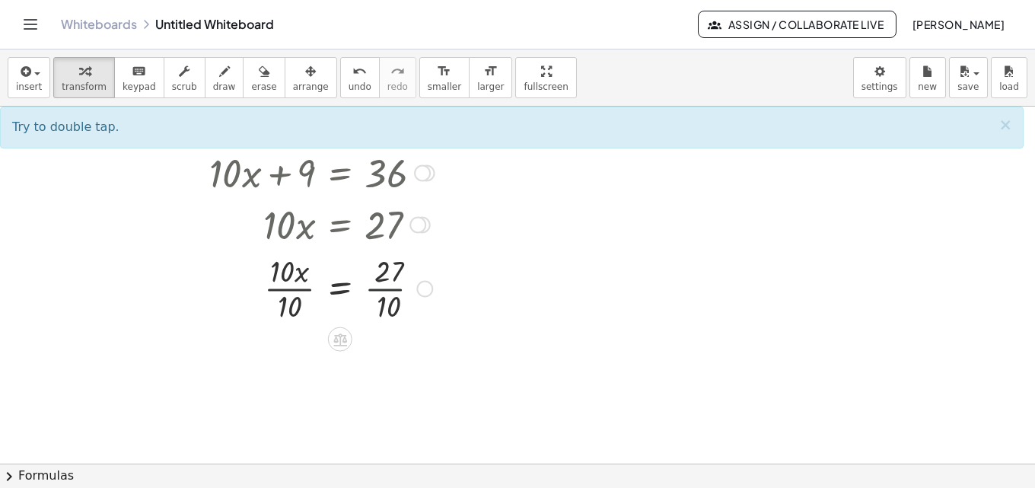
click at [386, 290] on div at bounding box center [259, 288] width 366 height 76
click at [281, 292] on div at bounding box center [259, 288] width 366 height 76
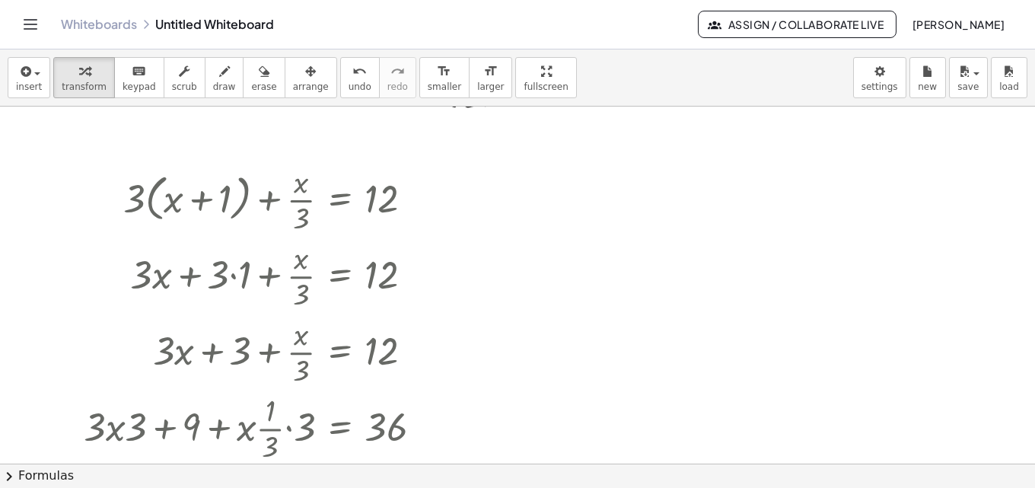
scroll to position [304, 0]
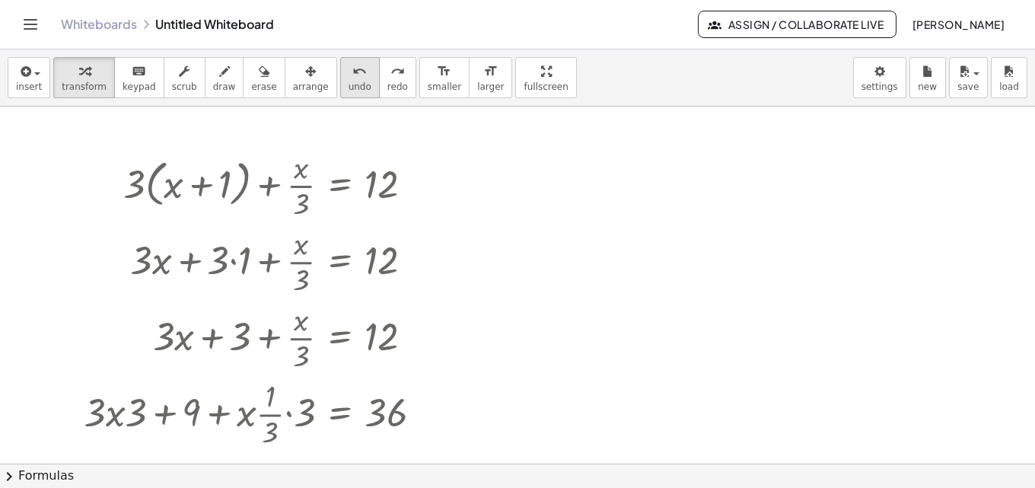
click at [352, 77] on icon "undo" at bounding box center [359, 71] width 14 height 18
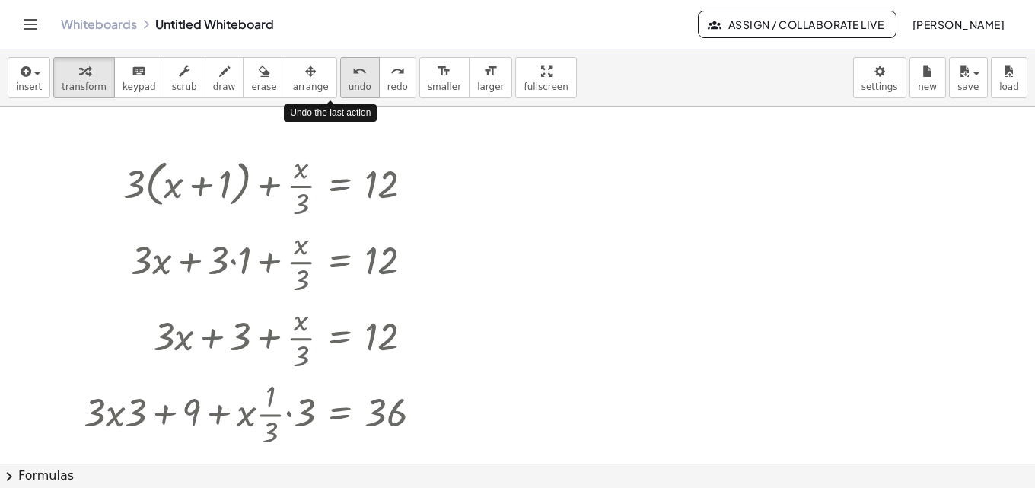
click at [352, 77] on icon "undo" at bounding box center [359, 71] width 14 height 18
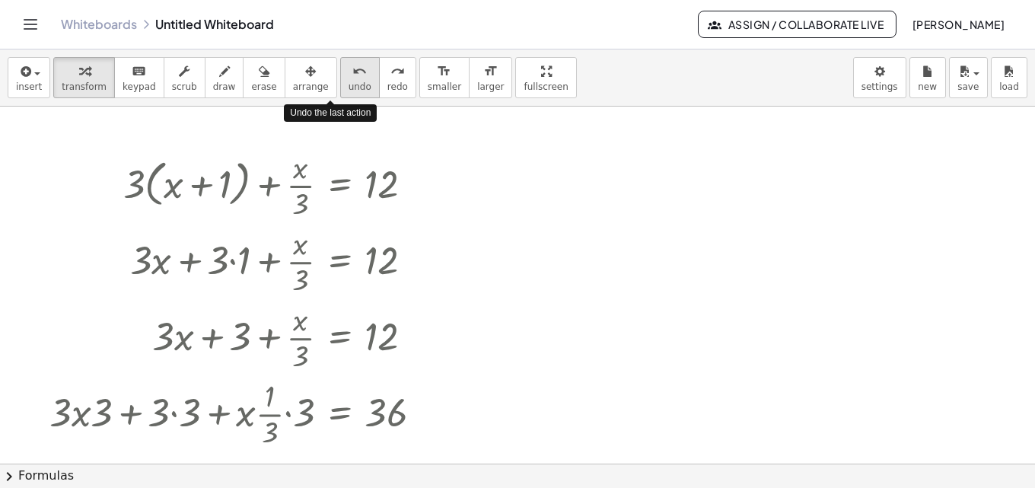
click at [352, 77] on icon "undo" at bounding box center [359, 71] width 14 height 18
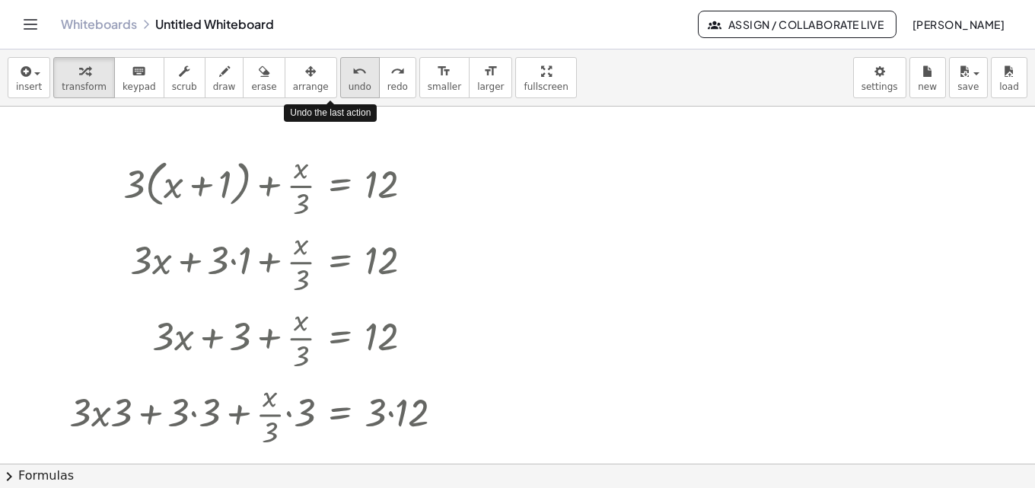
click at [352, 77] on icon "undo" at bounding box center [359, 71] width 14 height 18
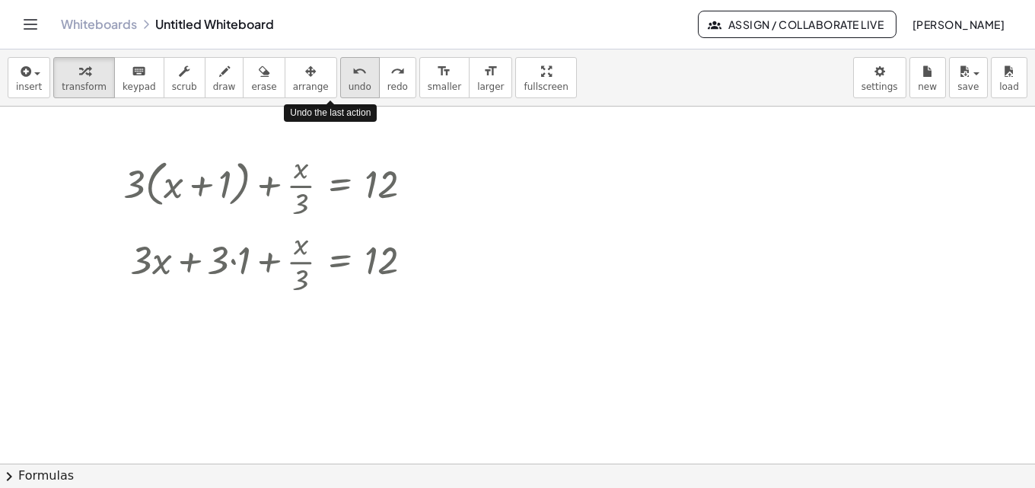
click at [352, 77] on icon "undo" at bounding box center [359, 71] width 14 height 18
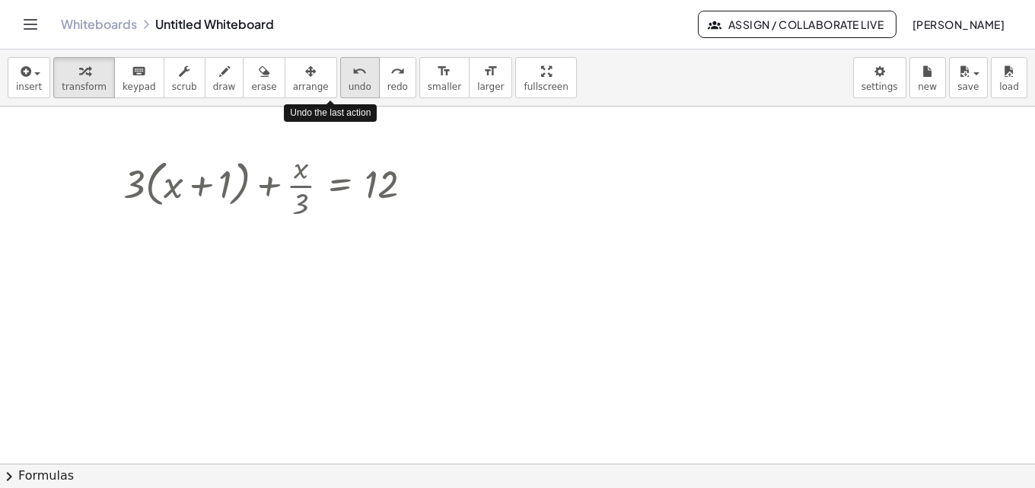
click at [352, 77] on icon "undo" at bounding box center [359, 71] width 14 height 18
